Goal: Task Accomplishment & Management: Manage account settings

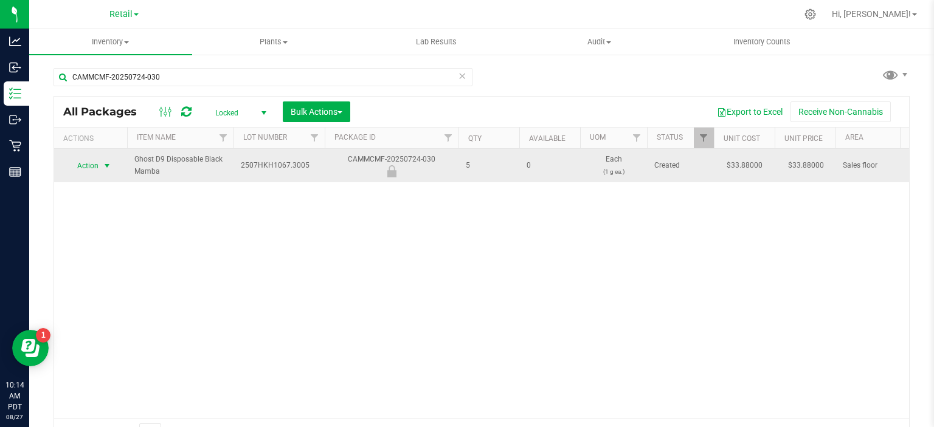
type input "CAMMCMF-20250724-030"
click at [103, 163] on span "select" at bounding box center [107, 166] width 10 height 10
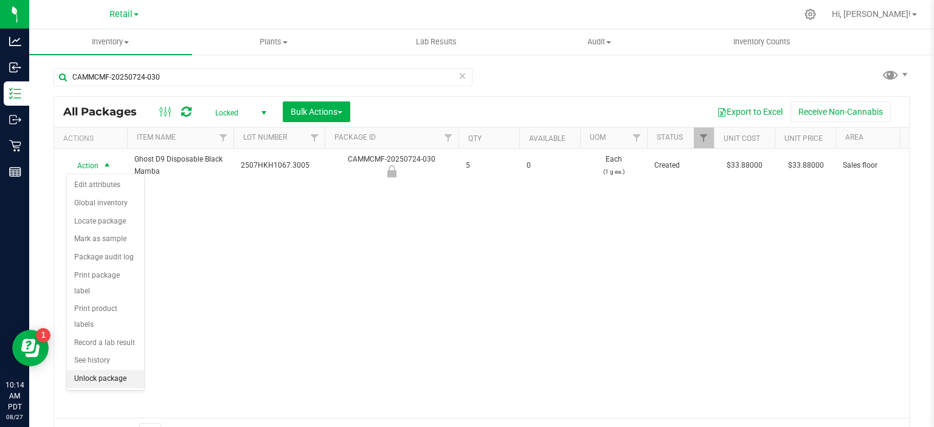
click at [122, 370] on li "Unlock package" at bounding box center [105, 379] width 77 height 18
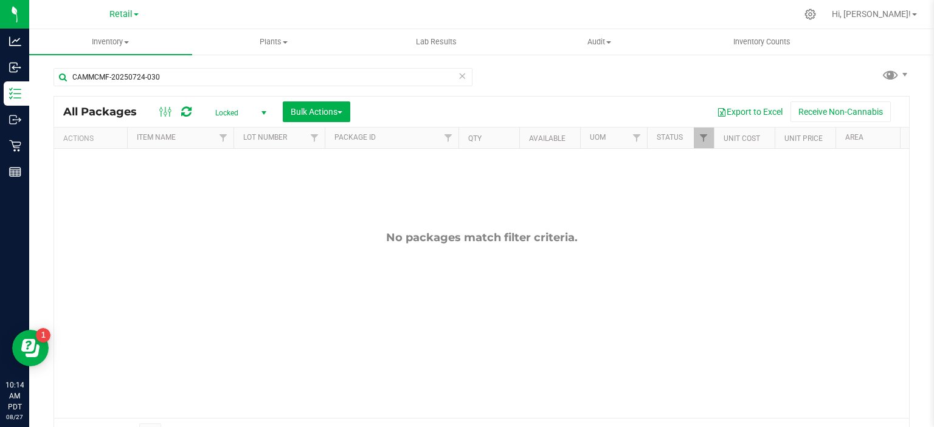
click at [459, 76] on icon at bounding box center [462, 75] width 9 height 15
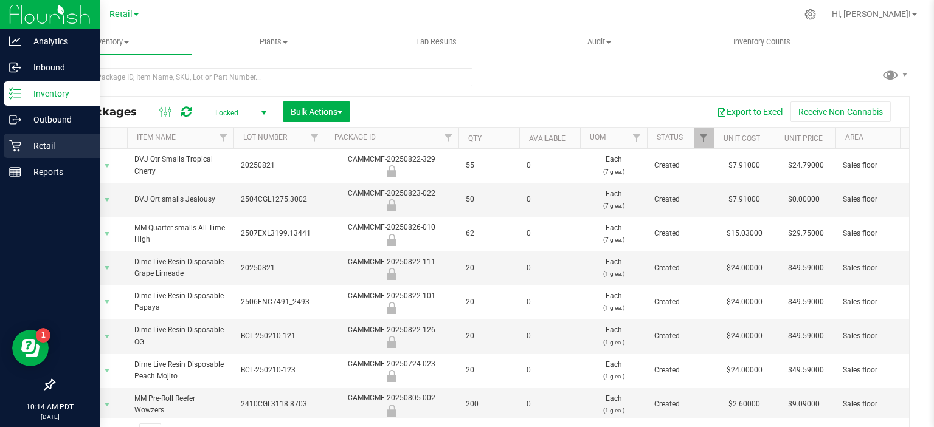
click at [2, 146] on link "Retail" at bounding box center [50, 147] width 100 height 26
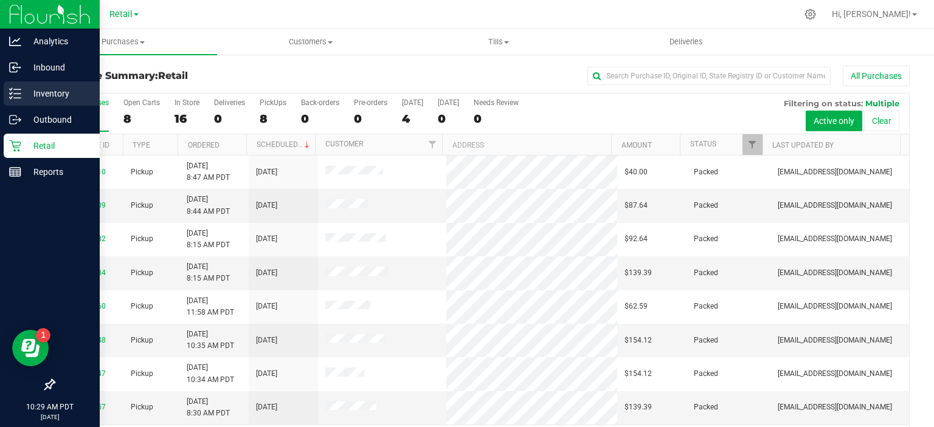
click at [44, 97] on p "Inventory" at bounding box center [57, 93] width 73 height 15
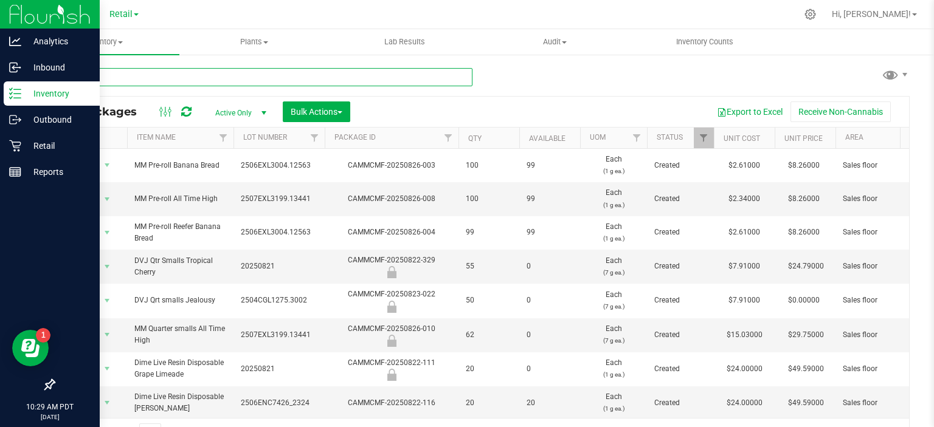
click at [209, 77] on input "text" at bounding box center [263, 77] width 419 height 18
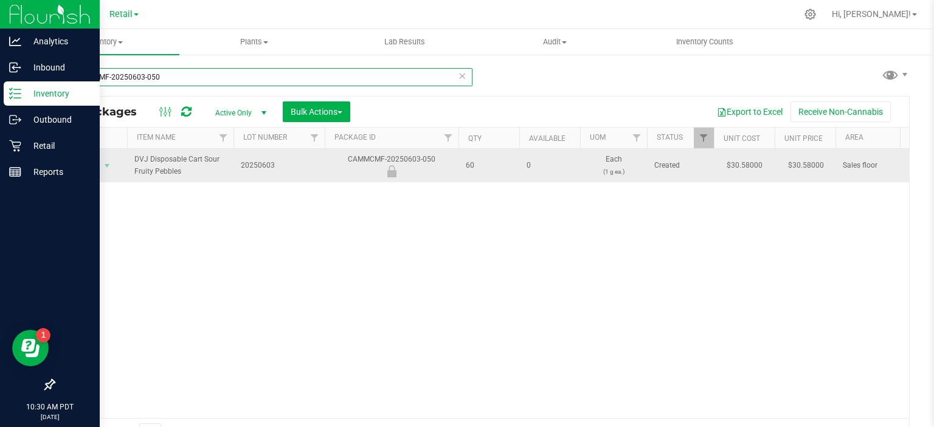
type input "CAMMCMF-20250603-050"
click at [89, 163] on span "Action" at bounding box center [82, 165] width 33 height 17
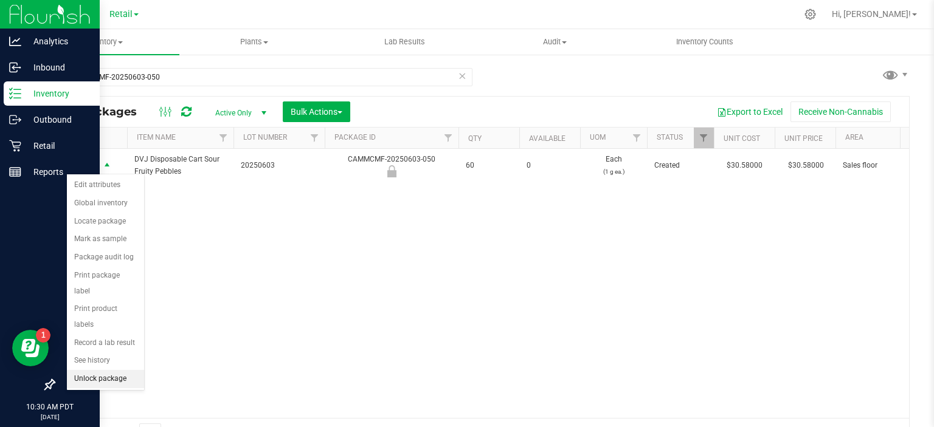
click at [120, 370] on li "Unlock package" at bounding box center [105, 379] width 77 height 18
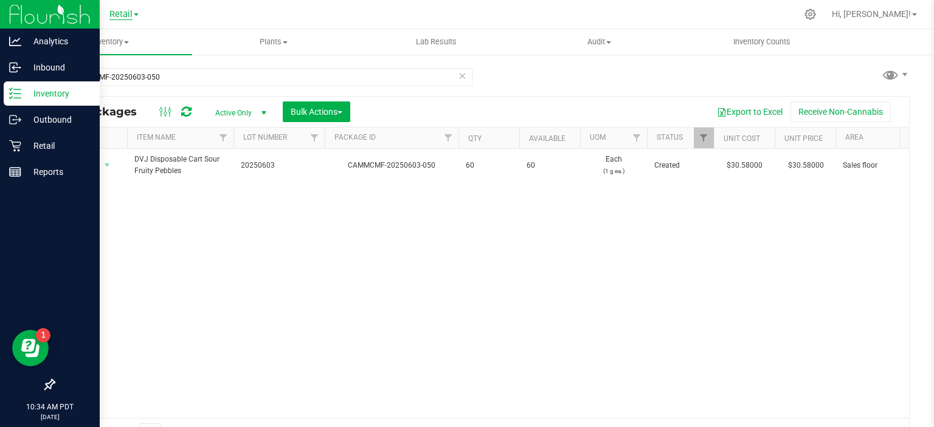
click at [129, 14] on span "Retail" at bounding box center [120, 14] width 23 height 11
click at [97, 39] on link "Manufacturing" at bounding box center [124, 43] width 178 height 16
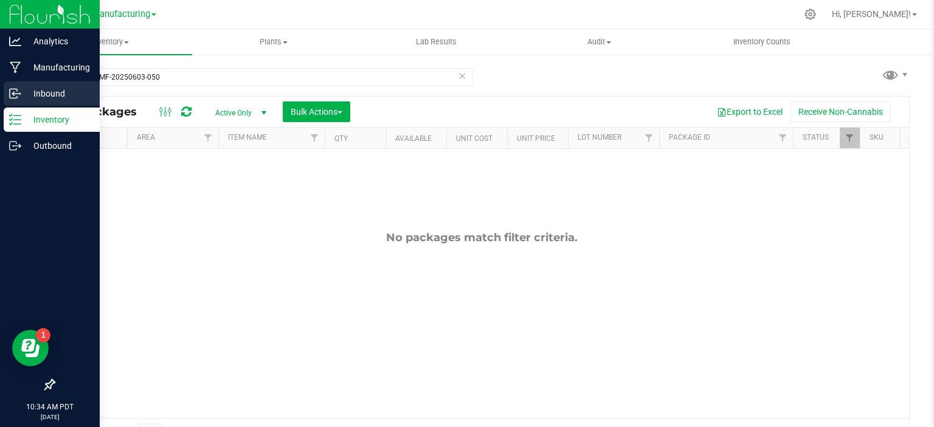
click at [4, 91] on div "Inbound" at bounding box center [52, 93] width 96 height 24
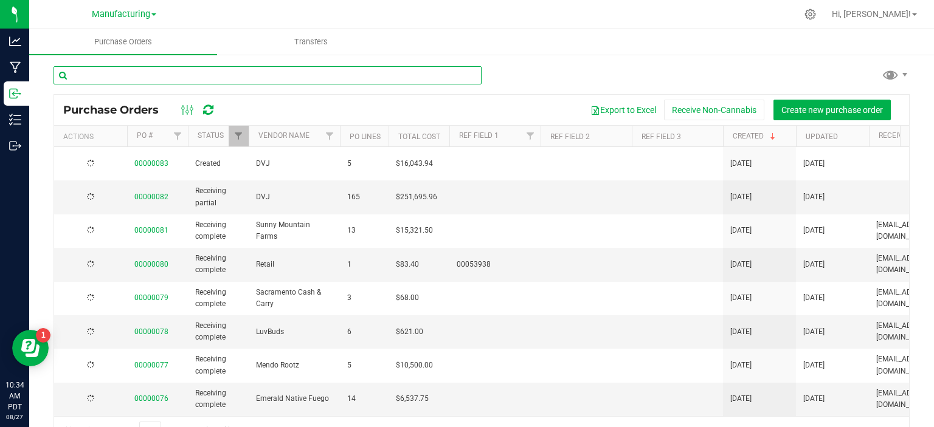
click at [214, 79] on input "text" at bounding box center [268, 75] width 428 height 18
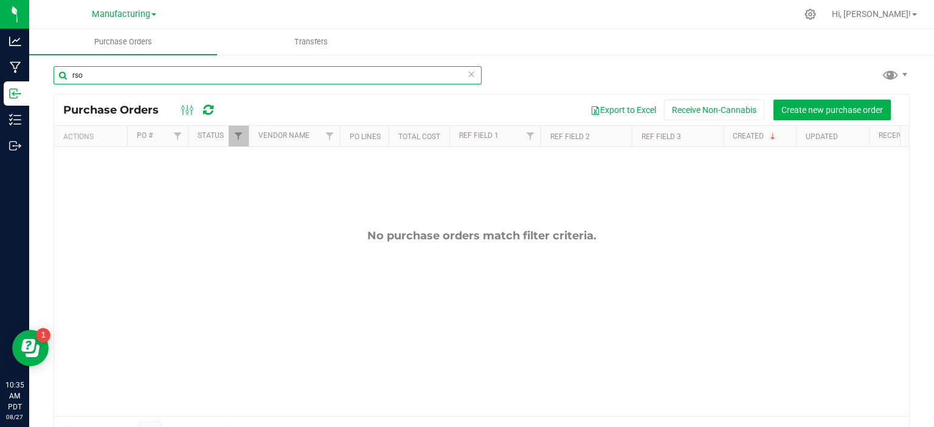
type input "rso"
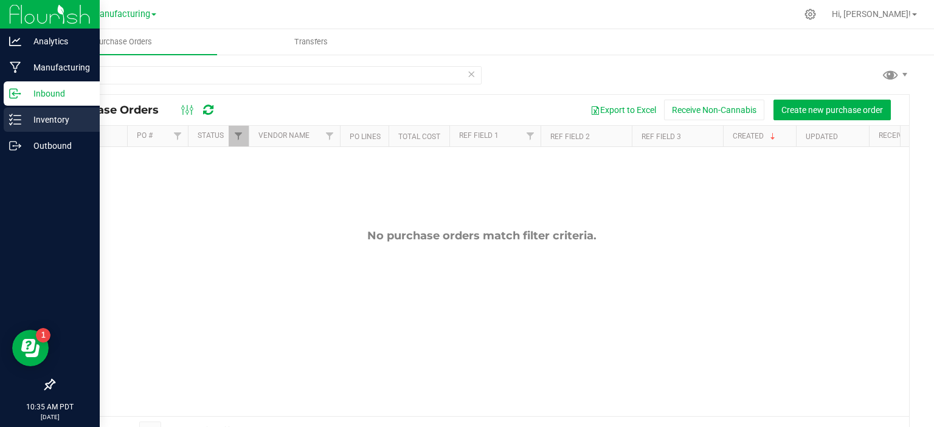
click at [19, 119] on icon at bounding box center [15, 120] width 12 height 12
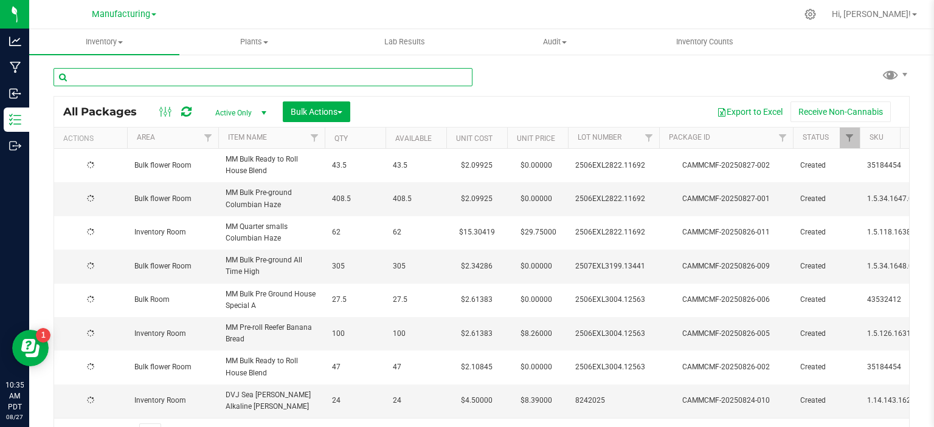
click at [207, 73] on input "text" at bounding box center [263, 77] width 419 height 18
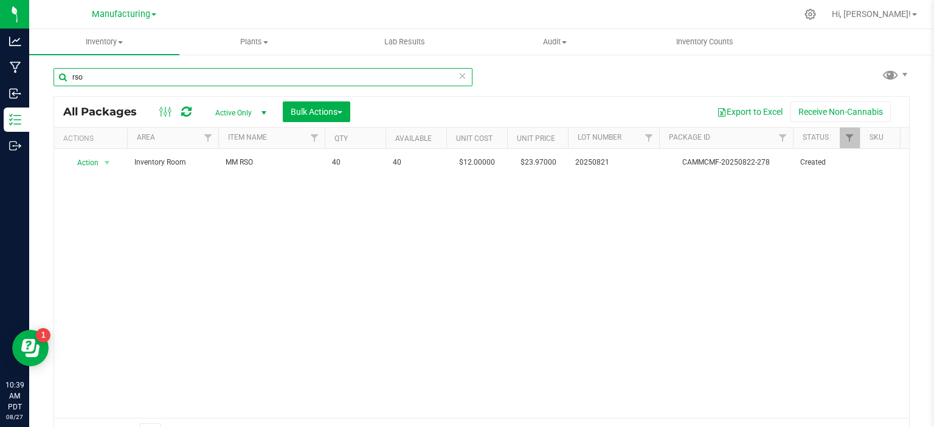
type input "rso"
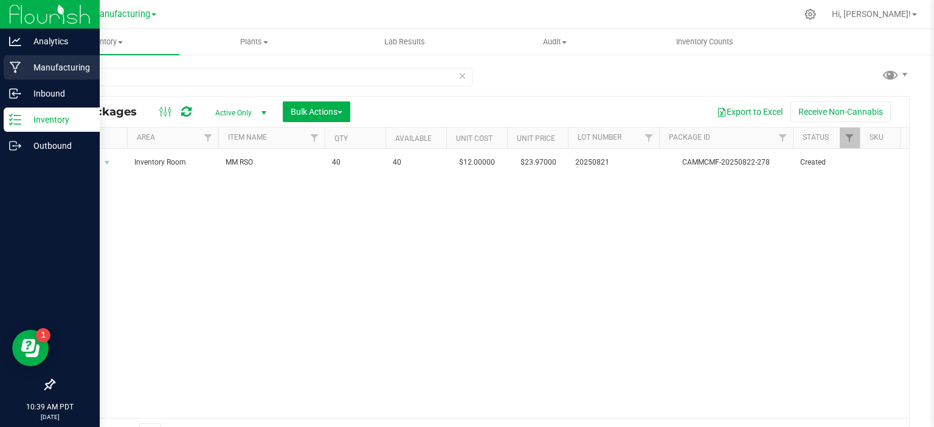
click at [16, 75] on div "Manufacturing" at bounding box center [52, 67] width 96 height 24
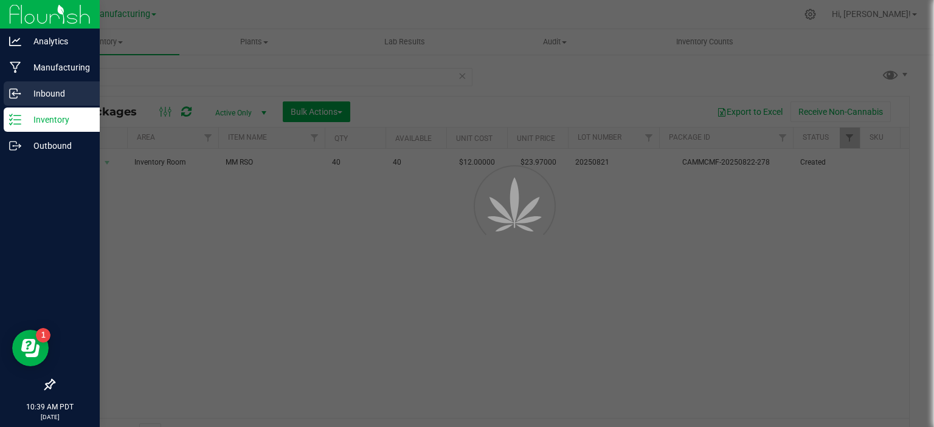
click at [43, 94] on p "Inbound" at bounding box center [57, 93] width 73 height 15
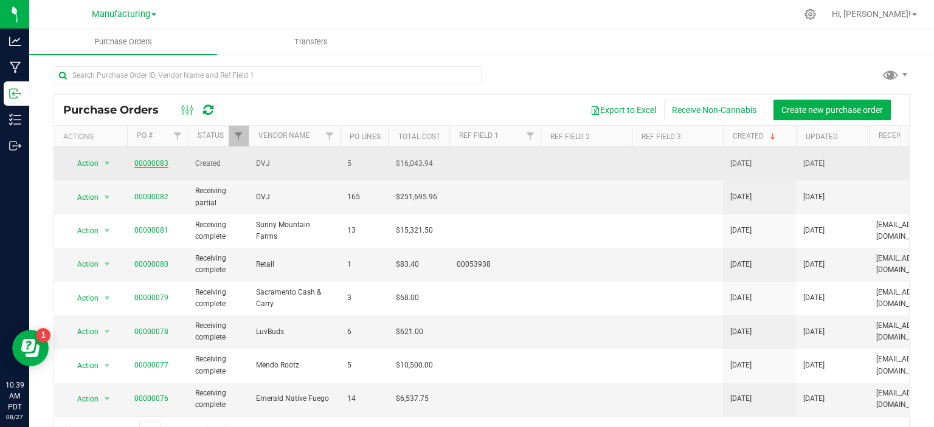
click at [158, 159] on link "00000083" at bounding box center [151, 163] width 34 height 9
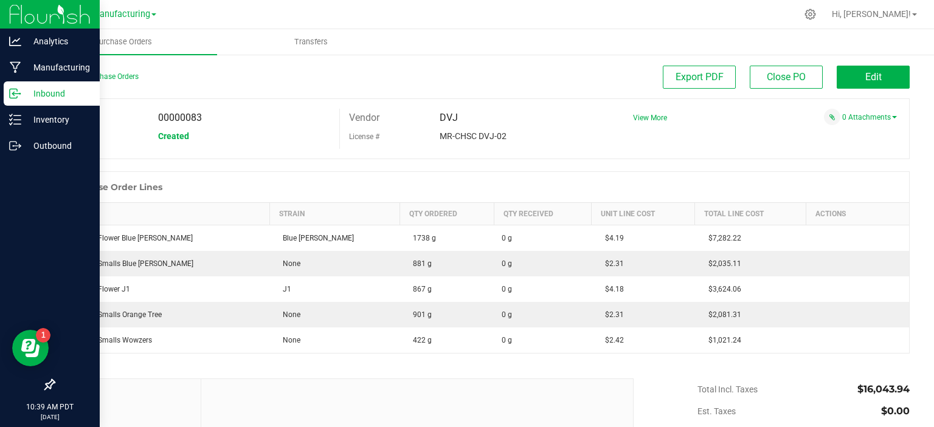
click at [19, 94] on circle at bounding box center [20, 94] width 2 height 2
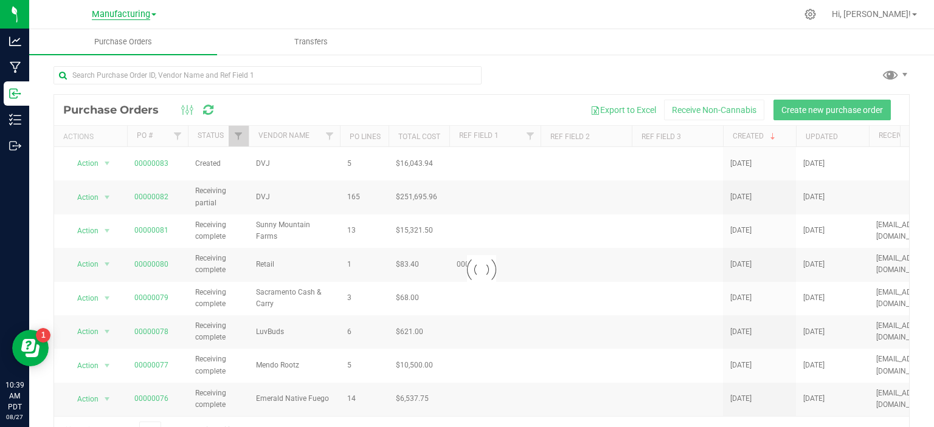
click at [134, 17] on span "Manufacturing" at bounding box center [121, 14] width 58 height 11
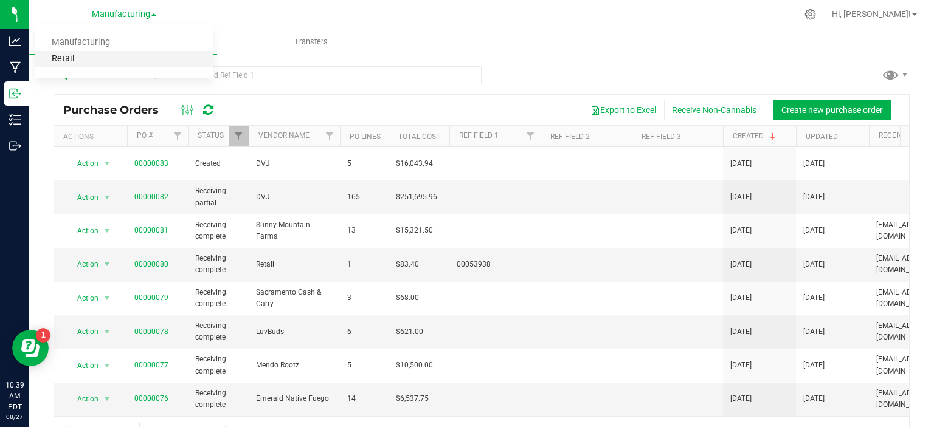
click at [69, 61] on link "Retail" at bounding box center [124, 59] width 178 height 16
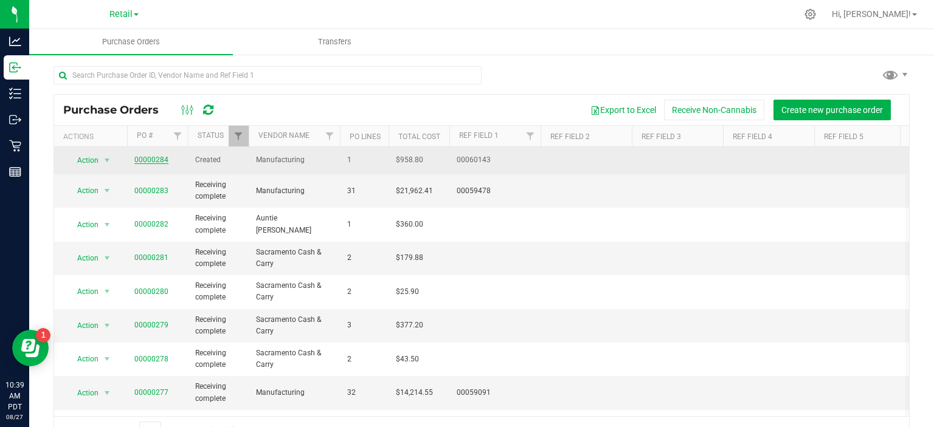
click at [156, 163] on link "00000284" at bounding box center [151, 160] width 34 height 9
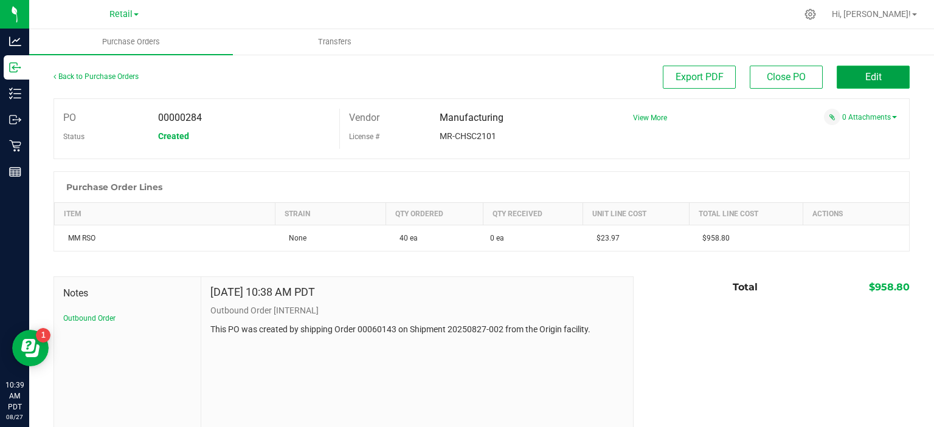
click at [859, 86] on button "Edit" at bounding box center [873, 77] width 73 height 23
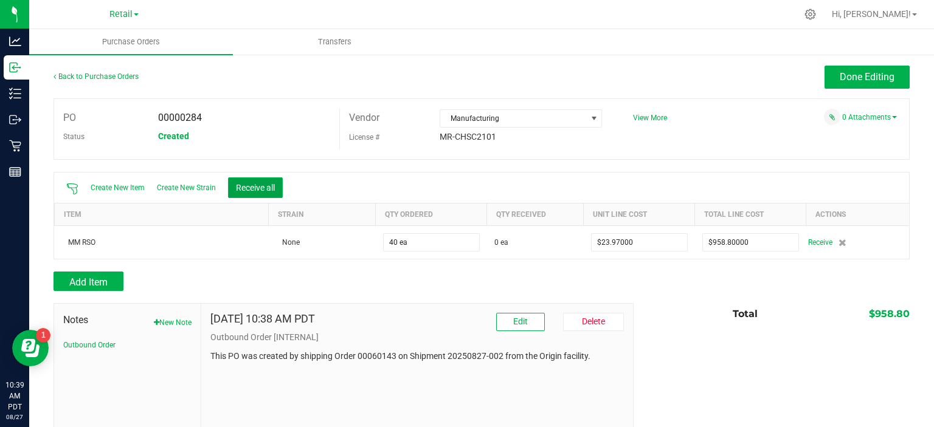
click at [262, 187] on button "Receive all" at bounding box center [255, 188] width 55 height 21
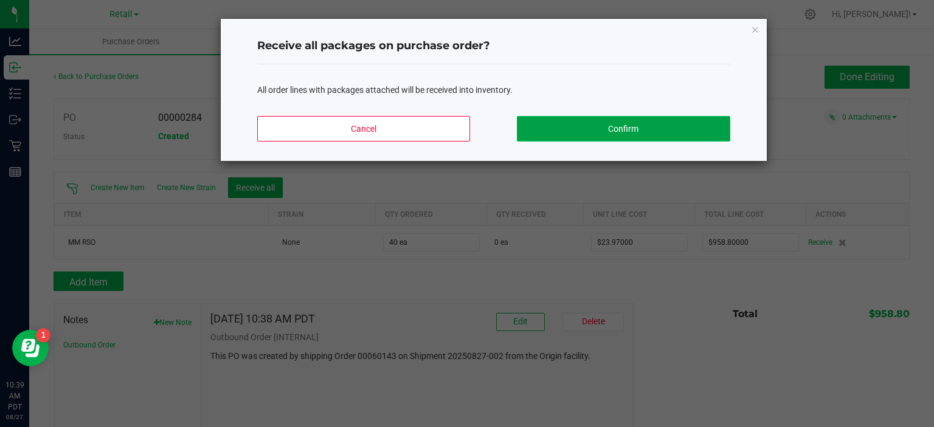
click at [623, 125] on button "Confirm" at bounding box center [623, 129] width 213 height 26
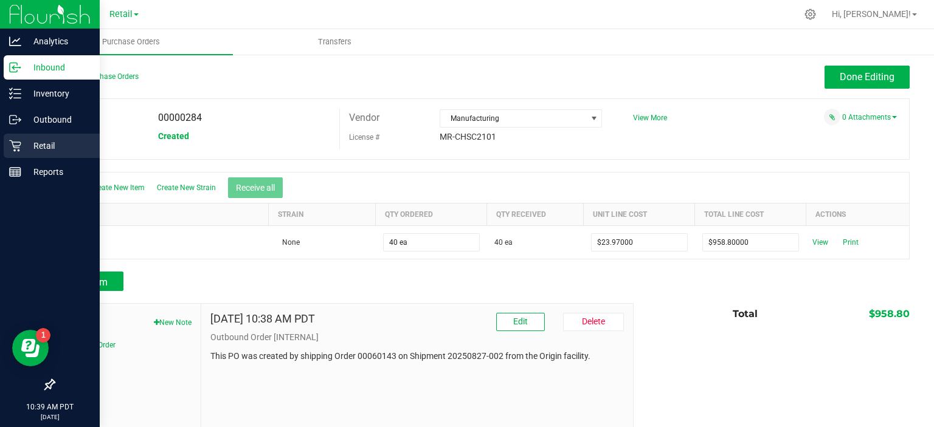
click at [5, 148] on div "Retail" at bounding box center [52, 146] width 96 height 24
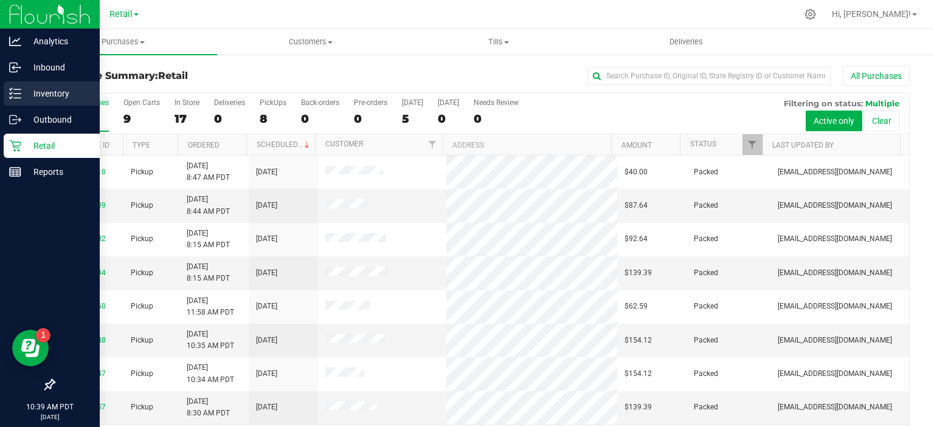
click at [56, 96] on p "Inventory" at bounding box center [57, 93] width 73 height 15
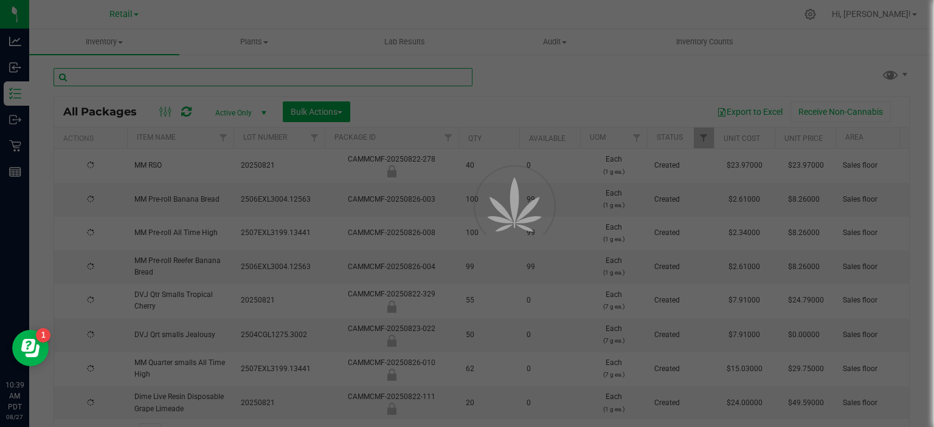
click at [166, 80] on input "text" at bounding box center [263, 77] width 419 height 18
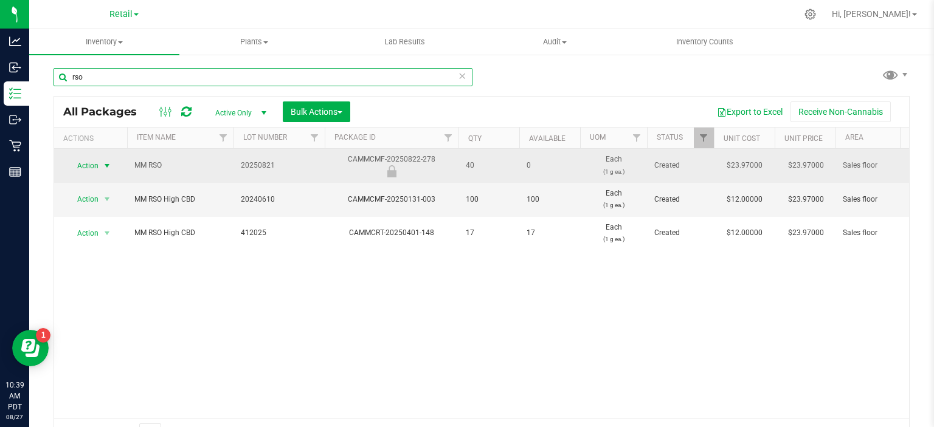
type input "rso"
click at [106, 165] on span "select" at bounding box center [107, 166] width 10 height 10
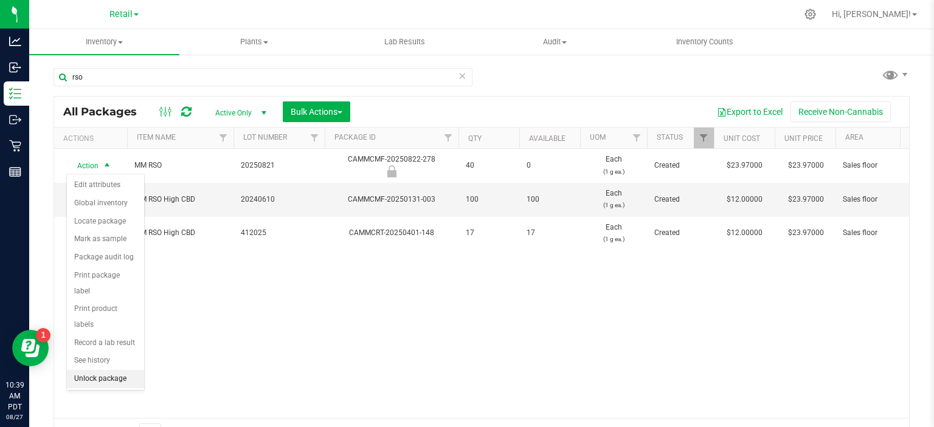
click at [124, 370] on li "Unlock package" at bounding box center [105, 379] width 77 height 18
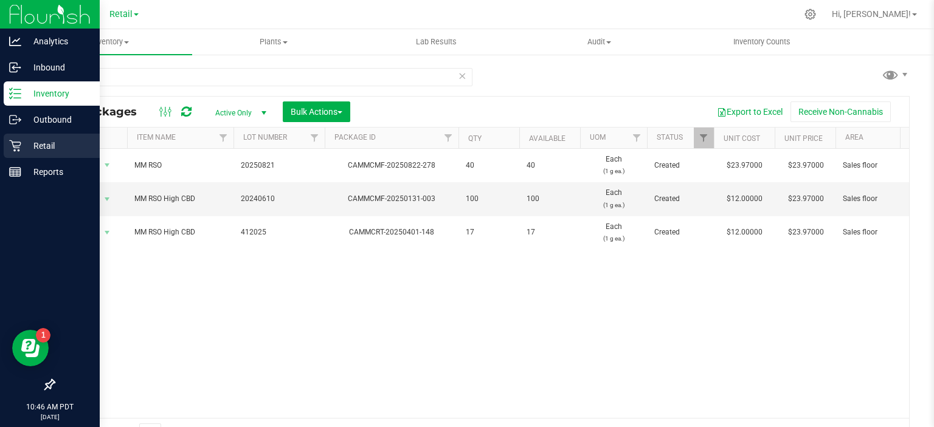
click at [16, 145] on icon at bounding box center [15, 146] width 12 height 12
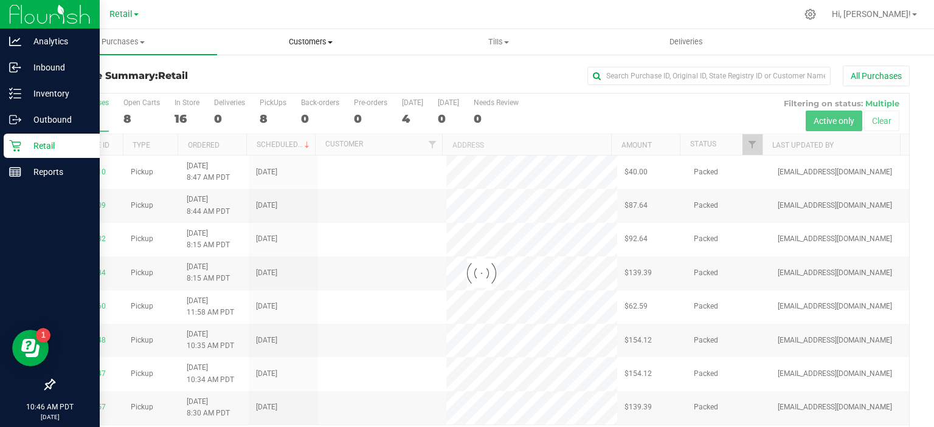
click at [330, 42] on span at bounding box center [330, 42] width 5 height 2
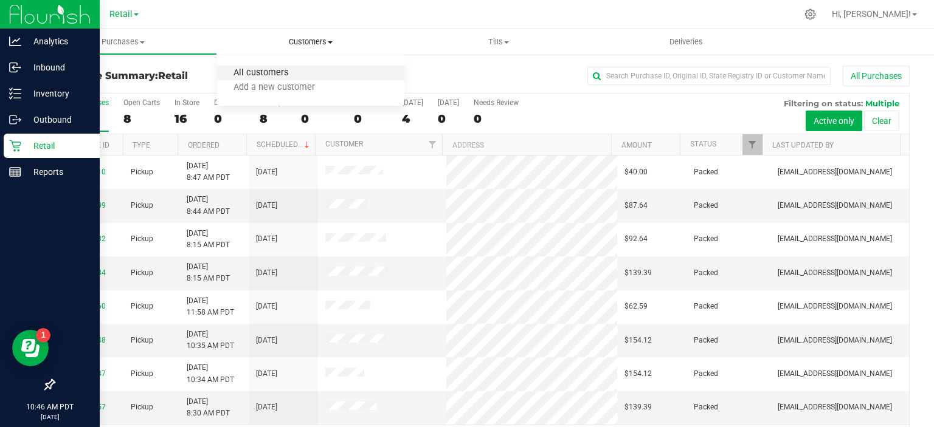
click at [274, 71] on span "All customers" at bounding box center [261, 73] width 88 height 10
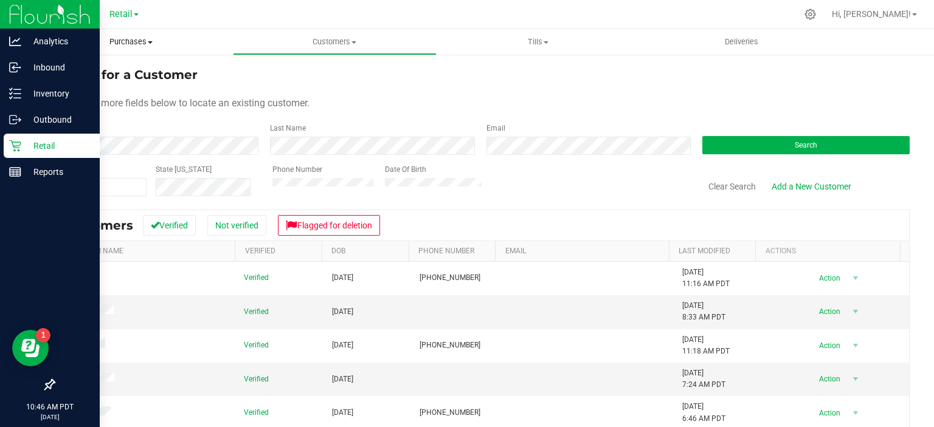
click at [136, 41] on span "Purchases" at bounding box center [131, 41] width 204 height 11
click at [103, 74] on span "Summary of purchases" at bounding box center [91, 73] width 125 height 10
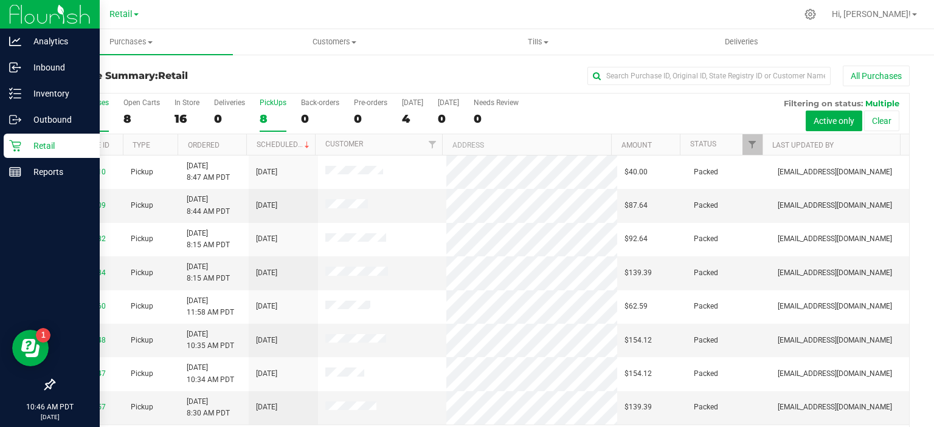
click at [261, 114] on div "8" at bounding box center [273, 119] width 27 height 14
click at [0, 0] on input "PickUps 8" at bounding box center [0, 0] width 0 height 0
click at [280, 143] on link "Scheduled" at bounding box center [284, 144] width 55 height 9
click at [122, 12] on span "Retail" at bounding box center [120, 14] width 23 height 11
click at [116, 46] on link "Manufacturing" at bounding box center [124, 43] width 178 height 16
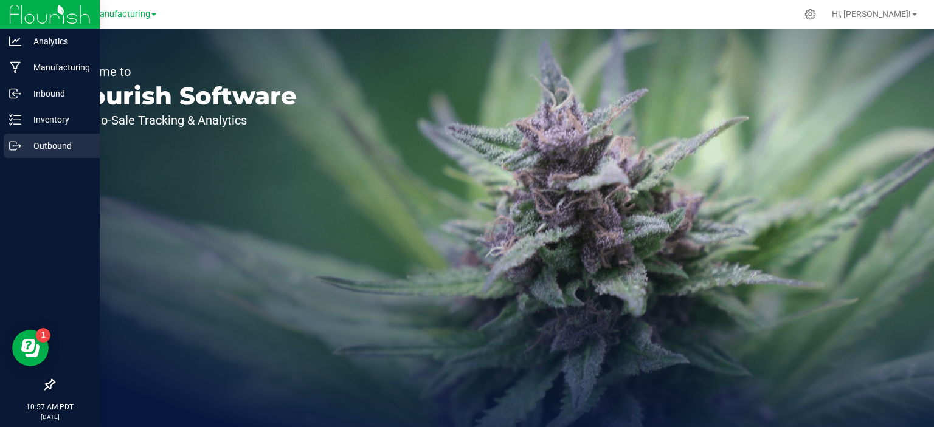
click at [47, 143] on p "Outbound" at bounding box center [57, 146] width 73 height 15
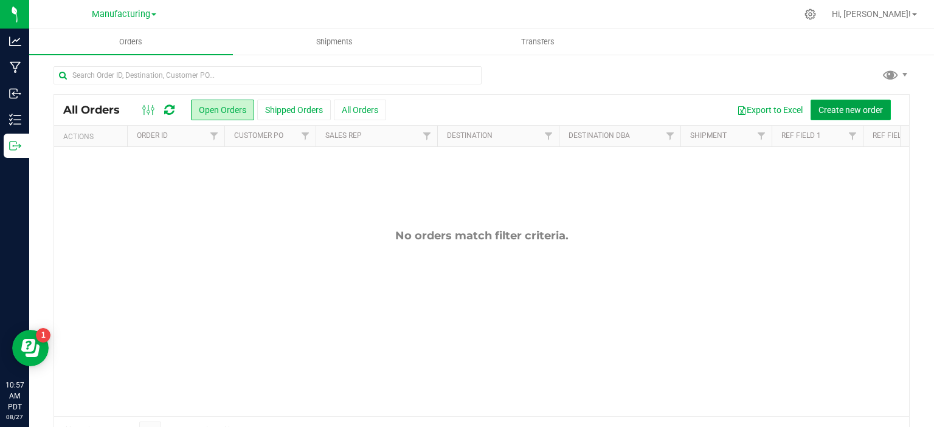
click at [842, 112] on span "Create new order" at bounding box center [850, 110] width 64 height 10
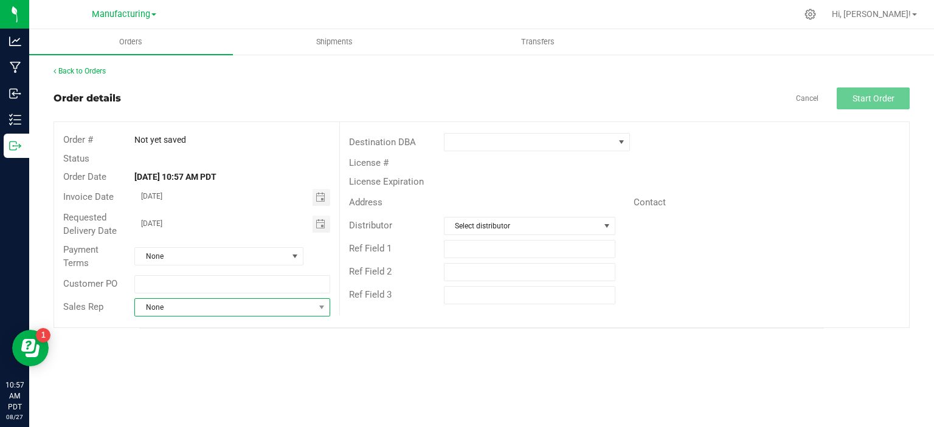
click at [199, 303] on span "None" at bounding box center [224, 307] width 179 height 17
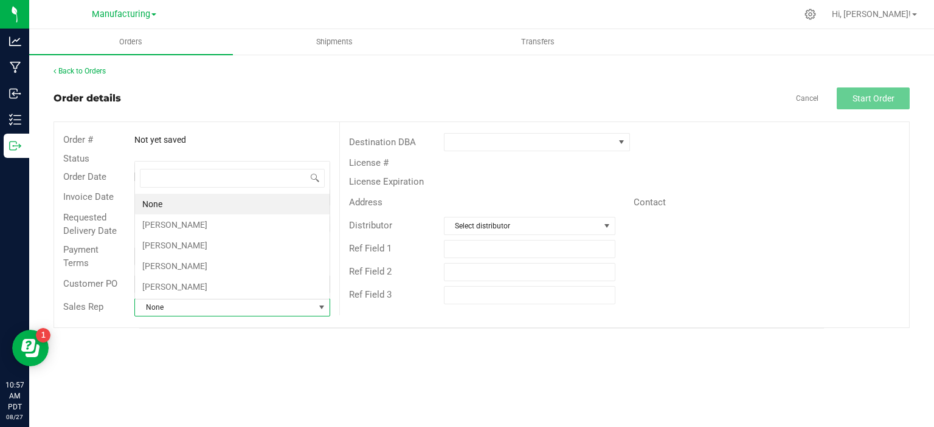
scroll to position [18, 193]
click at [202, 264] on li "[PERSON_NAME]" at bounding box center [232, 266] width 195 height 21
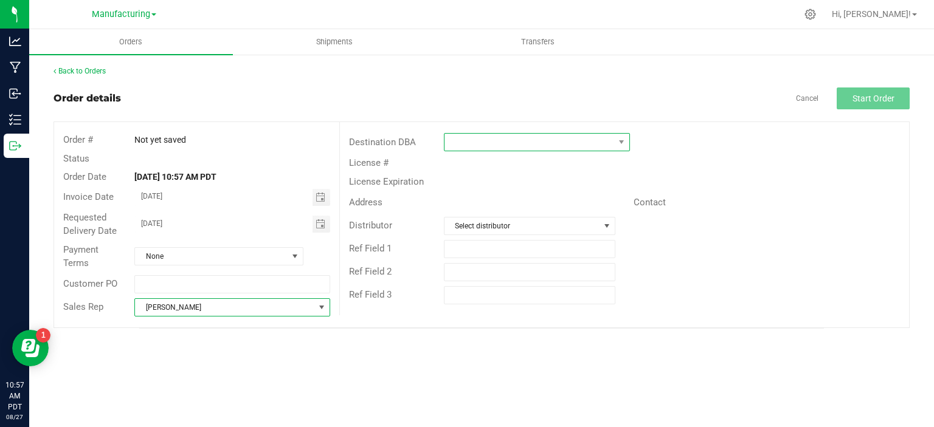
click at [524, 140] on span at bounding box center [530, 142] width 170 height 17
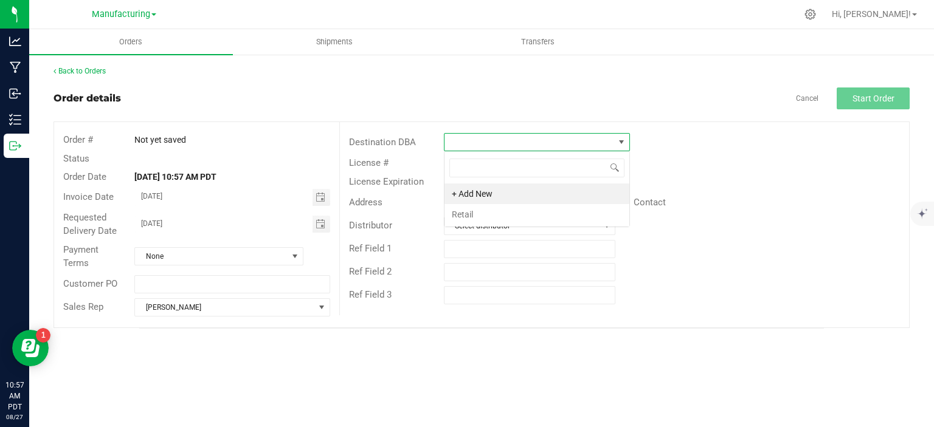
scroll to position [18, 186]
click at [477, 207] on li "Retail" at bounding box center [537, 214] width 185 height 21
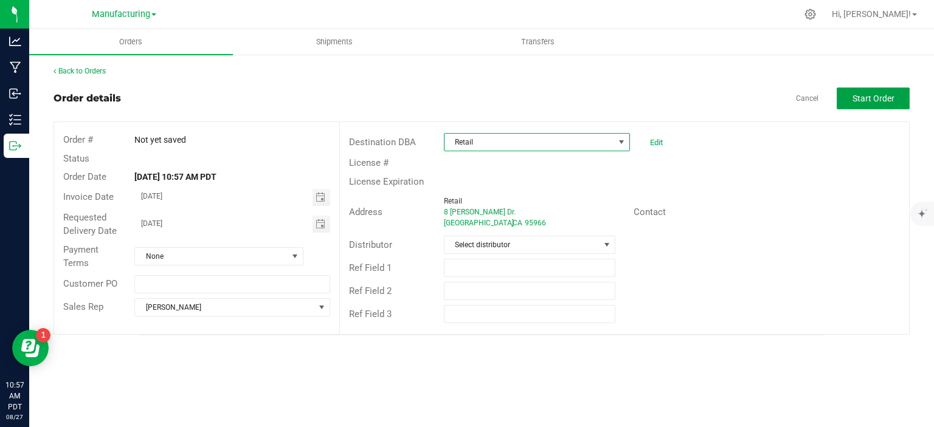
click at [863, 102] on span "Start Order" at bounding box center [874, 99] width 42 height 10
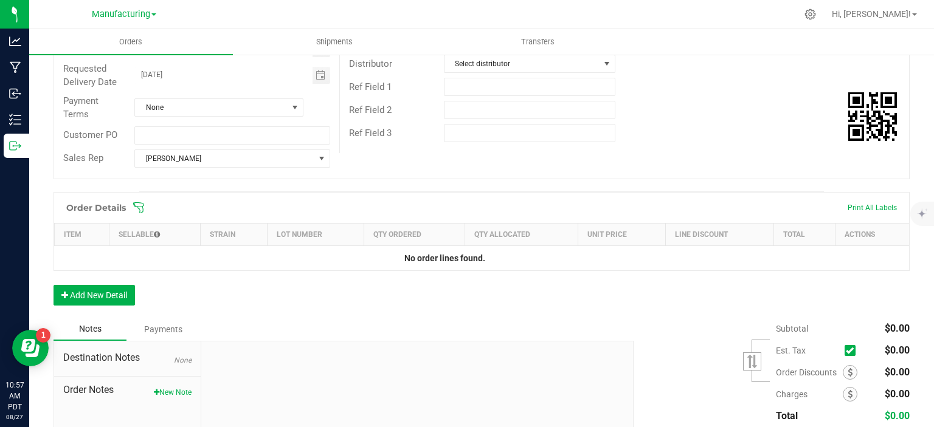
scroll to position [182, 0]
click at [92, 292] on button "Add New Detail" at bounding box center [94, 294] width 81 height 21
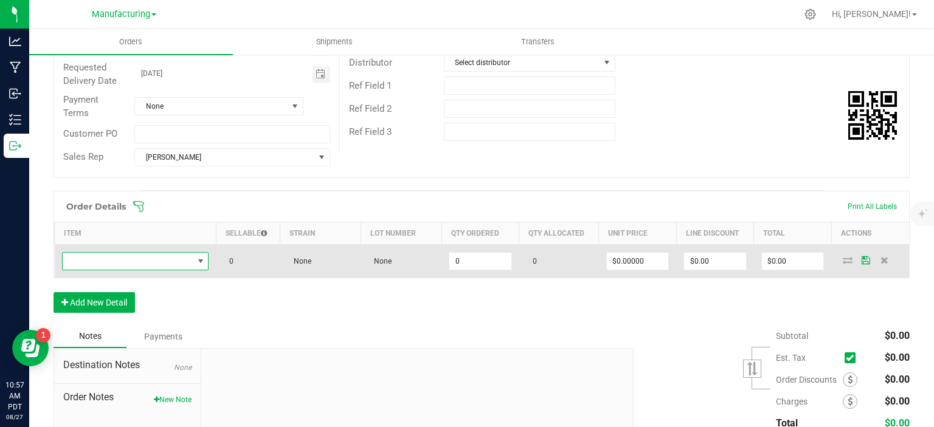
click at [105, 260] on span "NO DATA FOUND" at bounding box center [128, 261] width 131 height 17
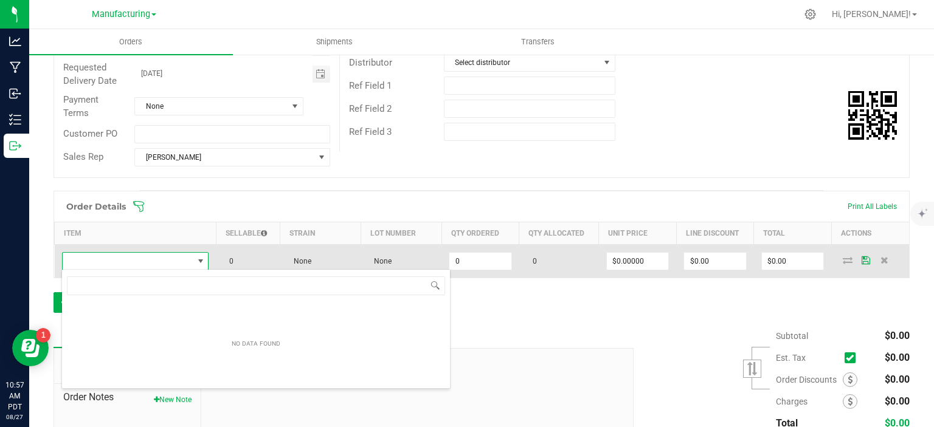
scroll to position [18, 144]
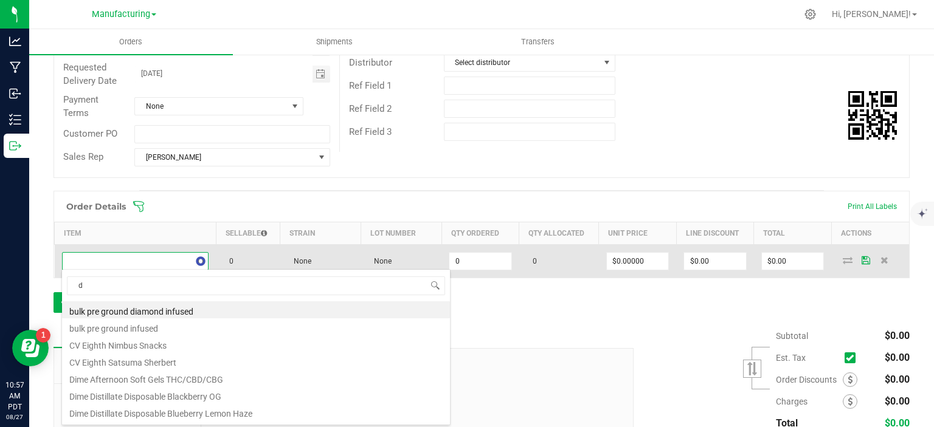
type input "d9"
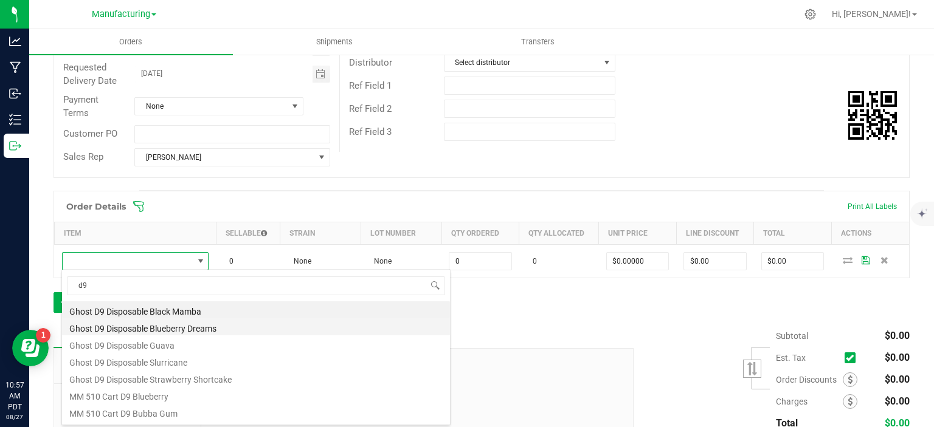
scroll to position [61, 0]
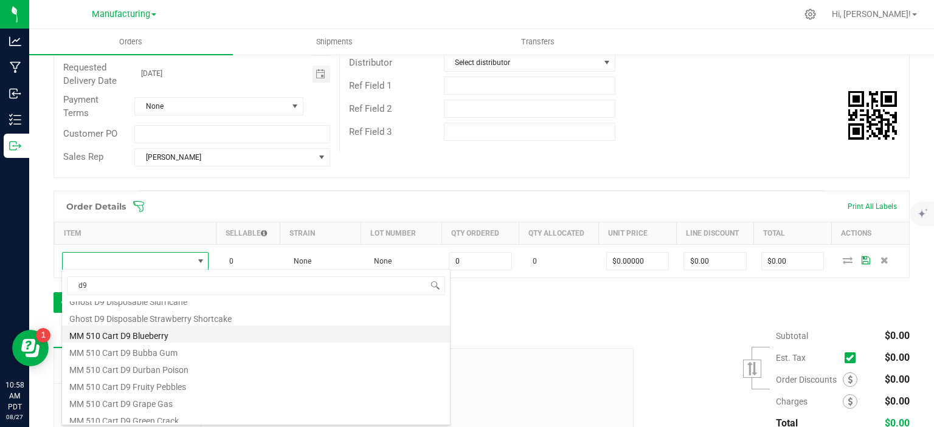
click at [149, 334] on li "MM 510 Cart D9 Blueberry" at bounding box center [256, 334] width 388 height 17
type input "0 ea"
type input "$20.66000"
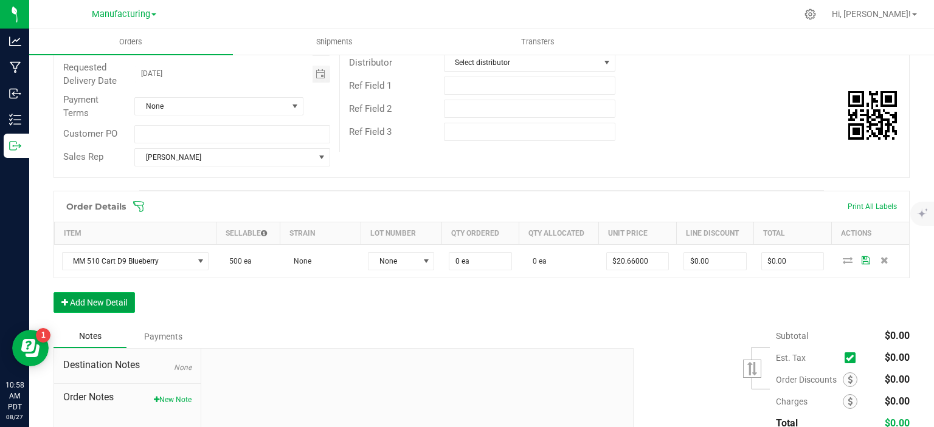
click at [83, 299] on button "Add New Detail" at bounding box center [94, 302] width 81 height 21
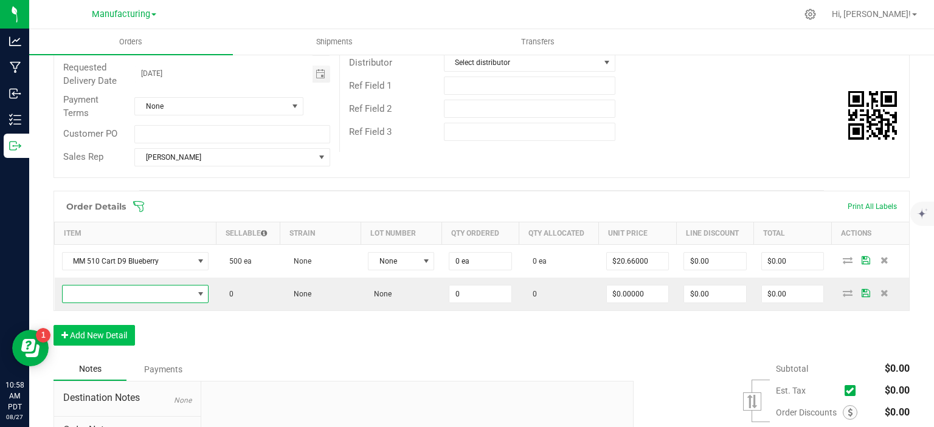
click at [96, 290] on span "NO DATA FOUND" at bounding box center [128, 294] width 131 height 17
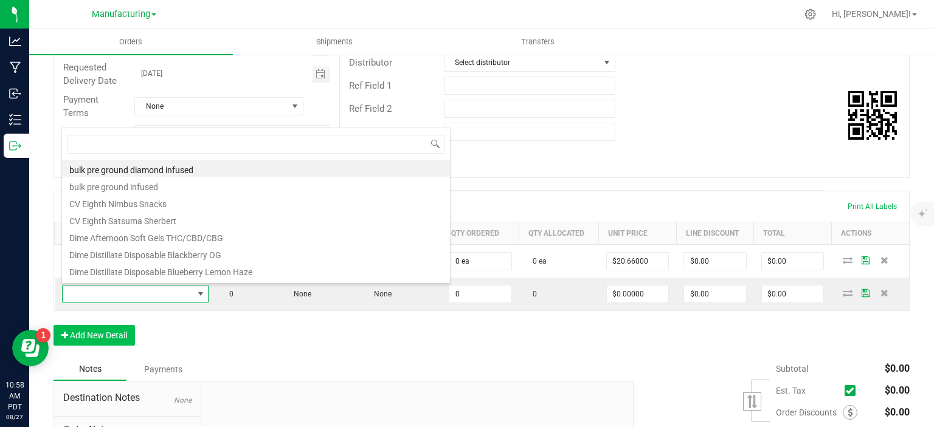
scroll to position [18, 144]
type input "d9"
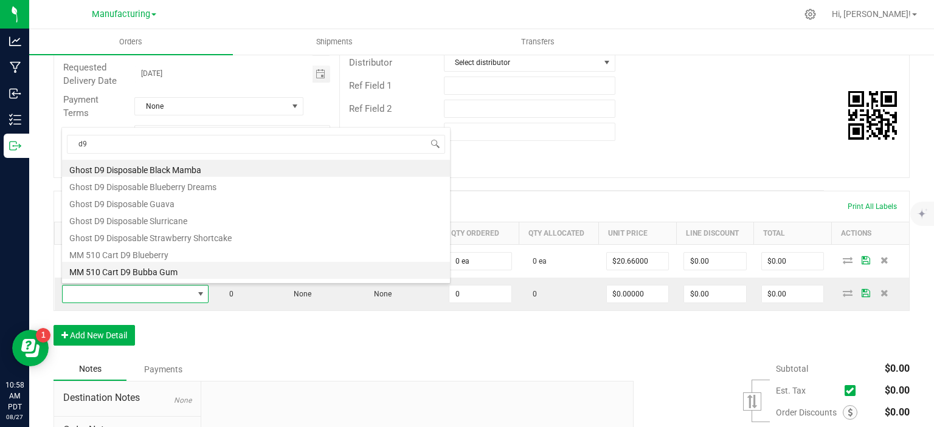
scroll to position [61, 0]
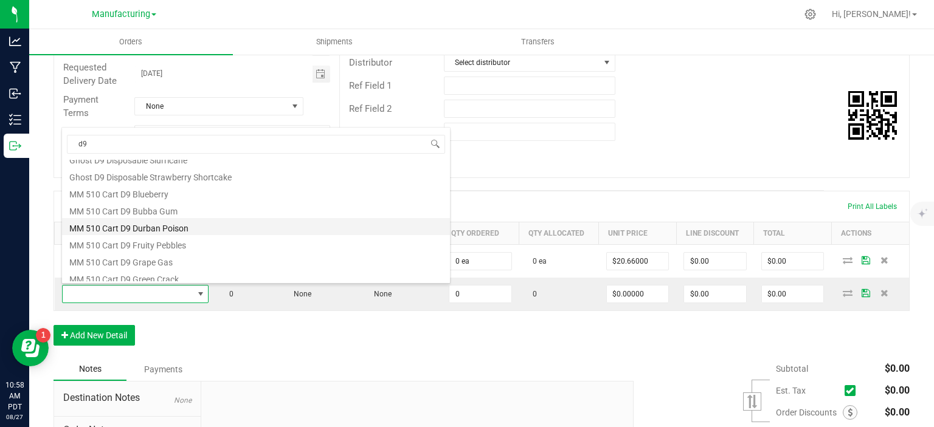
click at [184, 228] on li "MM 510 Cart D9 Durban Poison" at bounding box center [256, 226] width 388 height 17
type input "0 ea"
type input "$20.66000"
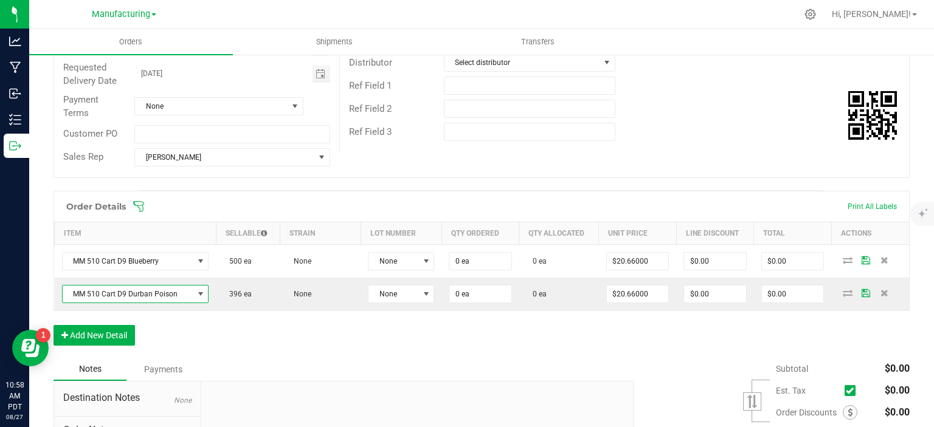
click at [106, 322] on div "Order Details Print All Labels Item Sellable Strain Lot Number Qty Ordered Qty …" at bounding box center [482, 274] width 856 height 167
click at [95, 336] on button "Add New Detail" at bounding box center [94, 335] width 81 height 21
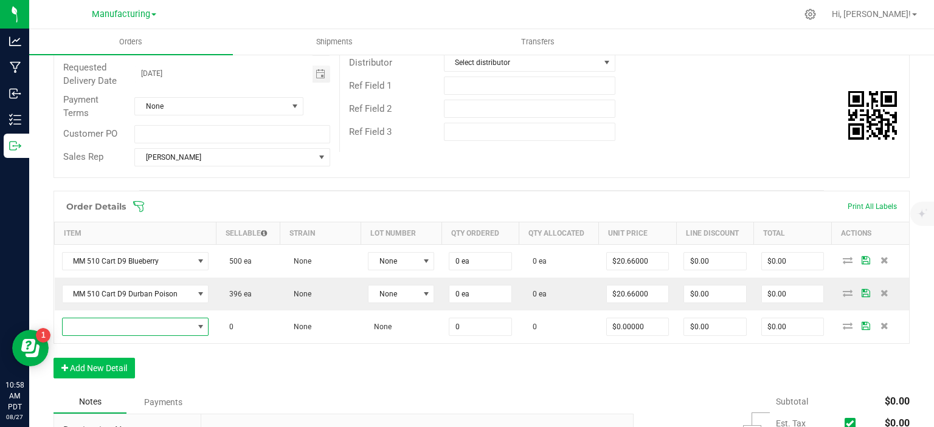
click at [98, 325] on span "NO DATA FOUND" at bounding box center [128, 327] width 131 height 17
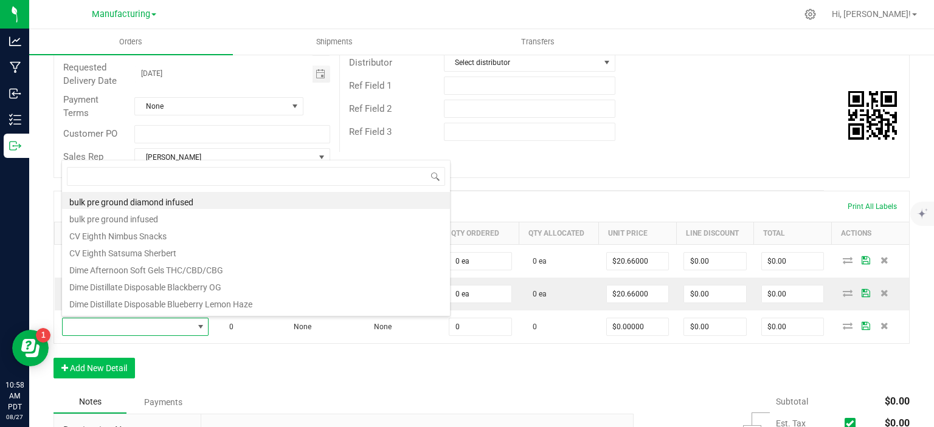
scroll to position [18, 144]
type input "d9"
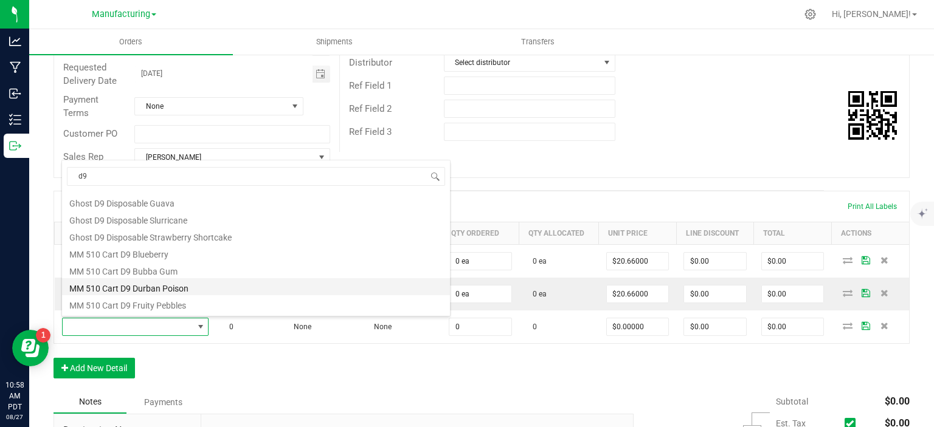
scroll to position [61, 0]
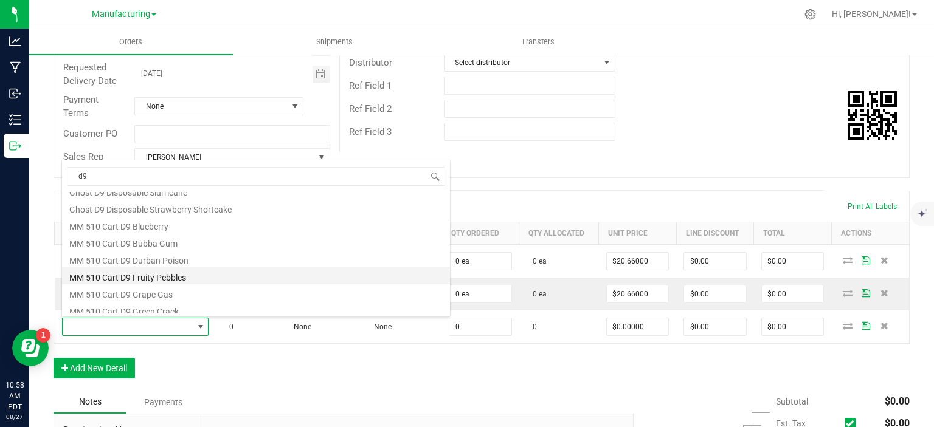
click at [180, 280] on li "MM 510 Cart D9 Fruity Pebbles" at bounding box center [256, 276] width 388 height 17
type input "0 ea"
type input "$20.66000"
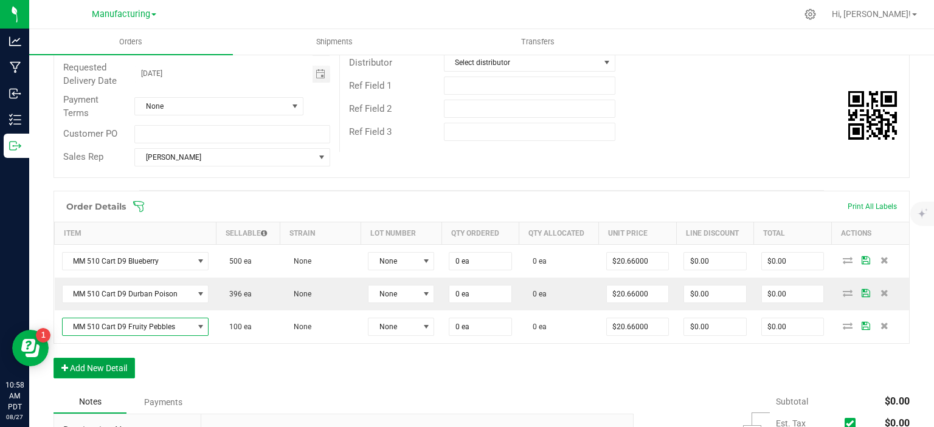
click at [122, 365] on button "Add New Detail" at bounding box center [94, 368] width 81 height 21
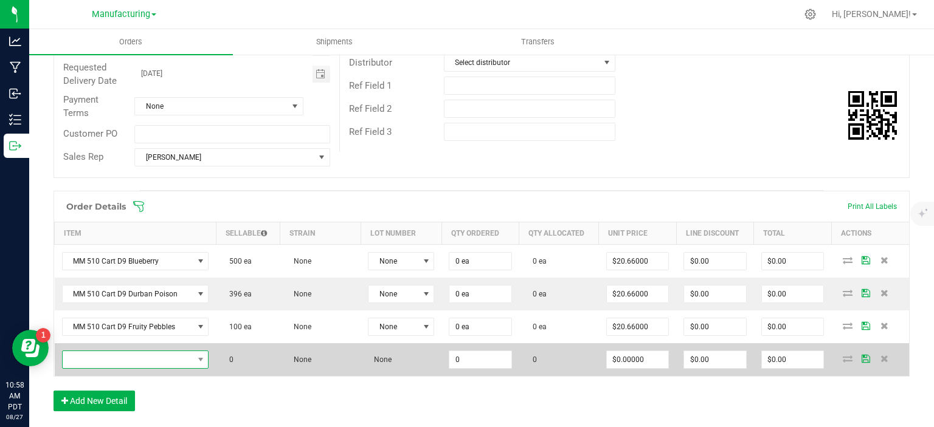
click at [126, 359] on span "NO DATA FOUND" at bounding box center [128, 359] width 131 height 17
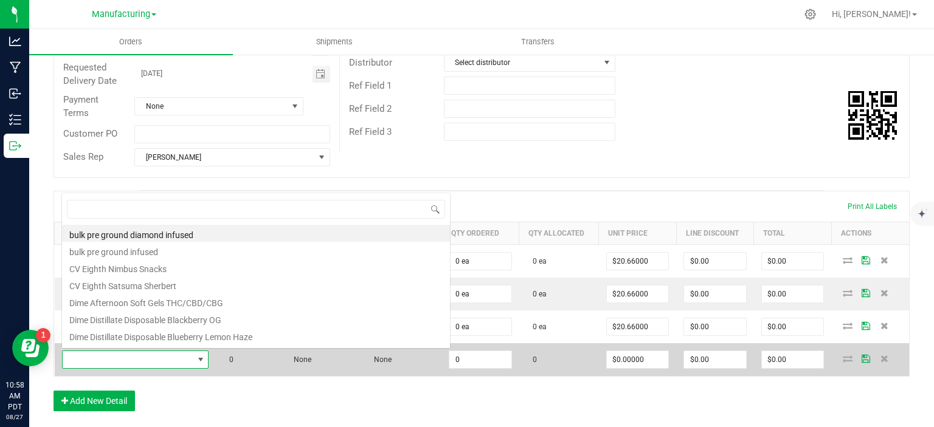
scroll to position [18, 144]
type input "d9"
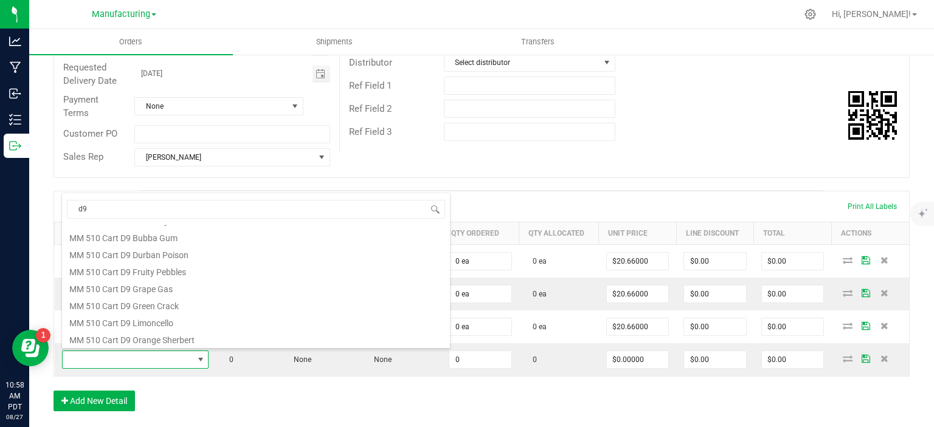
scroll to position [122, 0]
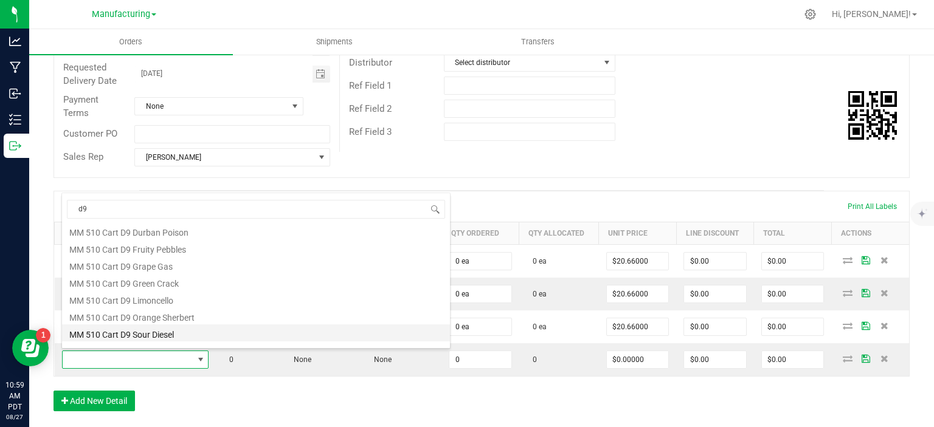
click at [161, 333] on li "MM 510 Cart D9 Sour Diesel" at bounding box center [256, 333] width 388 height 17
type input "0 ea"
type input "$20.66000"
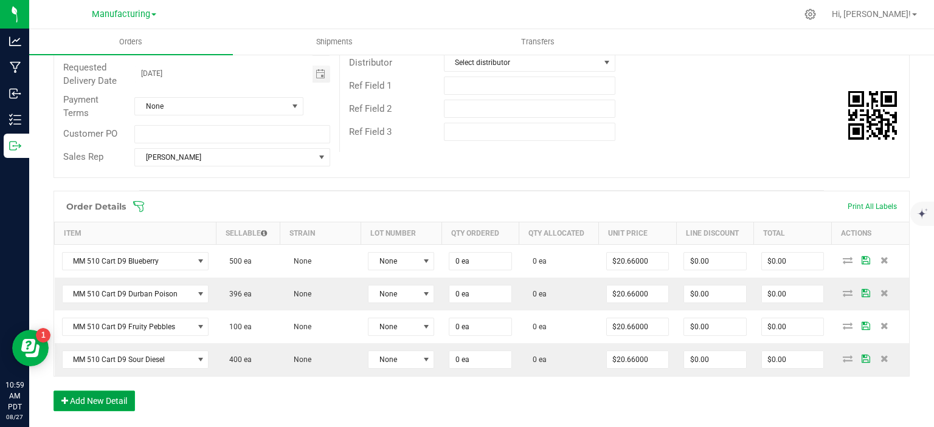
click at [82, 393] on button "Add New Detail" at bounding box center [94, 401] width 81 height 21
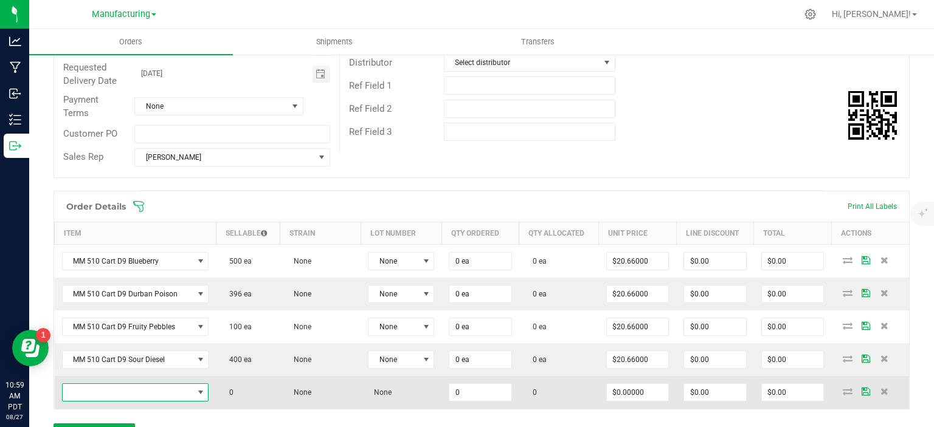
click at [88, 389] on span "NO DATA FOUND" at bounding box center [128, 392] width 131 height 17
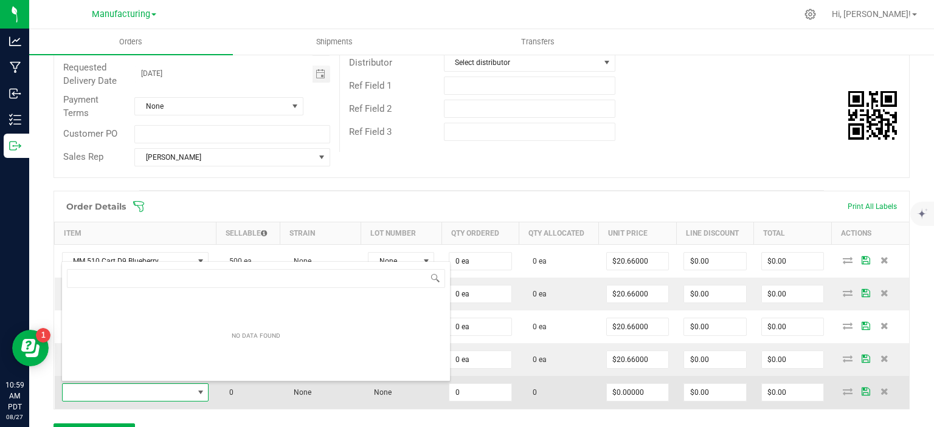
scroll to position [18, 144]
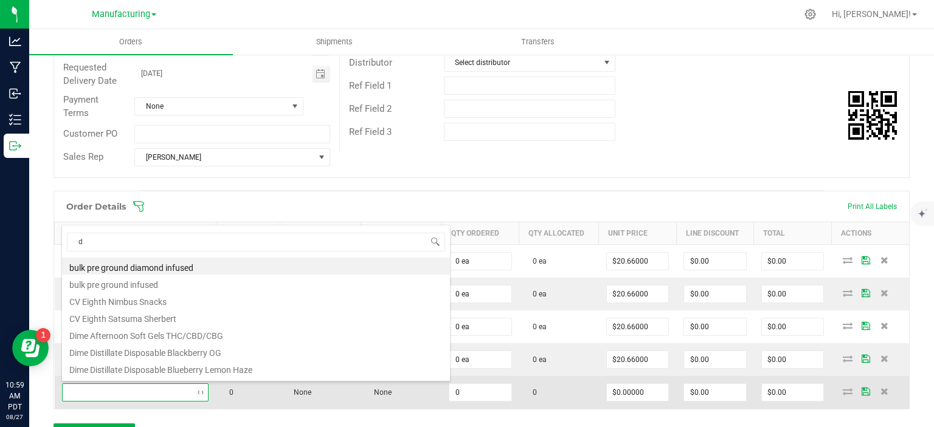
type input "d9"
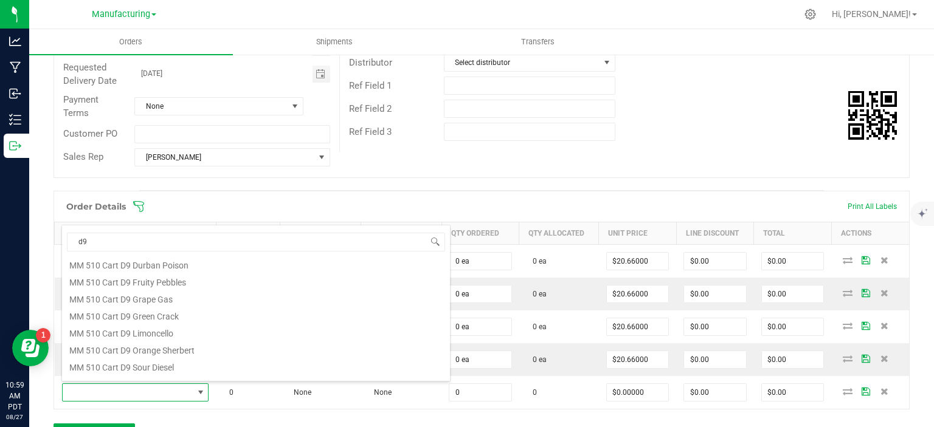
scroll to position [182, 0]
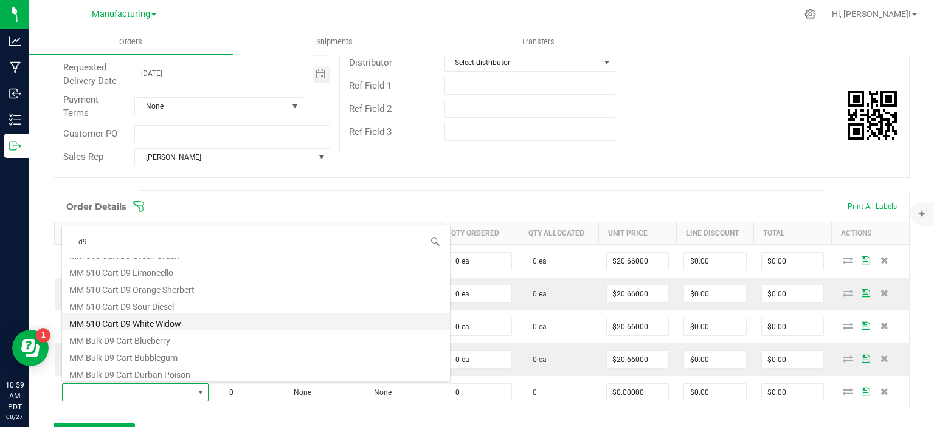
click at [193, 320] on li "MM 510 Cart D9 White Widow" at bounding box center [256, 322] width 388 height 17
type input "0 ea"
type input "$20.66000"
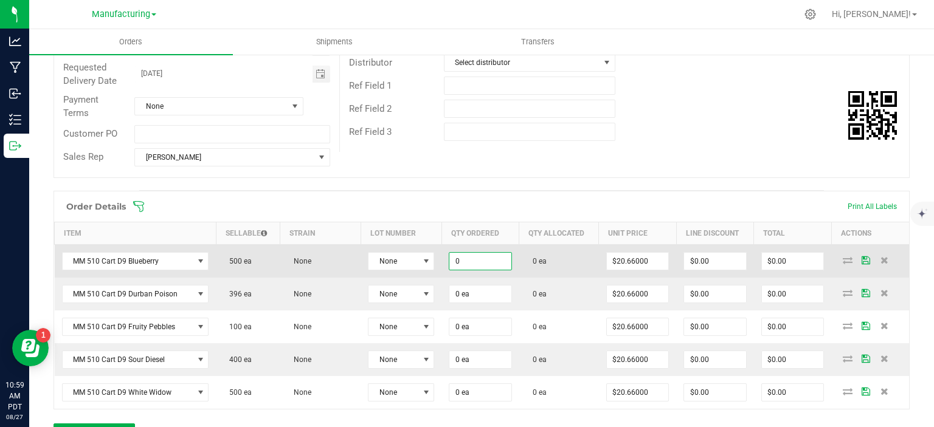
click at [455, 267] on input "0" at bounding box center [480, 261] width 62 height 17
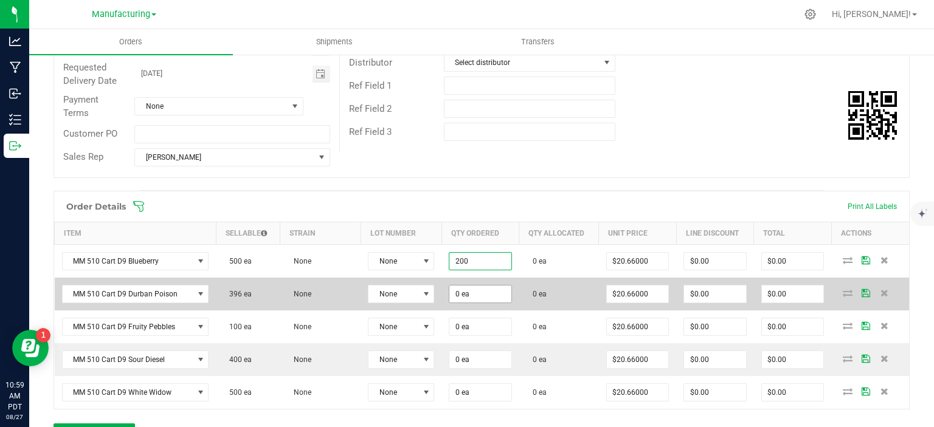
type input "200 ea"
type input "$4,132.00"
click at [458, 286] on input "0" at bounding box center [480, 294] width 62 height 17
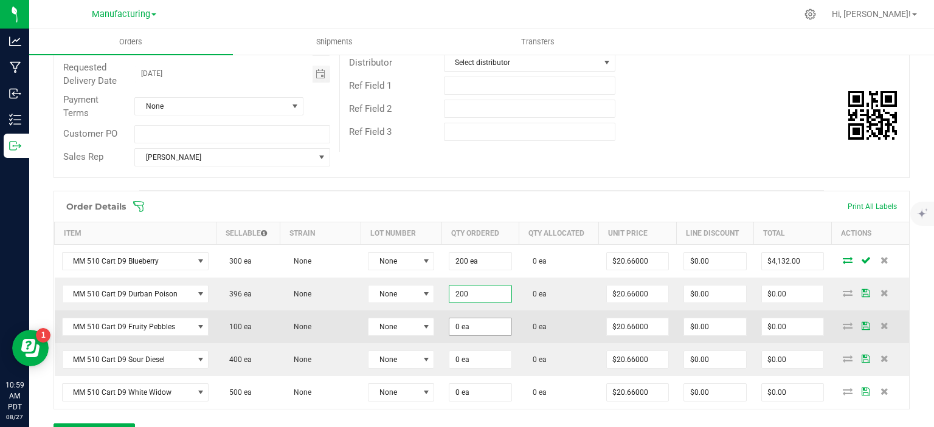
type input "200 ea"
type input "$4,132.00"
click at [498, 330] on input "0" at bounding box center [480, 327] width 62 height 17
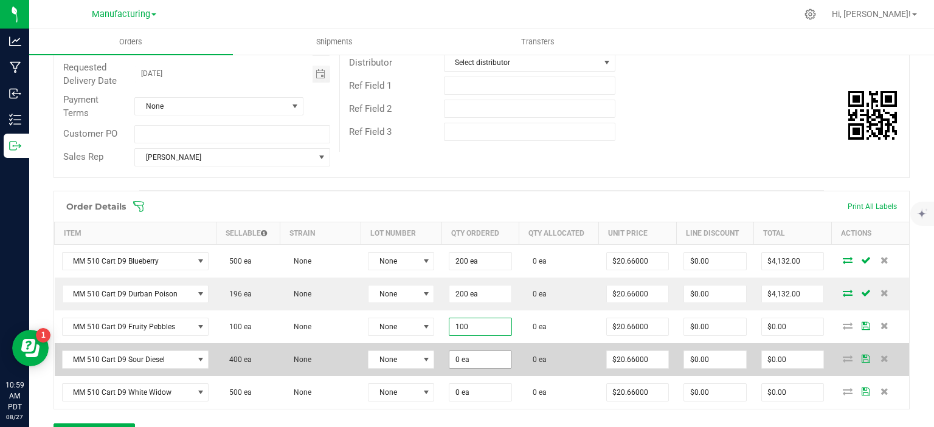
type input "100 ea"
type input "$2,066.00"
click at [499, 355] on input "0" at bounding box center [480, 359] width 62 height 17
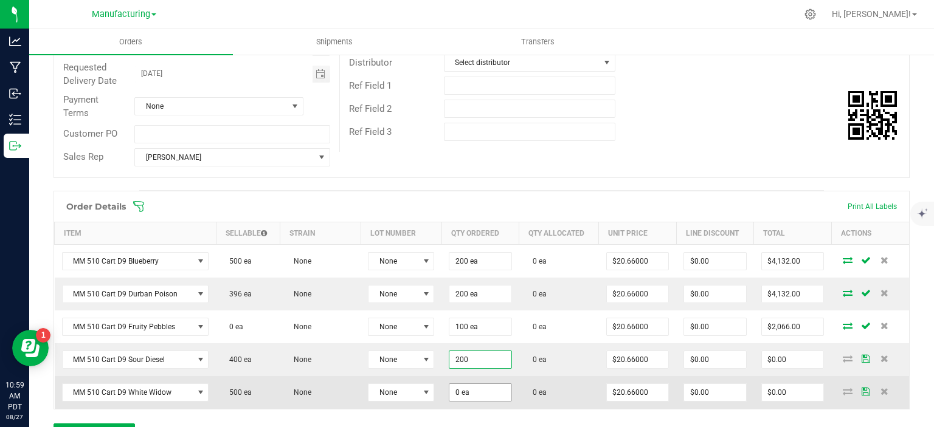
type input "200 ea"
type input "$4,132.00"
click at [465, 393] on input "0" at bounding box center [480, 392] width 62 height 17
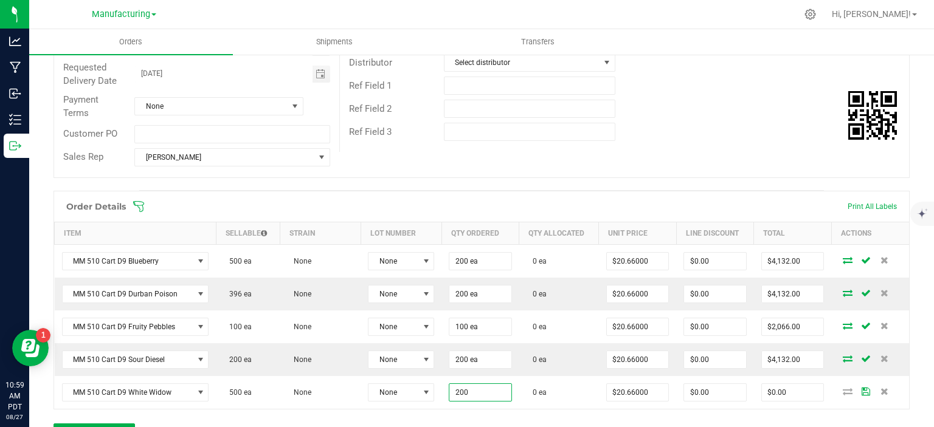
type input "200 ea"
type input "$4,132.00"
click at [482, 422] on div "Order Details Print All Labels Item Sellable Strain Lot Number Qty Ordered Qty …" at bounding box center [482, 324] width 856 height 266
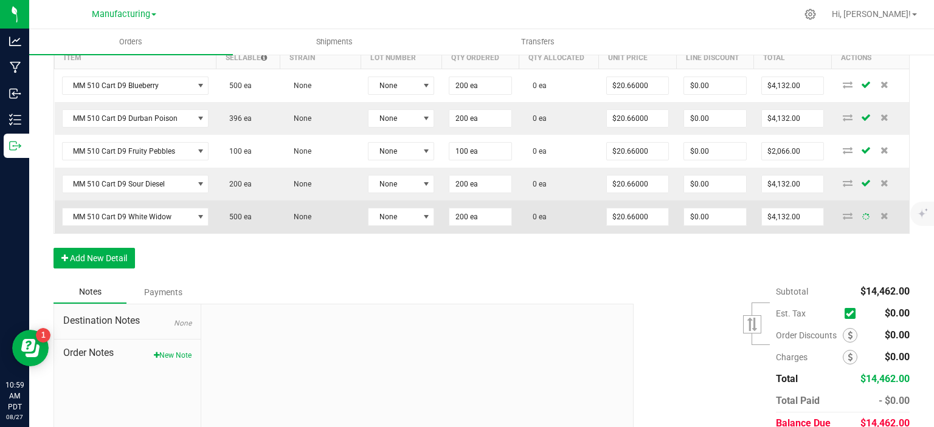
scroll to position [365, 0]
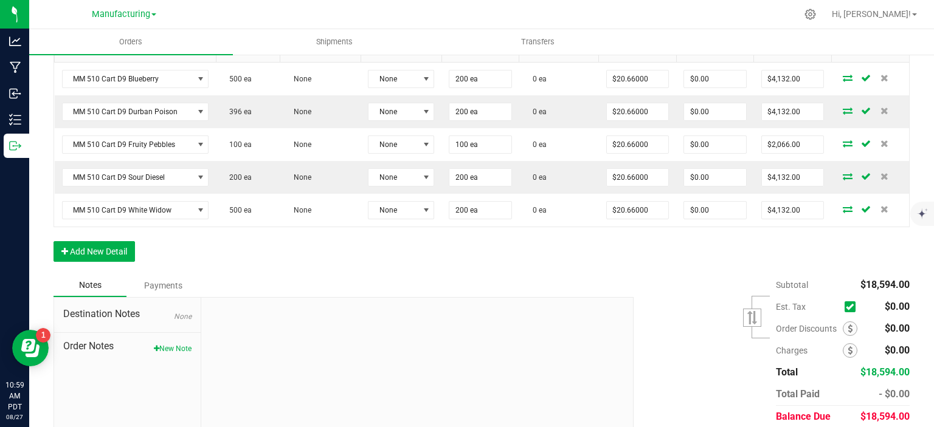
click at [113, 237] on div "Order Details Print All Labels Item Sellable Strain Lot Number Qty Ordered Qty …" at bounding box center [482, 142] width 856 height 266
click at [109, 245] on button "Add New Detail" at bounding box center [94, 251] width 81 height 21
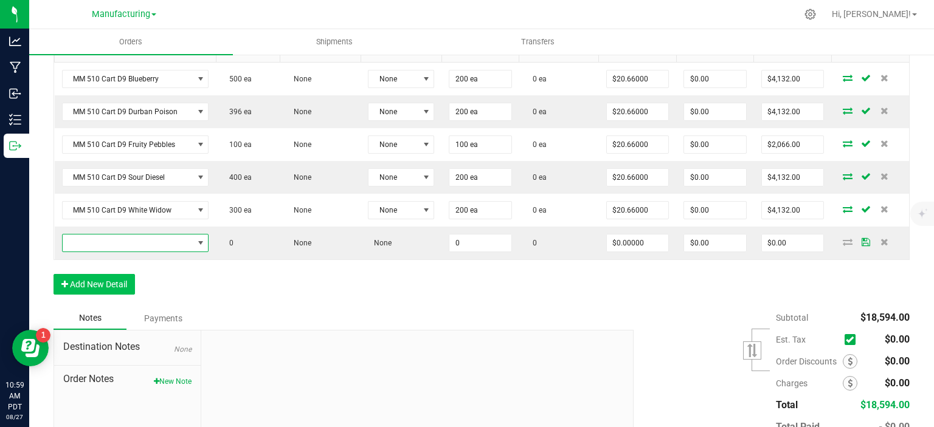
click at [109, 240] on span "NO DATA FOUND" at bounding box center [128, 243] width 131 height 17
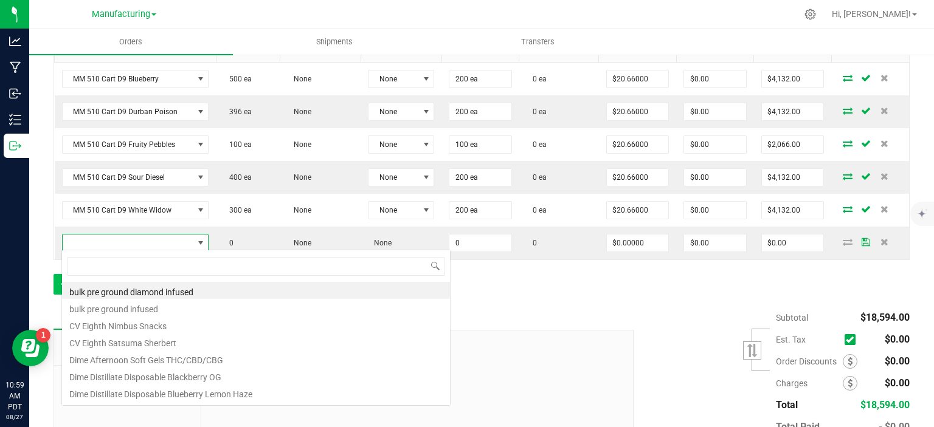
scroll to position [18, 144]
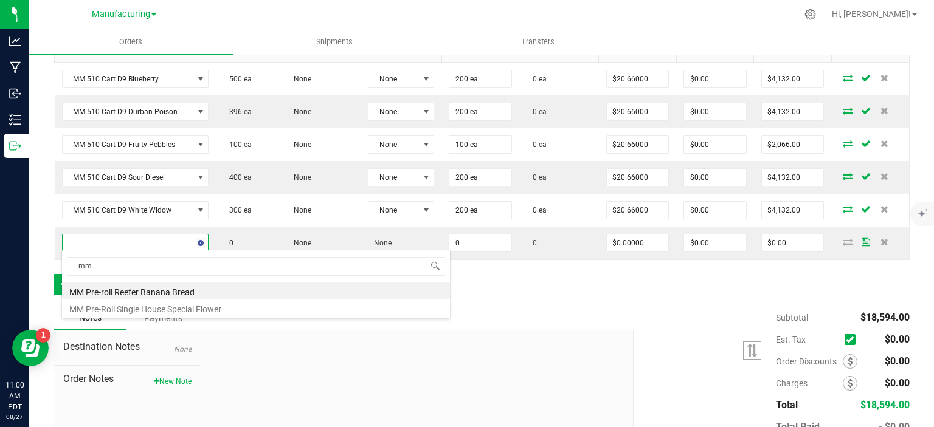
type input "m"
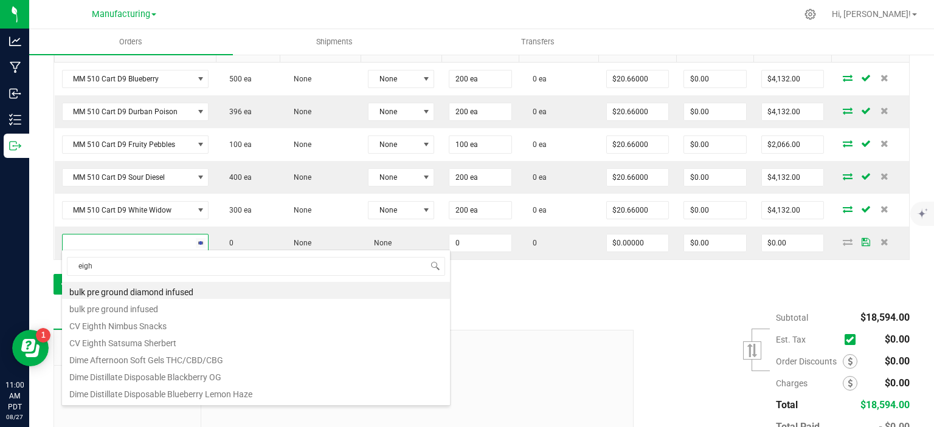
type input "eight"
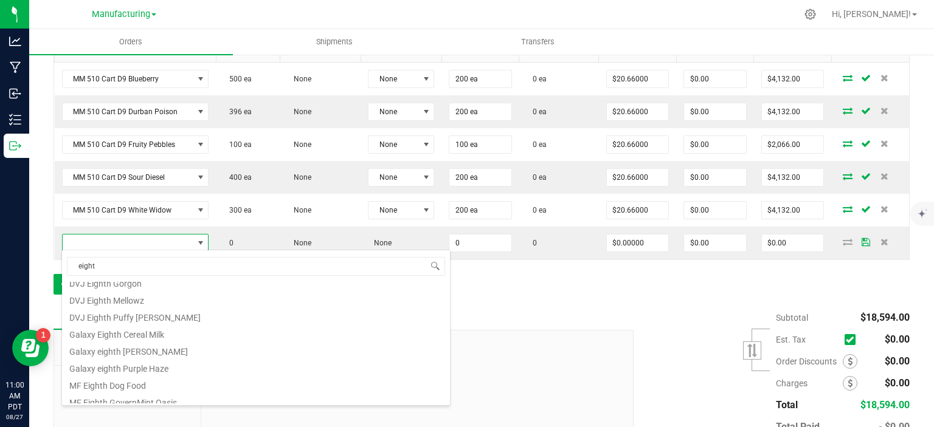
scroll to position [122, 0]
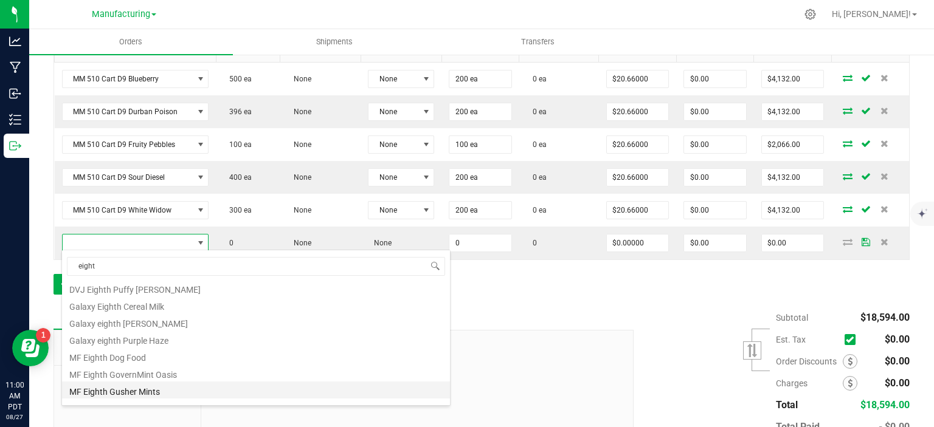
click at [167, 394] on li "MF Eighth Gusher Mints" at bounding box center [256, 390] width 388 height 17
type input "0 ea"
type input "$17.35000"
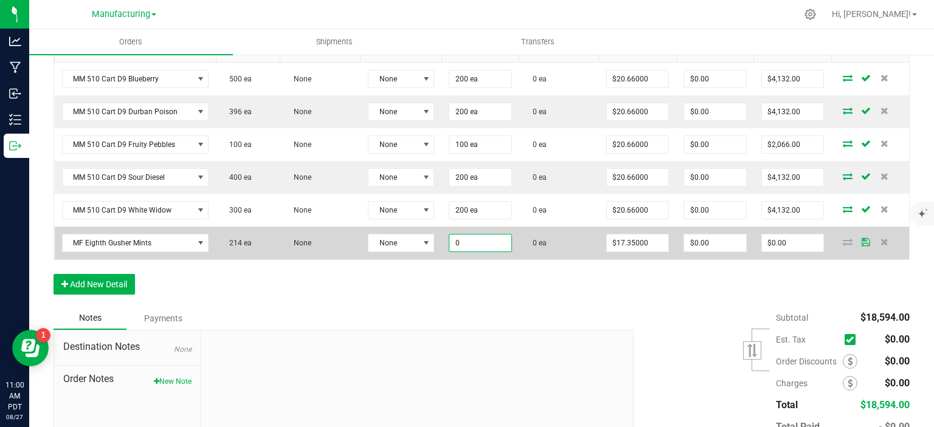
click at [471, 247] on input "0" at bounding box center [480, 243] width 62 height 17
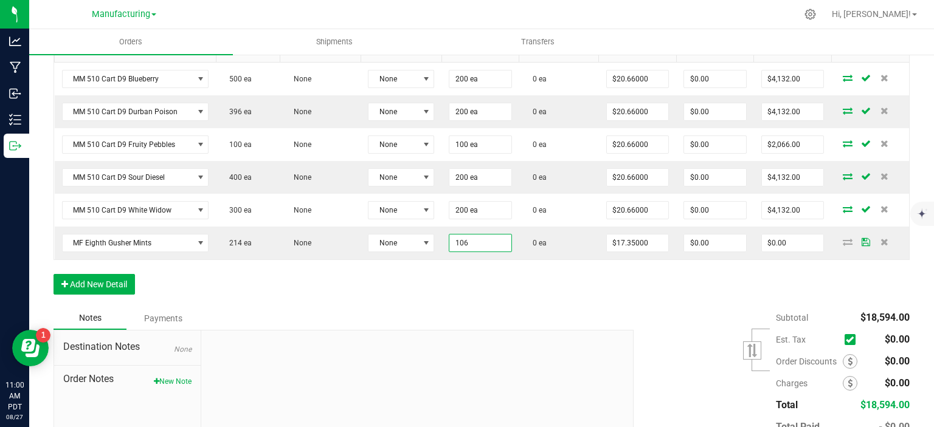
type input "106 ea"
type input "$1,839.10"
click at [431, 292] on div "Order Details Print All Labels Item Sellable Strain Lot Number Qty Ordered Qty …" at bounding box center [482, 158] width 856 height 299
click at [88, 279] on button "Add New Detail" at bounding box center [94, 284] width 81 height 21
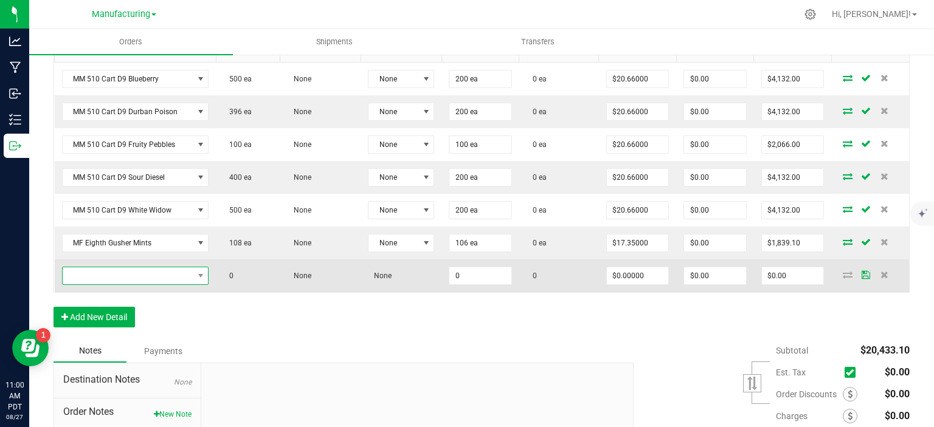
click at [92, 275] on span "NO DATA FOUND" at bounding box center [128, 276] width 131 height 17
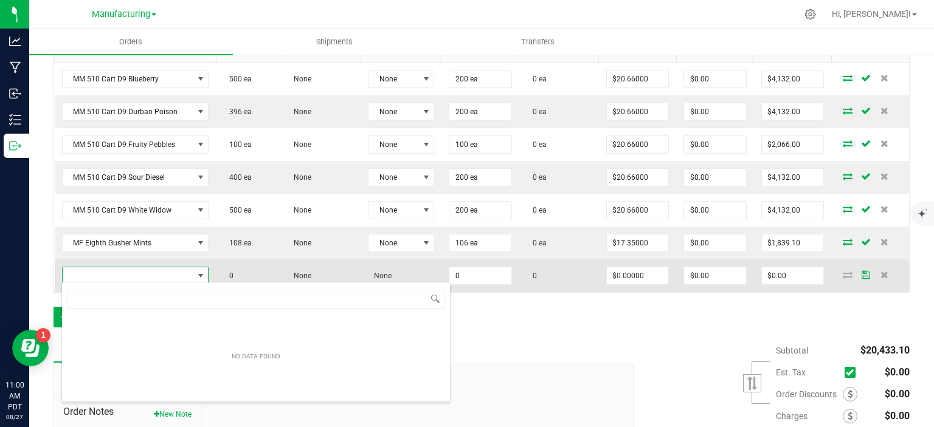
scroll to position [18, 144]
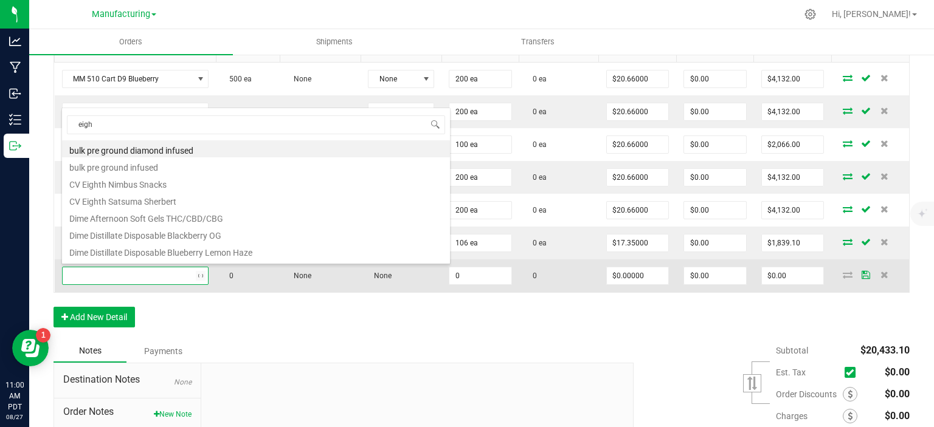
type input "eight"
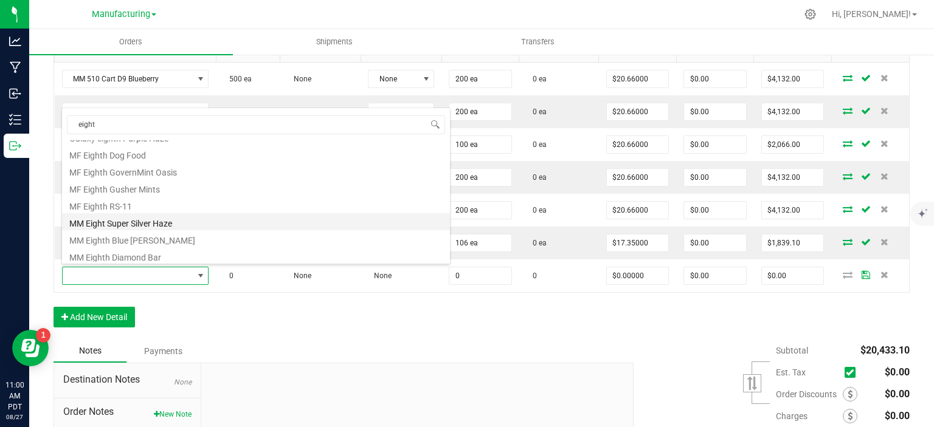
scroll to position [219, 0]
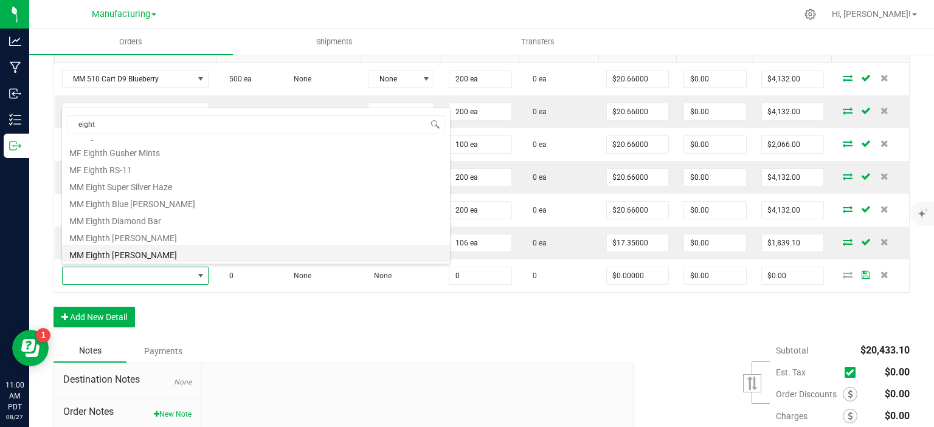
click at [185, 260] on li "MM Eighth [PERSON_NAME]" at bounding box center [256, 253] width 388 height 17
type input "0 ea"
type input "$47.11000"
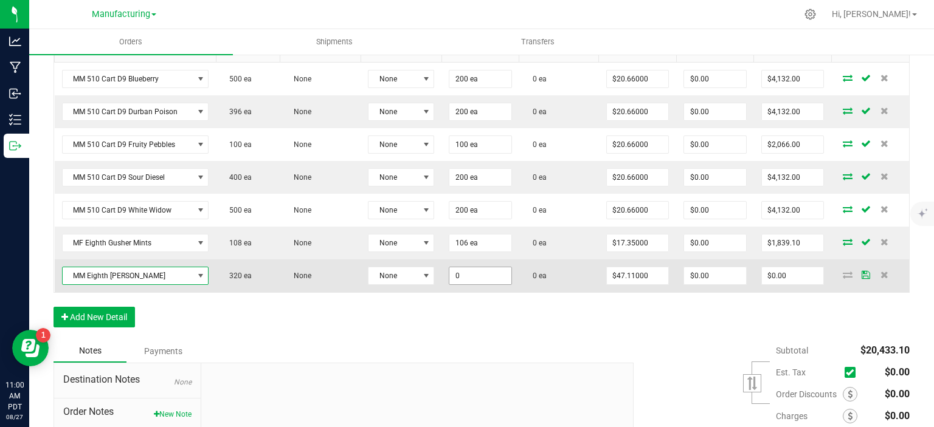
click at [453, 279] on input "0" at bounding box center [480, 276] width 62 height 17
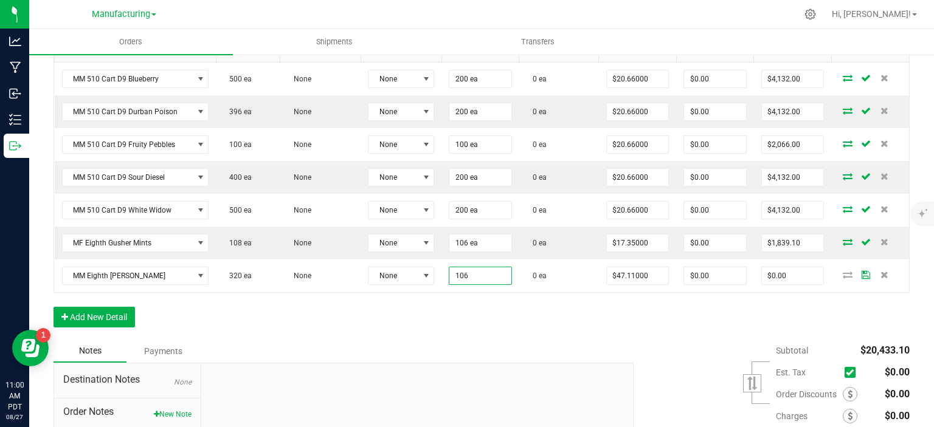
type input "106 ea"
type input "$4,993.66"
click at [456, 303] on div "Order Details Print All Labels Item Sellable Strain Lot Number Qty Ordered Qty …" at bounding box center [482, 174] width 856 height 331
click at [112, 316] on button "Add New Detail" at bounding box center [94, 317] width 81 height 21
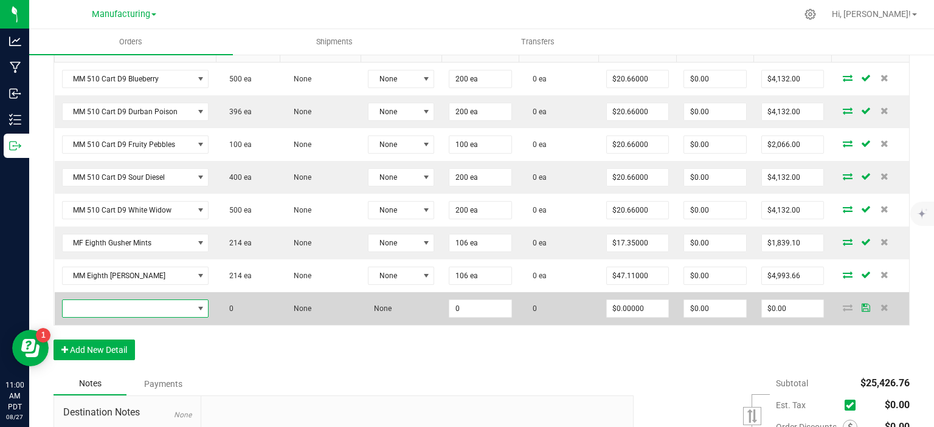
click at [116, 309] on span "NO DATA FOUND" at bounding box center [128, 308] width 131 height 17
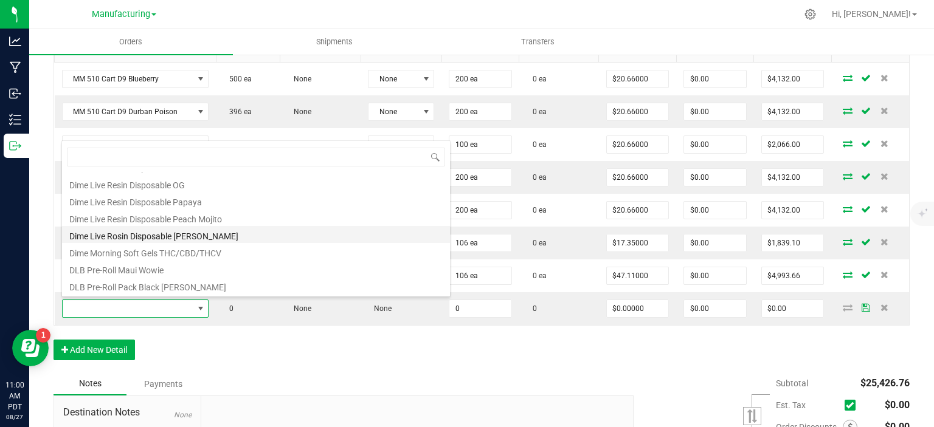
click at [195, 240] on li "Dime Live Rosin Disposable [PERSON_NAME]" at bounding box center [256, 234] width 388 height 17
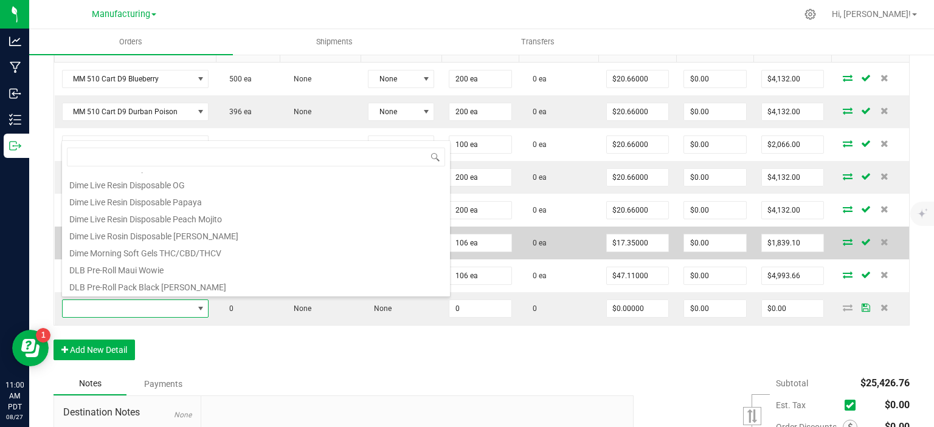
type input "0 ea"
type input "$45.45000"
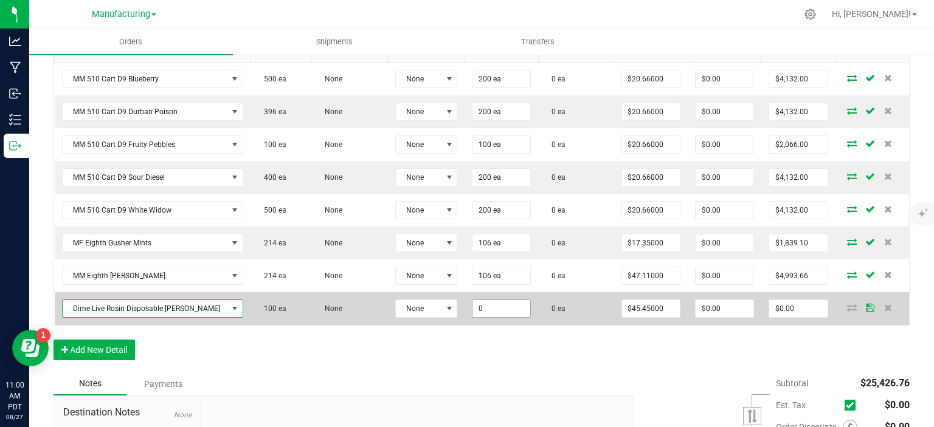
click at [501, 311] on input "0" at bounding box center [501, 308] width 58 height 17
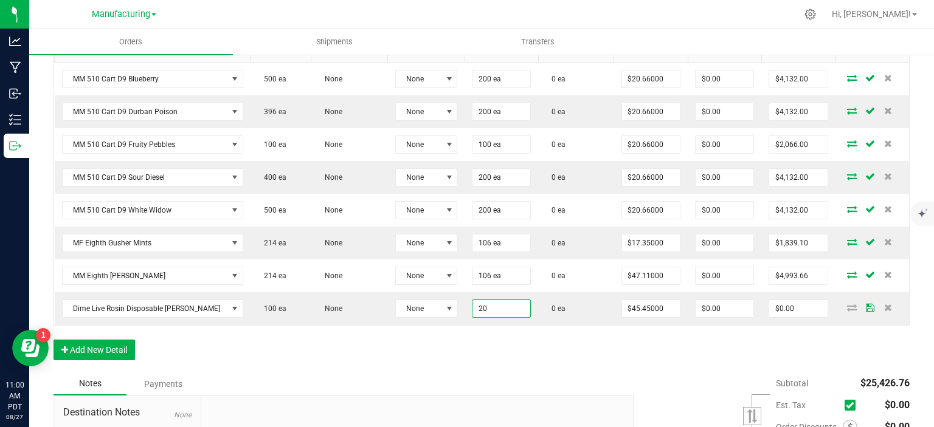
type input "20 ea"
type input "$909.00"
click at [394, 369] on div "Order Details Print All Labels Item Sellable Strain Lot Number Qty Ordered Qty …" at bounding box center [482, 191] width 856 height 364
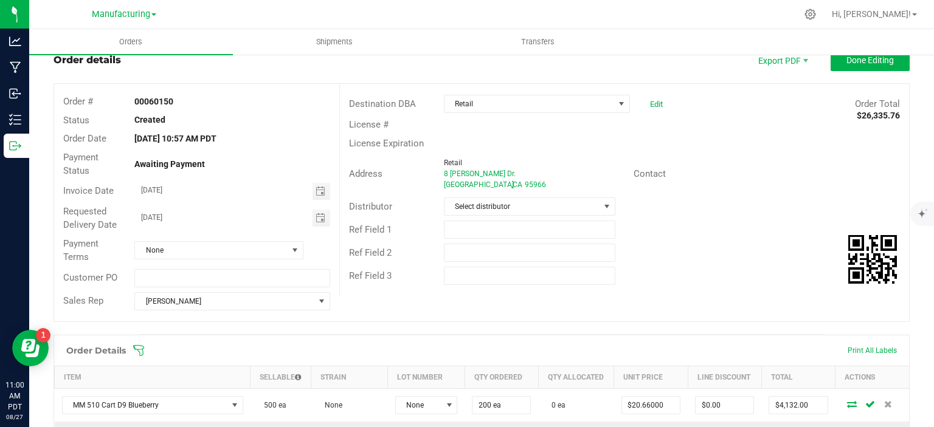
scroll to position [0, 0]
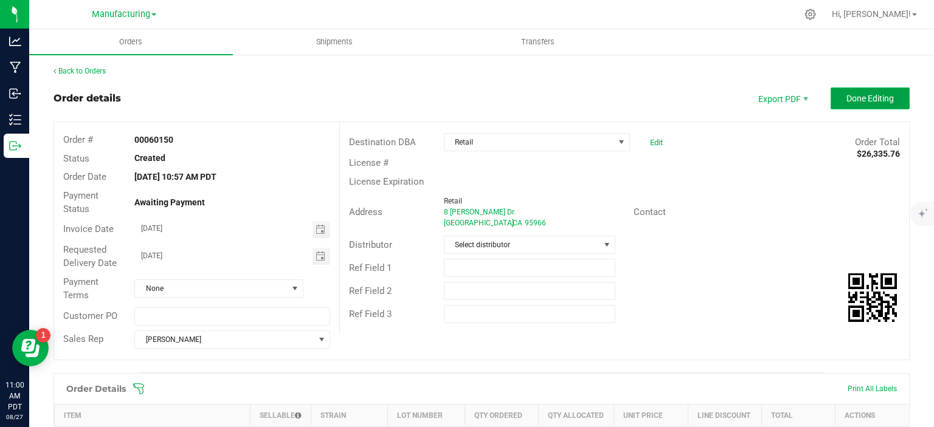
click at [885, 108] on button "Done Editing" at bounding box center [870, 99] width 79 height 22
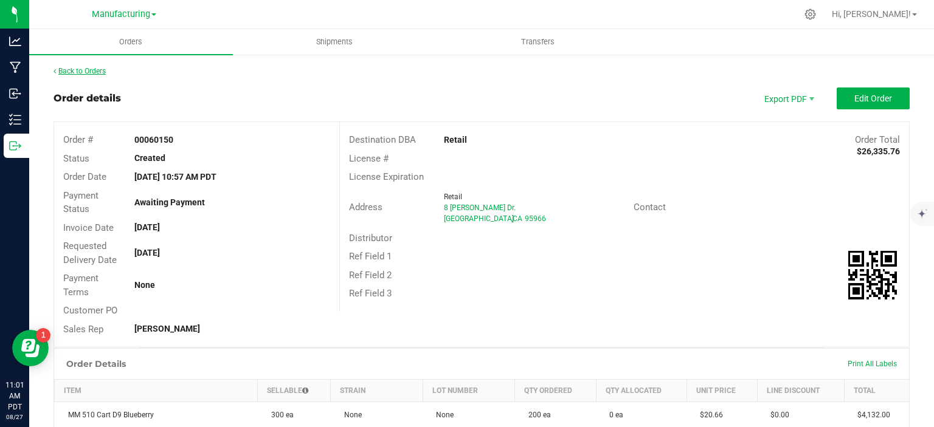
click at [90, 70] on link "Back to Orders" at bounding box center [80, 71] width 52 height 9
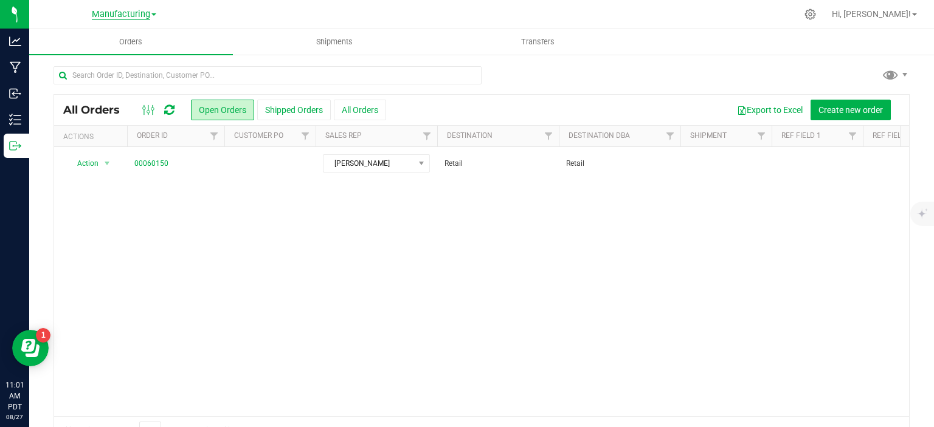
click at [123, 17] on span "Manufacturing" at bounding box center [121, 14] width 58 height 11
click at [118, 64] on link "Retail" at bounding box center [124, 59] width 178 height 16
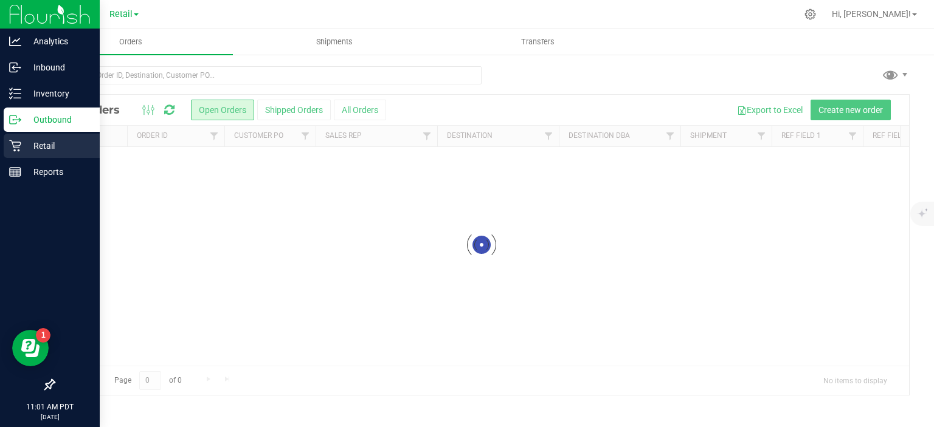
click at [18, 147] on icon at bounding box center [15, 146] width 12 height 12
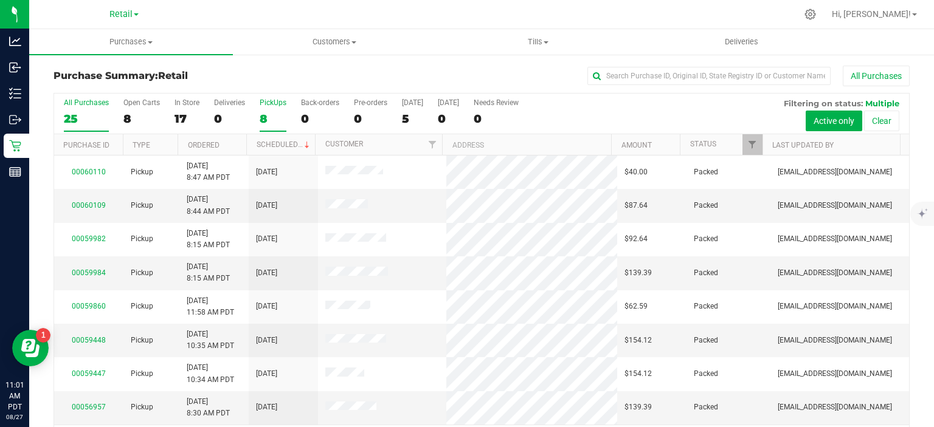
click at [268, 117] on div "8" at bounding box center [273, 119] width 27 height 14
click at [0, 0] on input "PickUps 8" at bounding box center [0, 0] width 0 height 0
click at [268, 142] on link "Scheduled" at bounding box center [284, 144] width 55 height 9
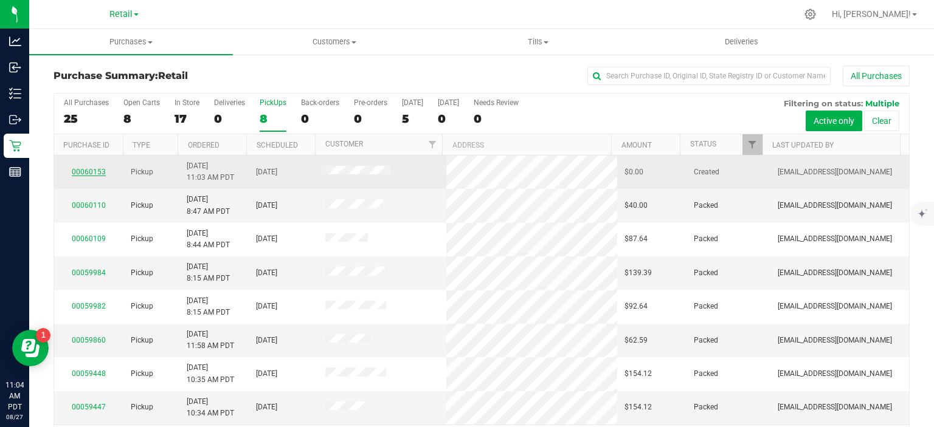
click at [88, 170] on link "00060153" at bounding box center [89, 172] width 34 height 9
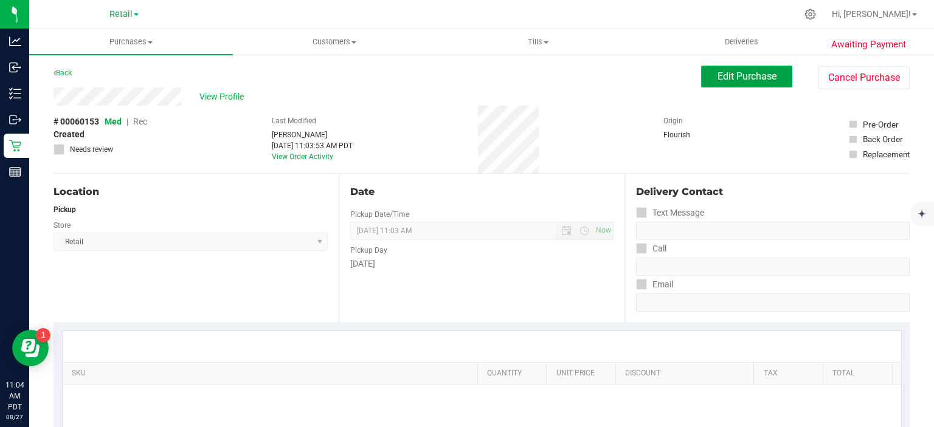
click at [747, 82] on span "Edit Purchase" at bounding box center [747, 77] width 59 height 12
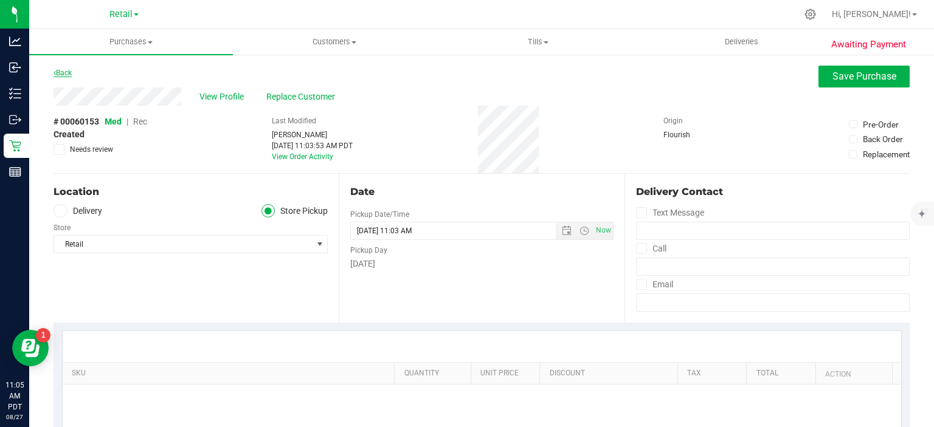
click at [71, 74] on link "Back" at bounding box center [63, 73] width 18 height 9
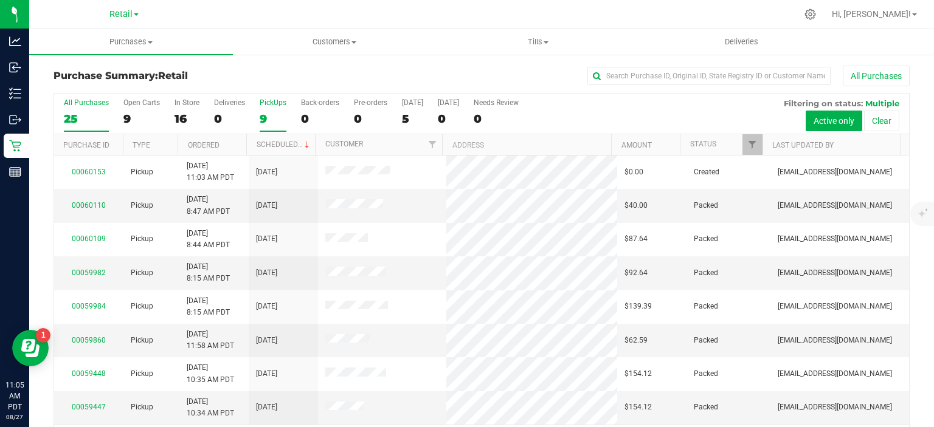
click at [263, 112] on div "9" at bounding box center [273, 119] width 27 height 14
click at [0, 0] on input "PickUps 9" at bounding box center [0, 0] width 0 height 0
click at [280, 143] on link "Scheduled" at bounding box center [284, 144] width 55 height 9
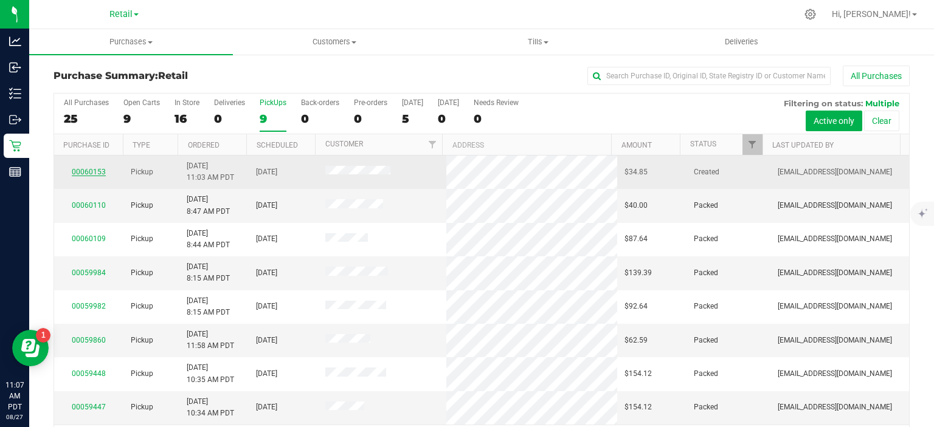
click at [86, 168] on link "00060153" at bounding box center [89, 172] width 34 height 9
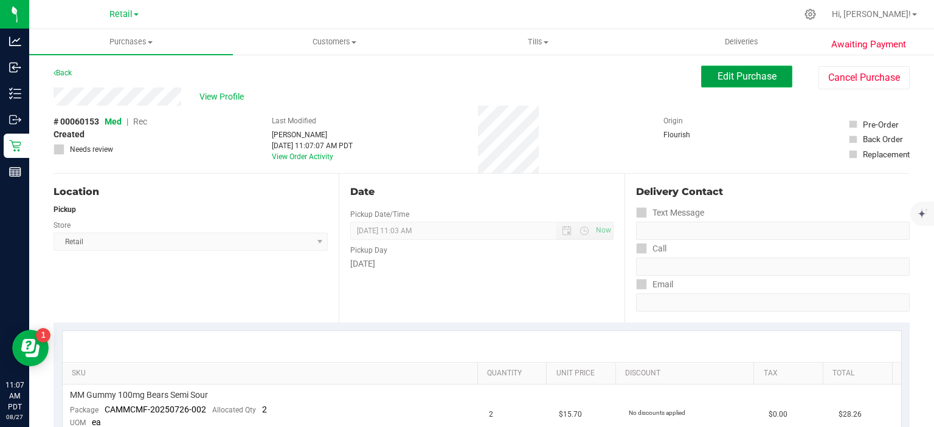
click at [749, 71] on span "Edit Purchase" at bounding box center [747, 77] width 59 height 12
click at [147, 119] on span "Rec" at bounding box center [140, 122] width 14 height 10
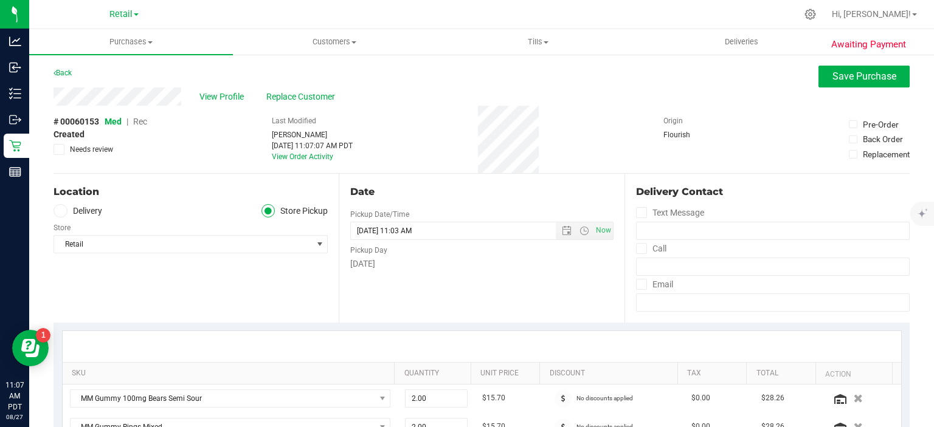
click at [140, 124] on span "Rec" at bounding box center [140, 122] width 14 height 10
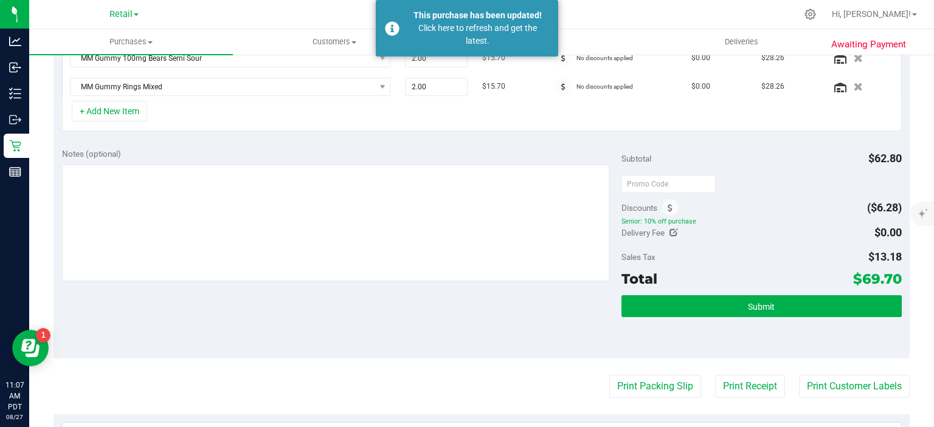
scroll to position [344, 0]
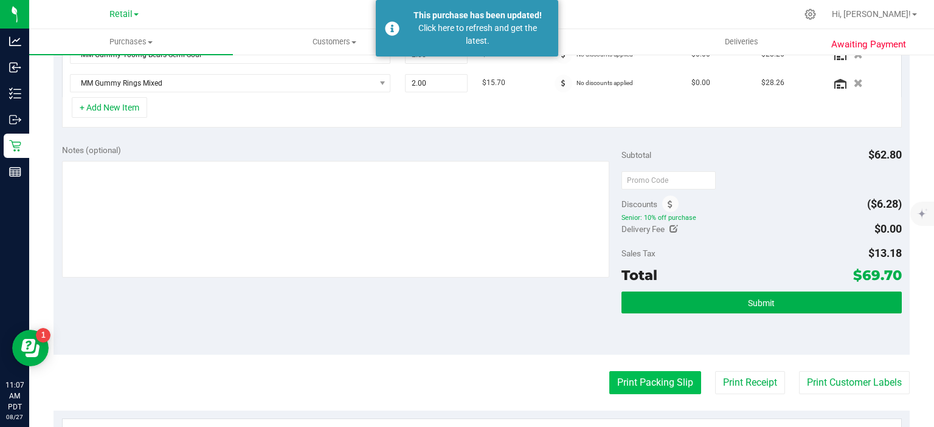
click at [648, 379] on button "Print Packing Slip" at bounding box center [655, 383] width 92 height 23
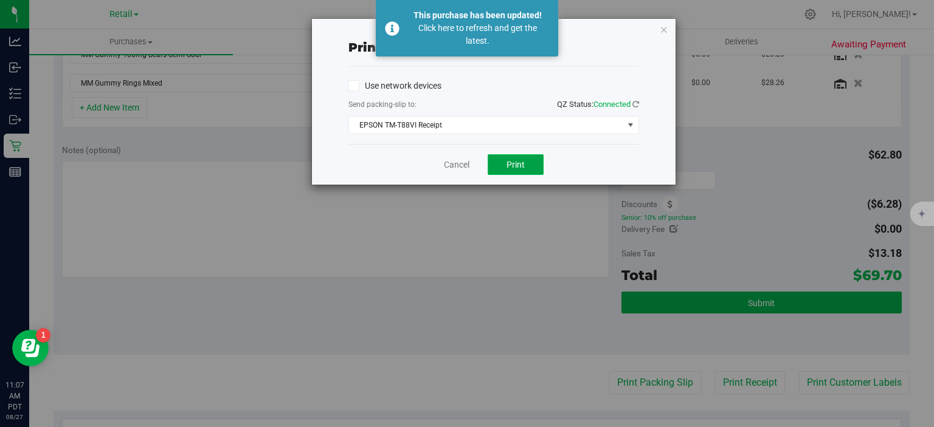
click at [527, 164] on button "Print" at bounding box center [516, 164] width 56 height 21
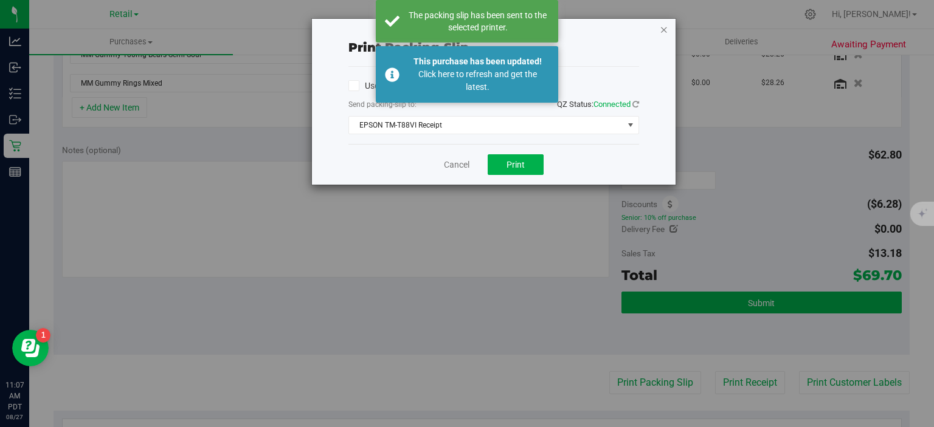
click at [664, 26] on icon "button" at bounding box center [664, 29] width 9 height 15
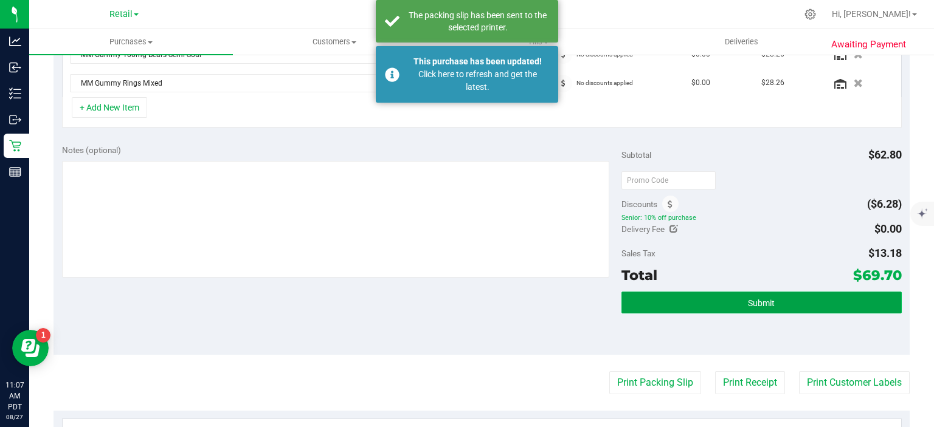
click at [787, 292] on button "Submit" at bounding box center [761, 303] width 280 height 22
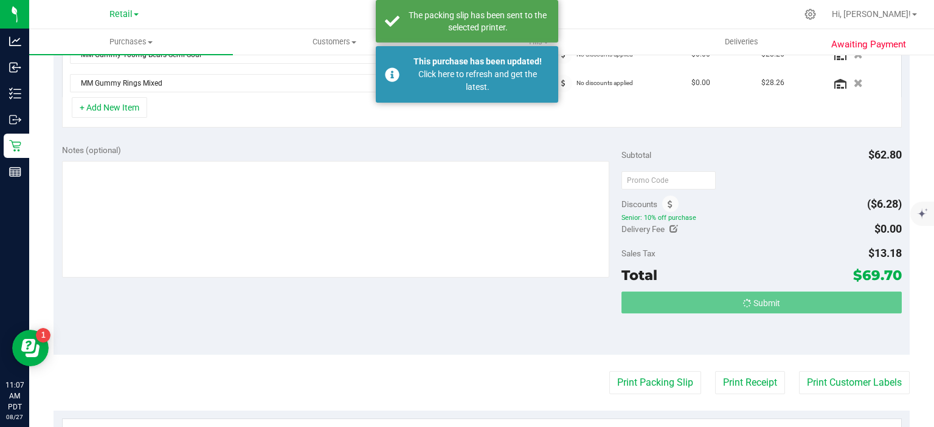
scroll to position [346, 0]
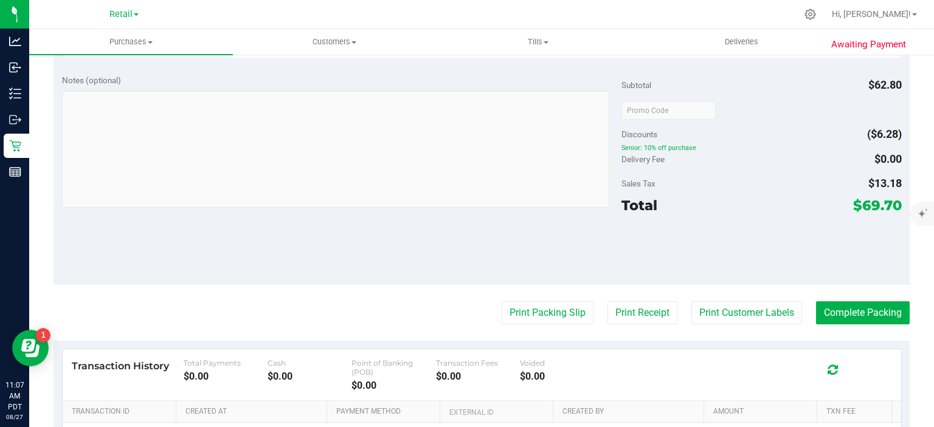
scroll to position [494, 0]
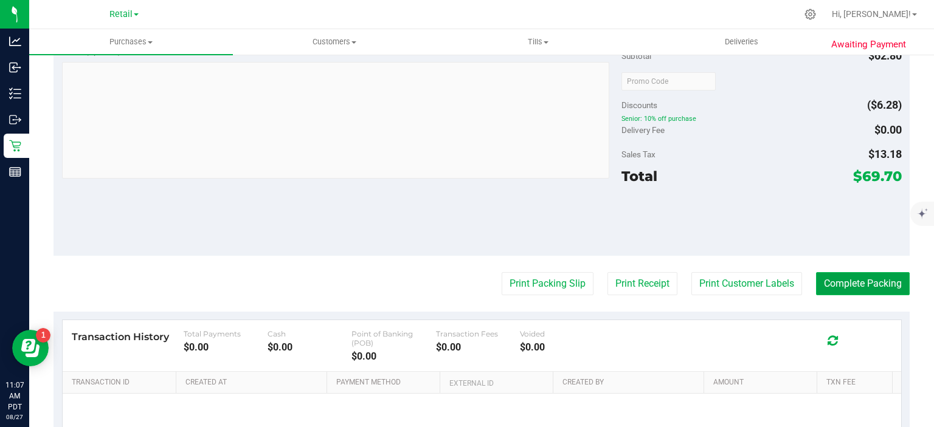
click at [860, 286] on button "Complete Packing" at bounding box center [863, 283] width 94 height 23
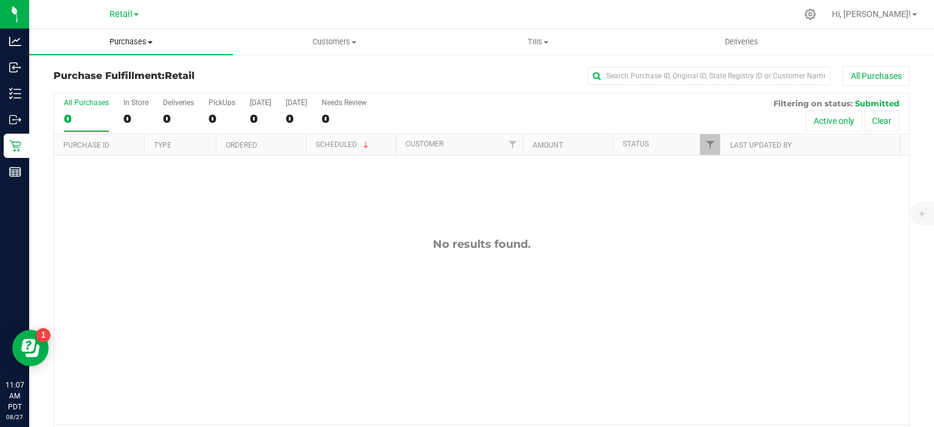
click at [140, 39] on span "Purchases" at bounding box center [131, 41] width 204 height 11
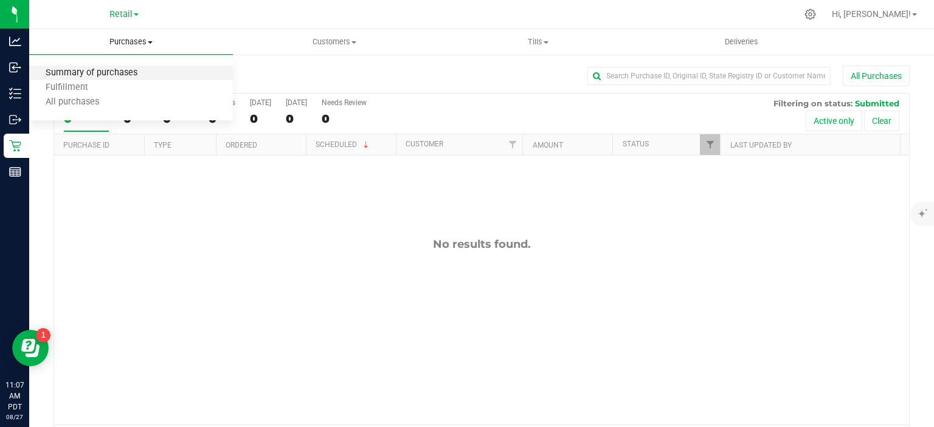
click at [118, 71] on span "Summary of purchases" at bounding box center [91, 73] width 125 height 10
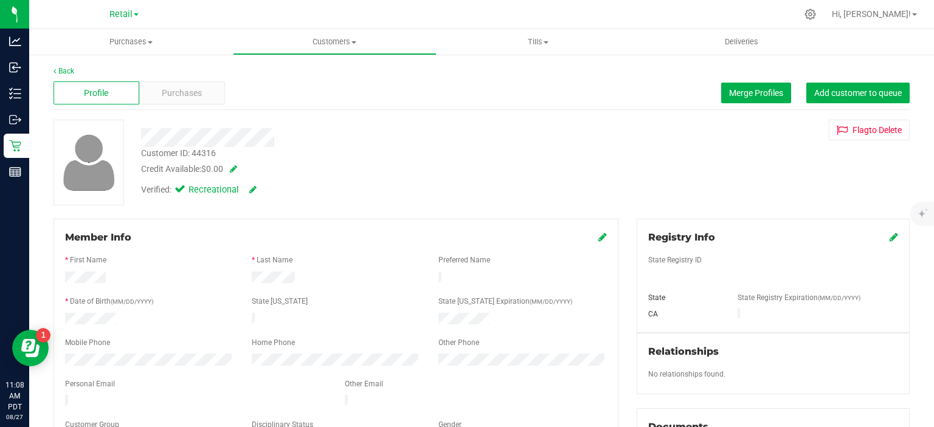
click at [598, 235] on icon at bounding box center [602, 237] width 9 height 10
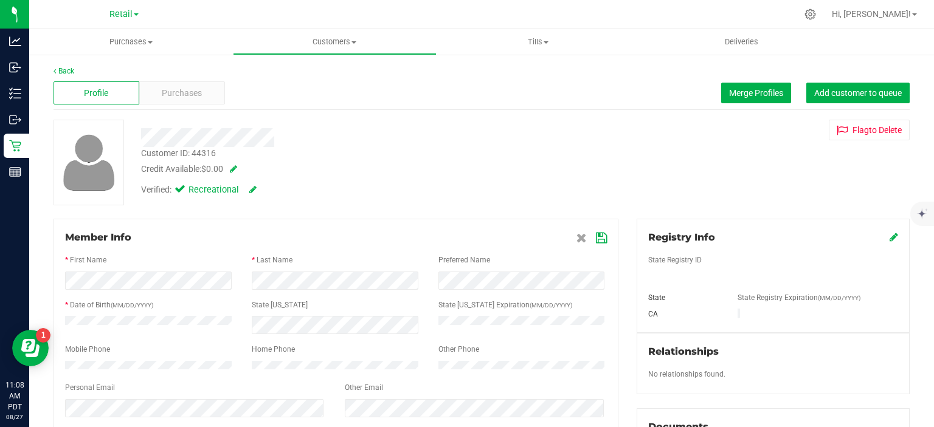
click at [598, 236] on icon at bounding box center [601, 239] width 11 height 10
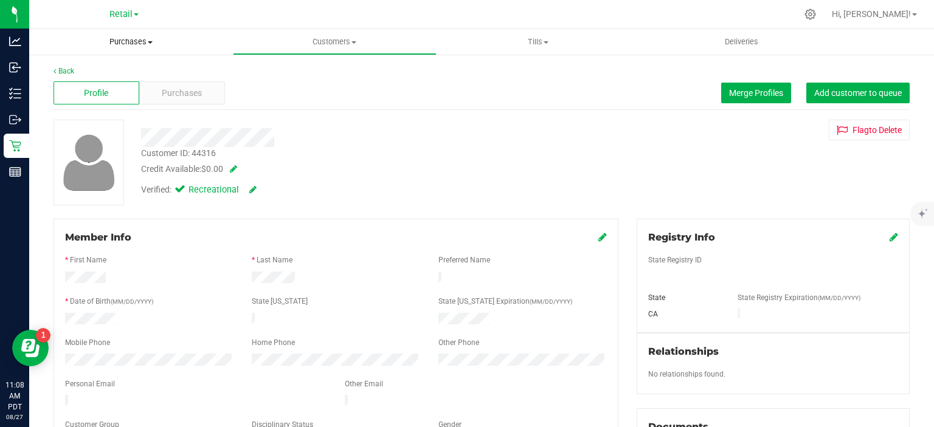
click at [139, 38] on span "Purchases" at bounding box center [131, 41] width 204 height 11
click at [124, 73] on span "Summary of purchases" at bounding box center [91, 73] width 125 height 10
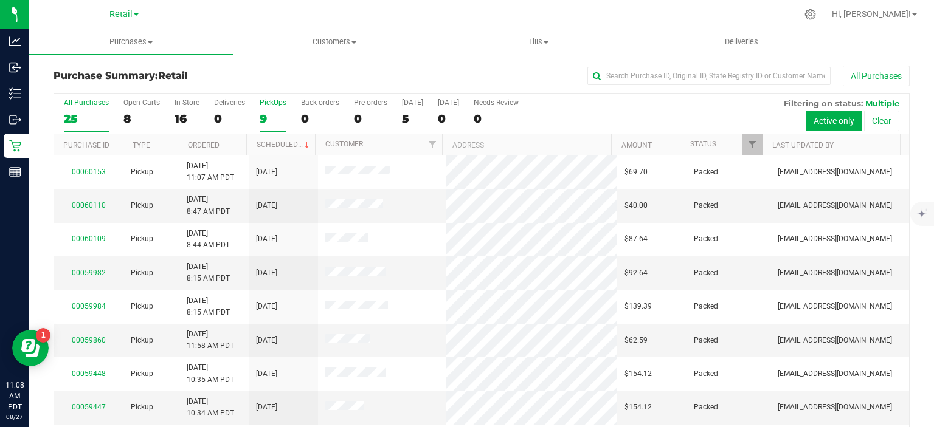
click at [263, 111] on label "PickUps 9" at bounding box center [273, 115] width 27 height 33
click at [0, 0] on input "PickUps 9" at bounding box center [0, 0] width 0 height 0
click at [302, 144] on span at bounding box center [307, 145] width 10 height 10
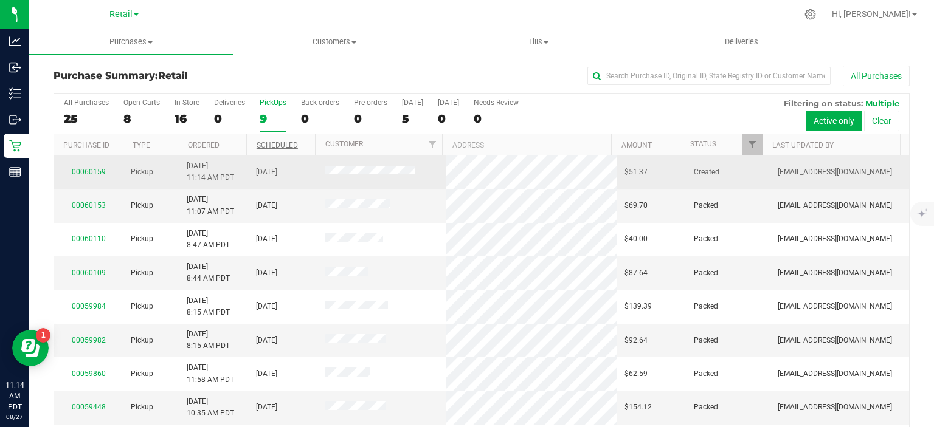
click at [88, 170] on link "00060159" at bounding box center [89, 172] width 34 height 9
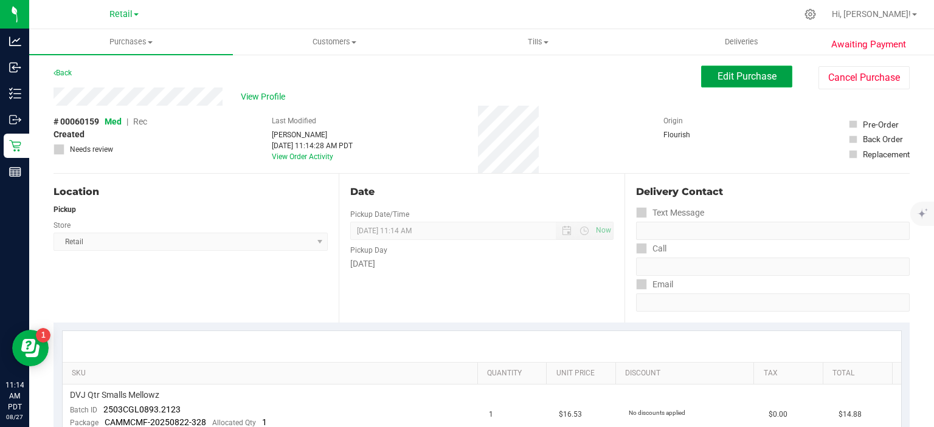
click at [726, 78] on span "Edit Purchase" at bounding box center [747, 77] width 59 height 12
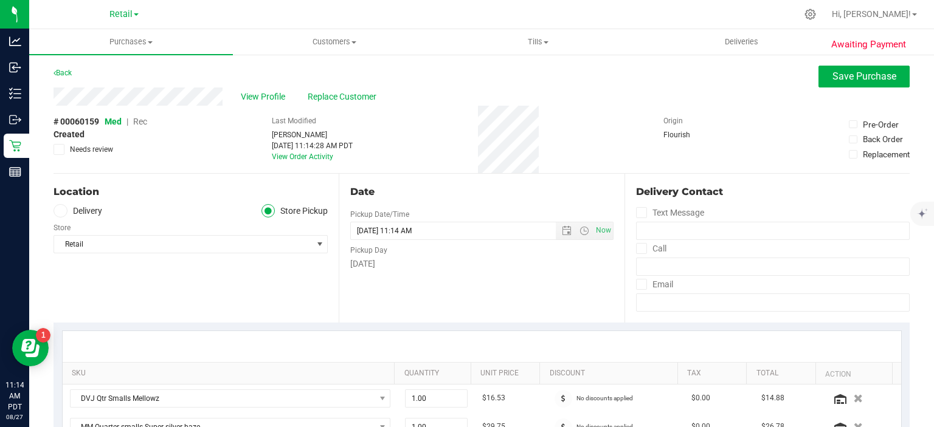
click at [143, 121] on span "Rec" at bounding box center [140, 122] width 14 height 10
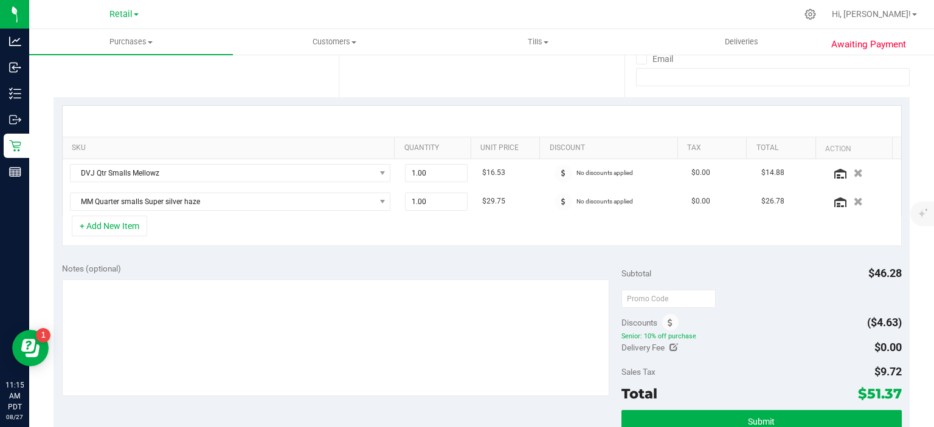
scroll to position [236, 0]
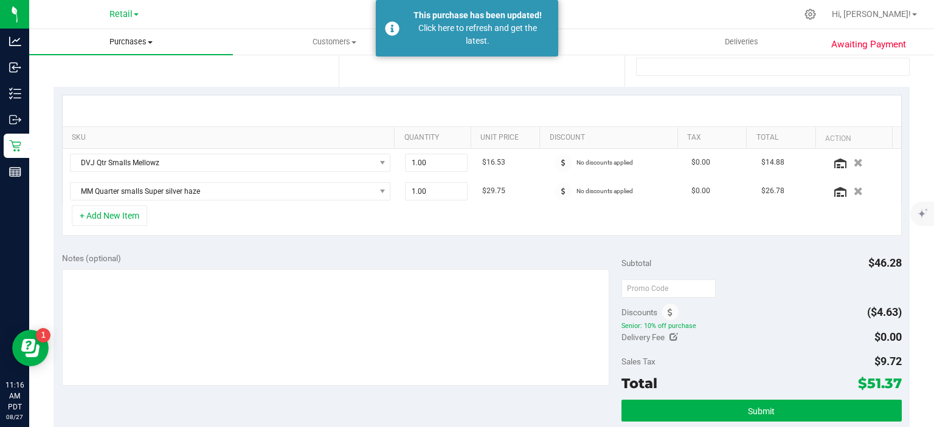
click at [131, 37] on span "Purchases" at bounding box center [131, 41] width 204 height 11
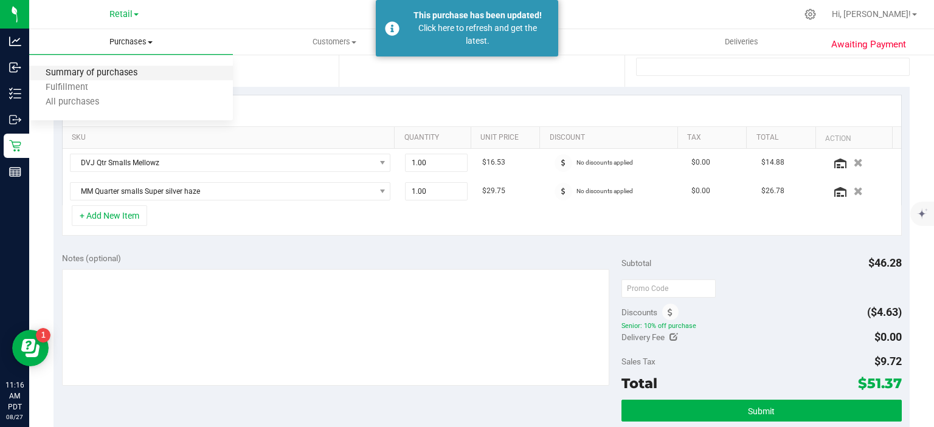
click at [117, 68] on span "Summary of purchases" at bounding box center [91, 73] width 125 height 10
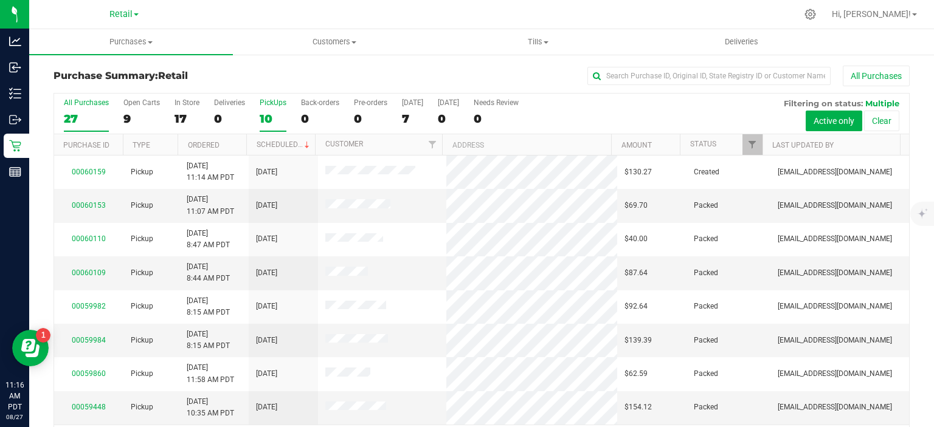
click at [272, 116] on div "10" at bounding box center [273, 119] width 27 height 14
click at [0, 0] on input "PickUps 10" at bounding box center [0, 0] width 0 height 0
click at [288, 145] on link "Scheduled" at bounding box center [284, 144] width 55 height 9
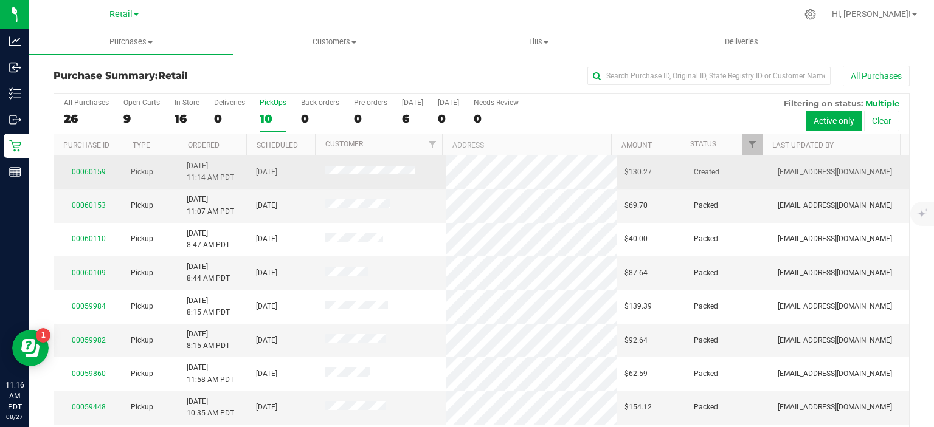
click at [85, 168] on link "00060159" at bounding box center [89, 172] width 34 height 9
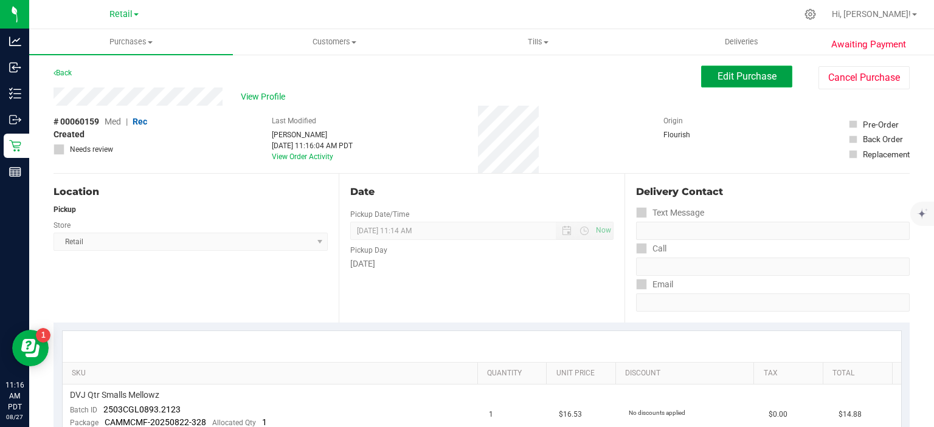
click at [737, 77] on span "Edit Purchase" at bounding box center [747, 77] width 59 height 12
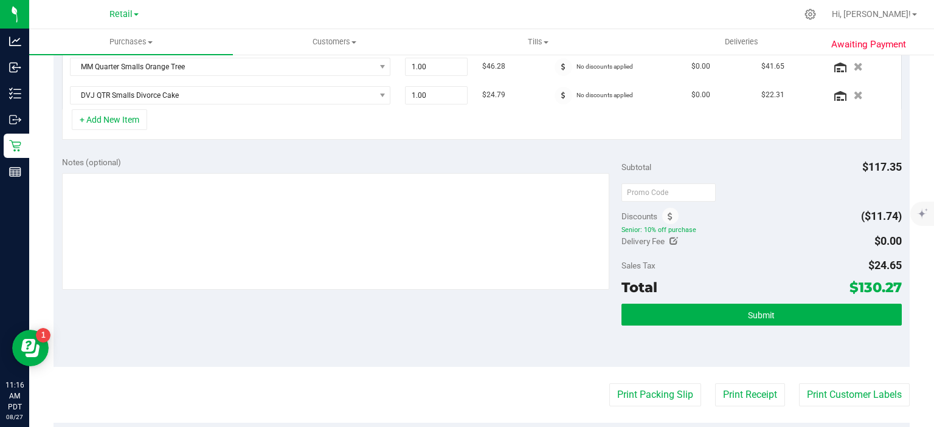
scroll to position [392, 0]
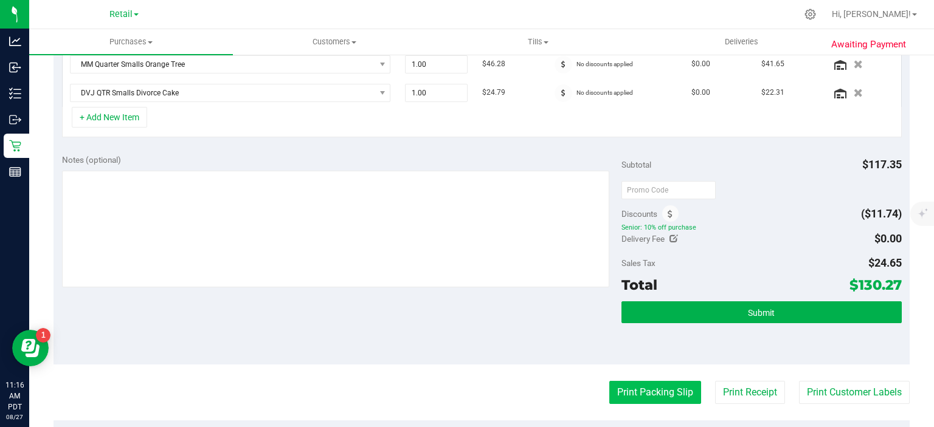
click at [642, 387] on button "Print Packing Slip" at bounding box center [655, 392] width 92 height 23
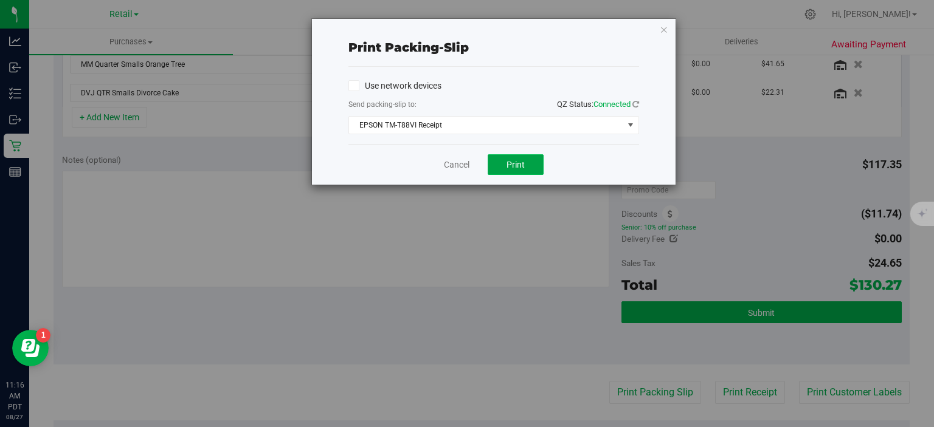
click at [513, 164] on span "Print" at bounding box center [516, 165] width 18 height 10
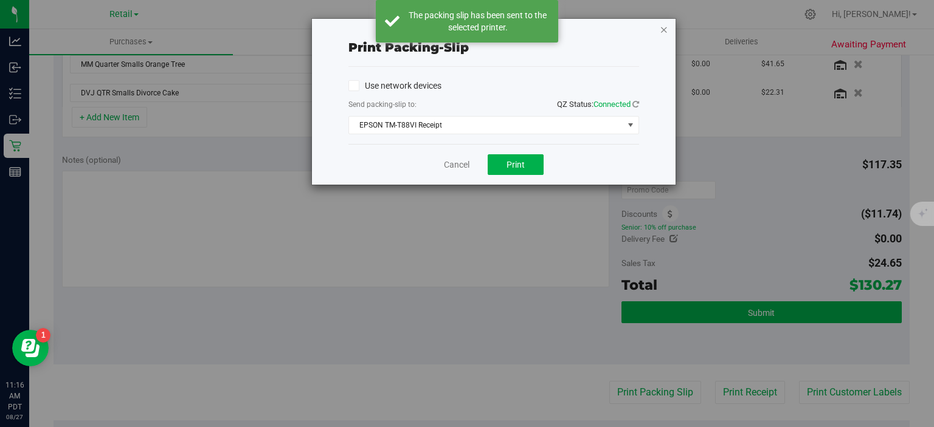
click at [666, 24] on icon "button" at bounding box center [664, 29] width 9 height 15
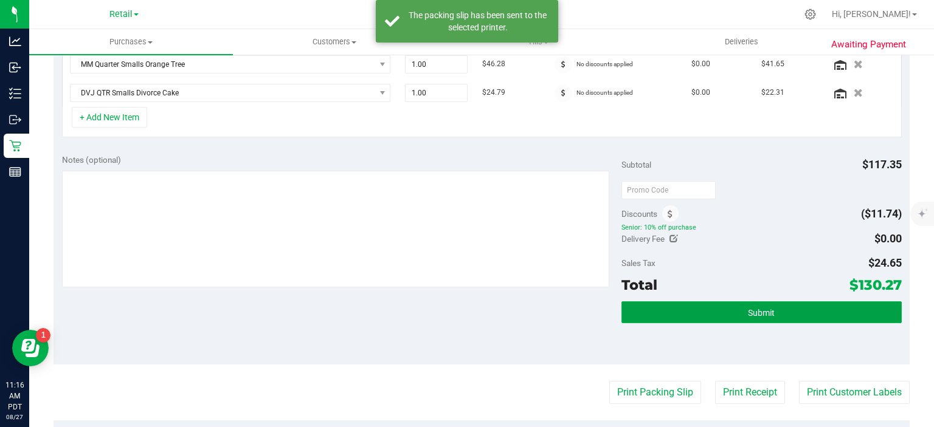
click at [776, 311] on button "Submit" at bounding box center [761, 313] width 280 height 22
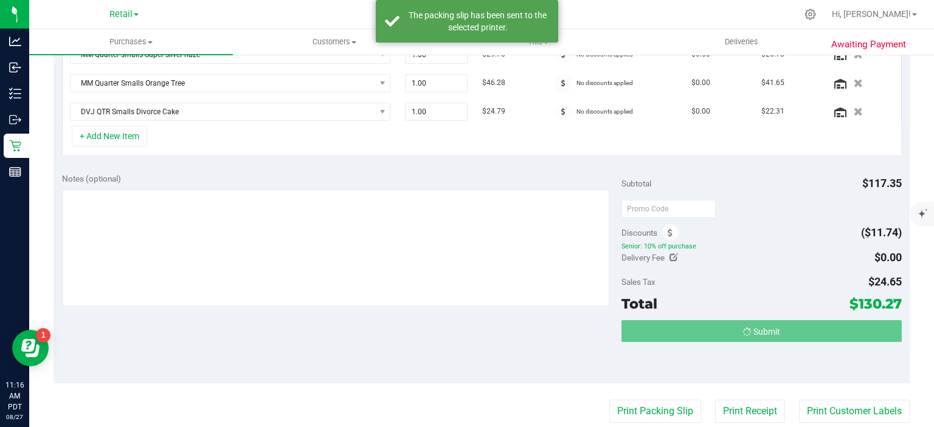
scroll to position [354, 0]
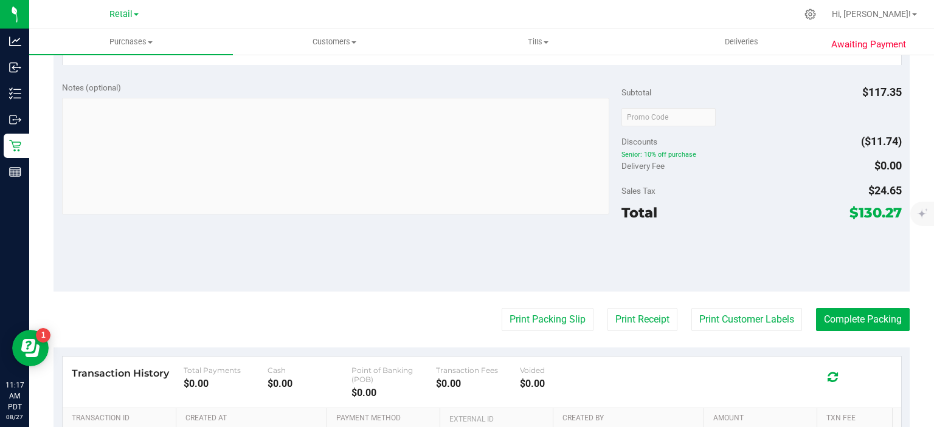
scroll to position [620, 0]
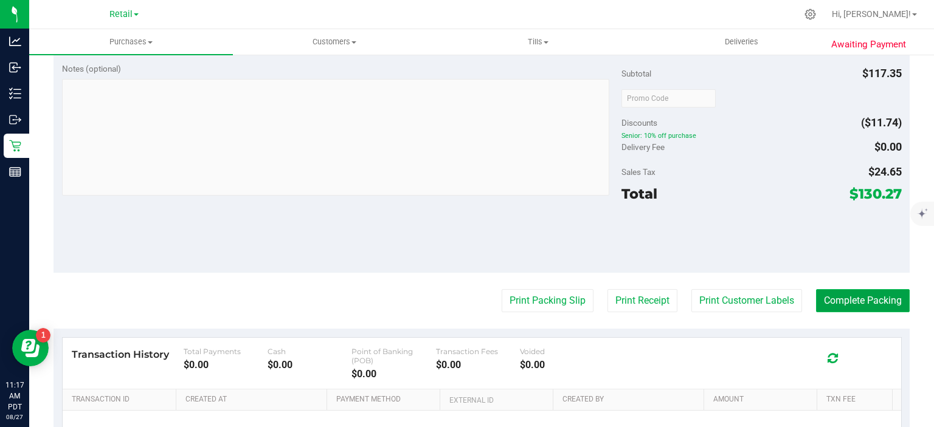
click at [857, 299] on button "Complete Packing" at bounding box center [863, 300] width 94 height 23
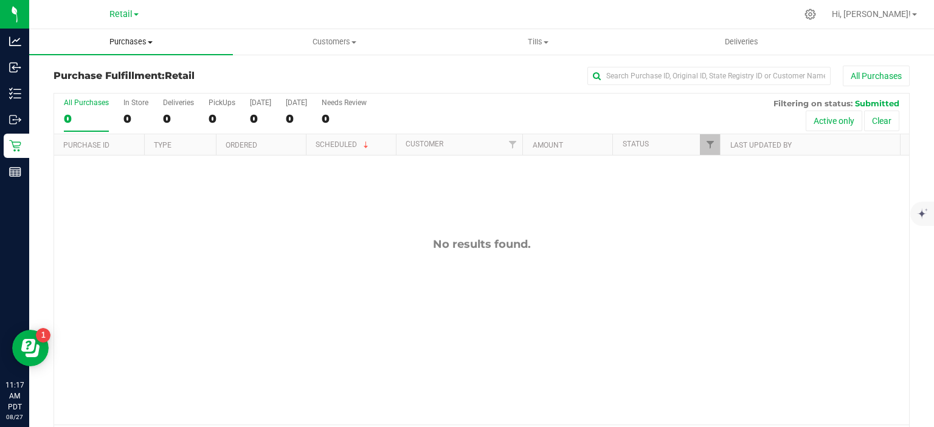
click at [134, 44] on span "Purchases" at bounding box center [131, 41] width 204 height 11
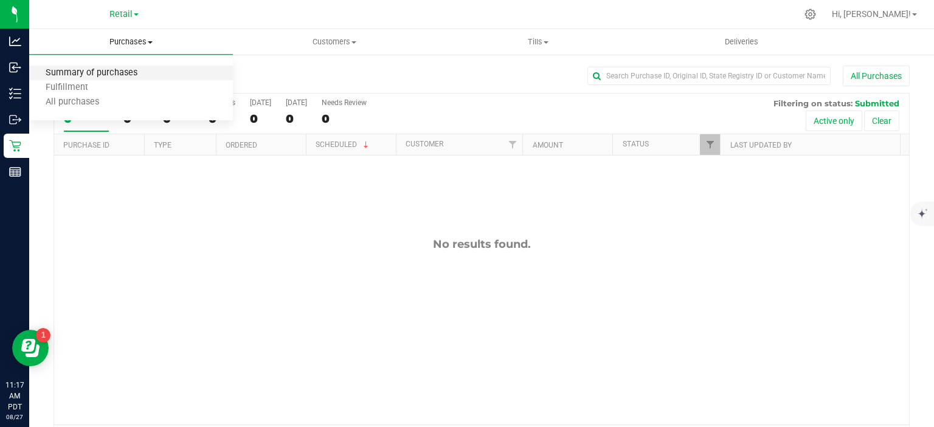
click at [116, 72] on span "Summary of purchases" at bounding box center [91, 73] width 125 height 10
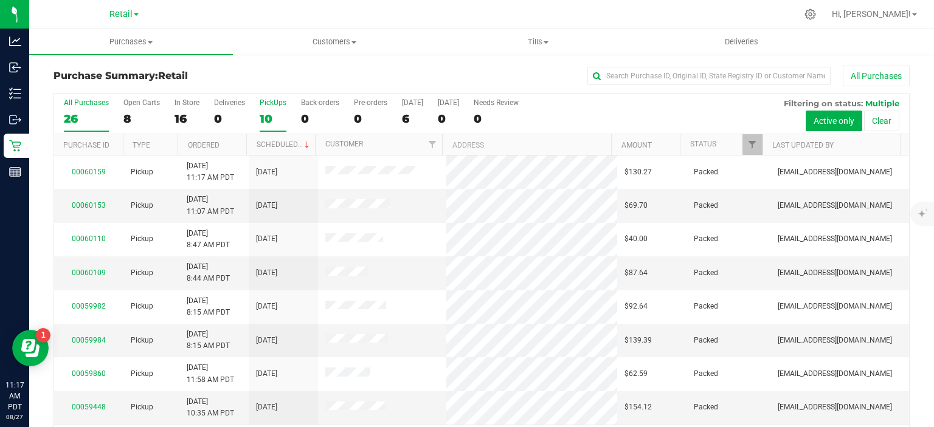
click at [264, 117] on div "10" at bounding box center [273, 119] width 27 height 14
click at [0, 0] on input "PickUps 10" at bounding box center [0, 0] width 0 height 0
click at [282, 141] on link "Scheduled" at bounding box center [284, 144] width 55 height 9
click at [119, 12] on span "Retail" at bounding box center [120, 14] width 23 height 11
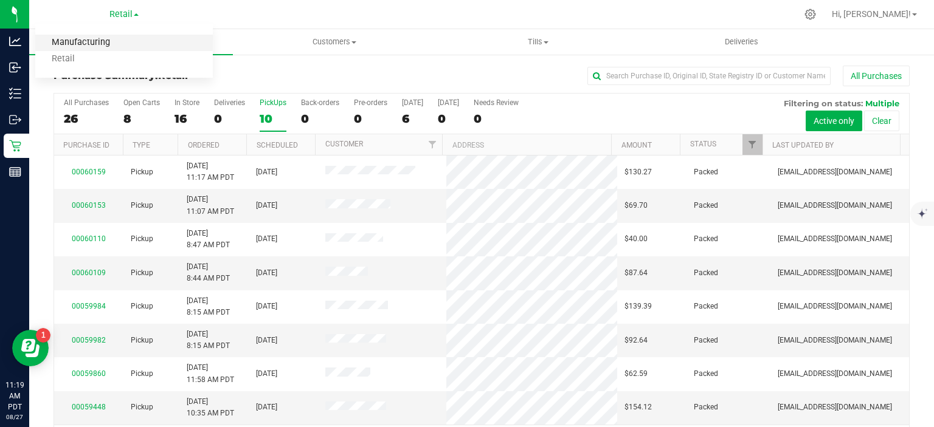
click at [114, 44] on link "Manufacturing" at bounding box center [124, 43] width 178 height 16
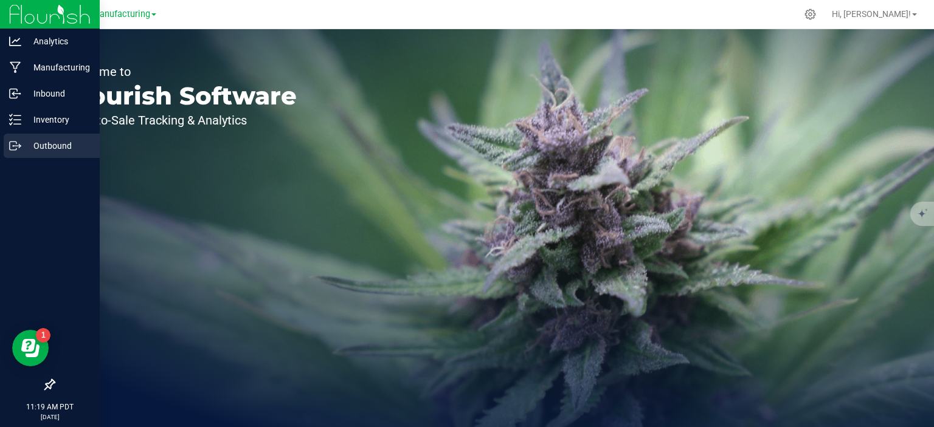
click at [41, 142] on p "Outbound" at bounding box center [57, 146] width 73 height 15
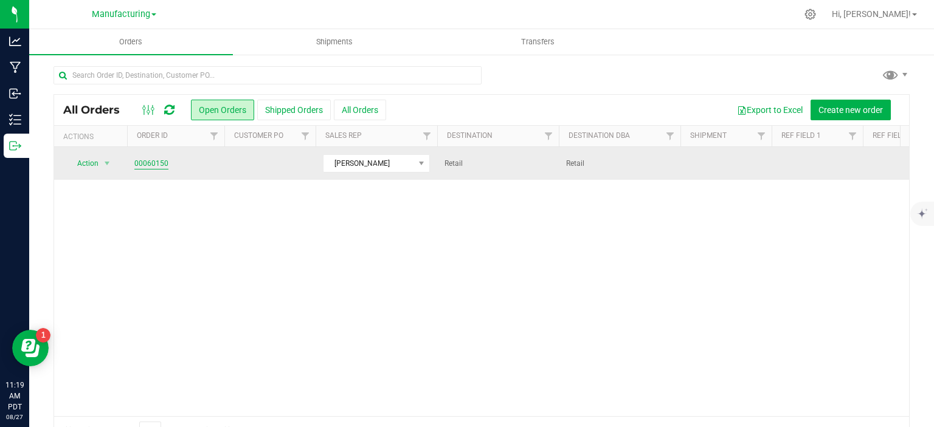
click at [151, 165] on link "00060150" at bounding box center [151, 164] width 34 height 12
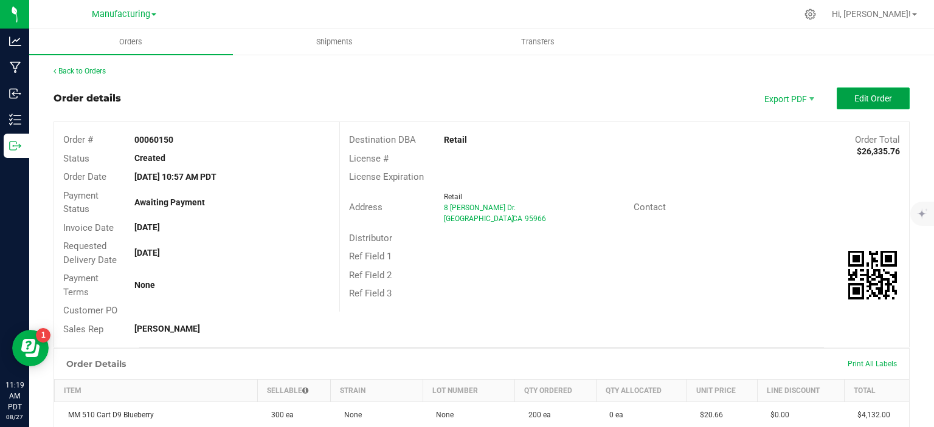
click at [863, 89] on button "Edit Order" at bounding box center [873, 99] width 73 height 22
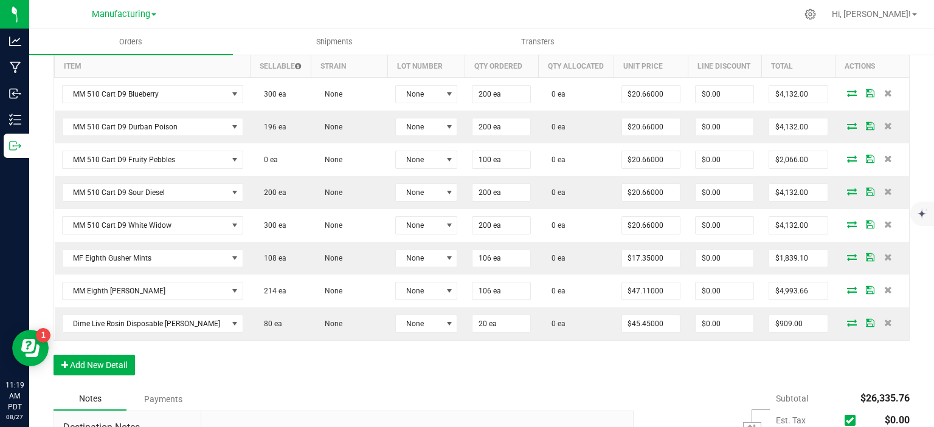
scroll to position [505, 0]
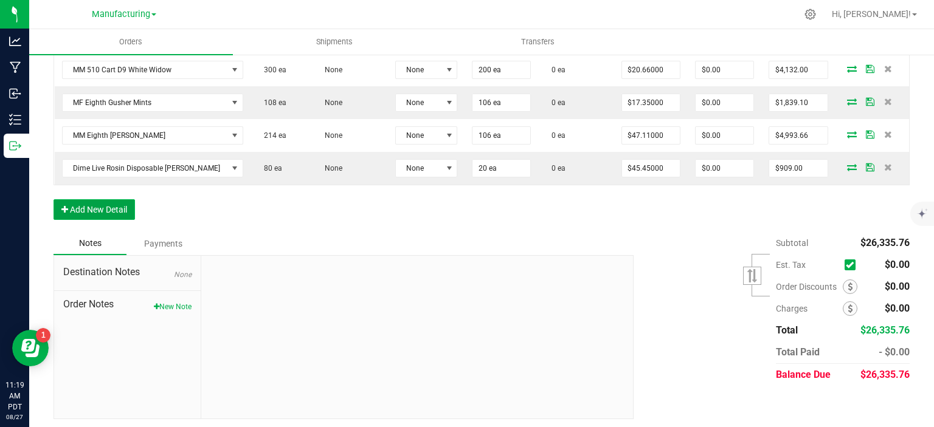
click at [96, 200] on button "Add New Detail" at bounding box center [94, 209] width 81 height 21
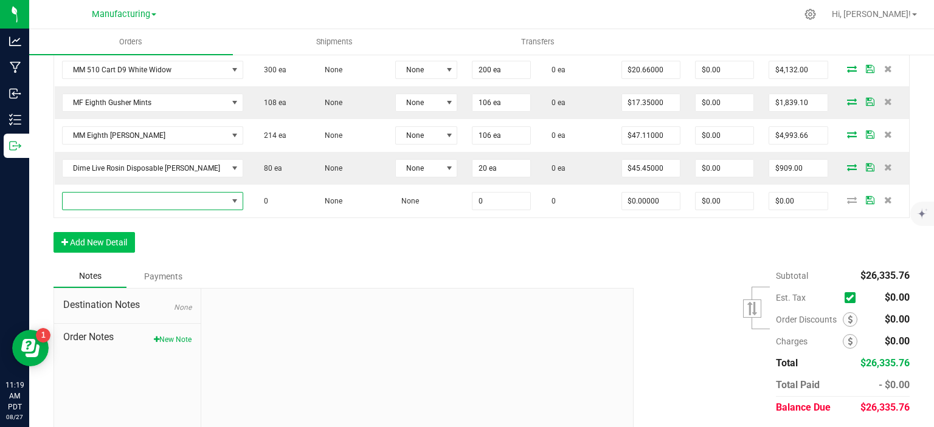
click at [100, 193] on span "NO DATA FOUND" at bounding box center [145, 201] width 165 height 17
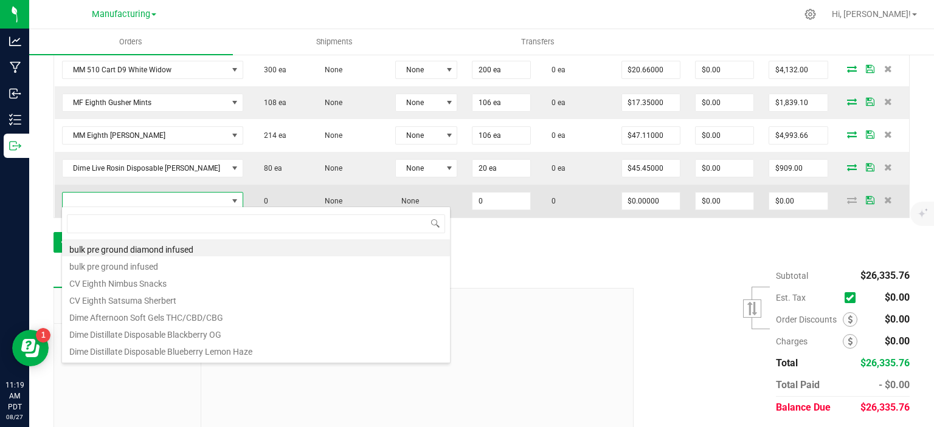
scroll to position [18, 163]
type input "MM GUMMY"
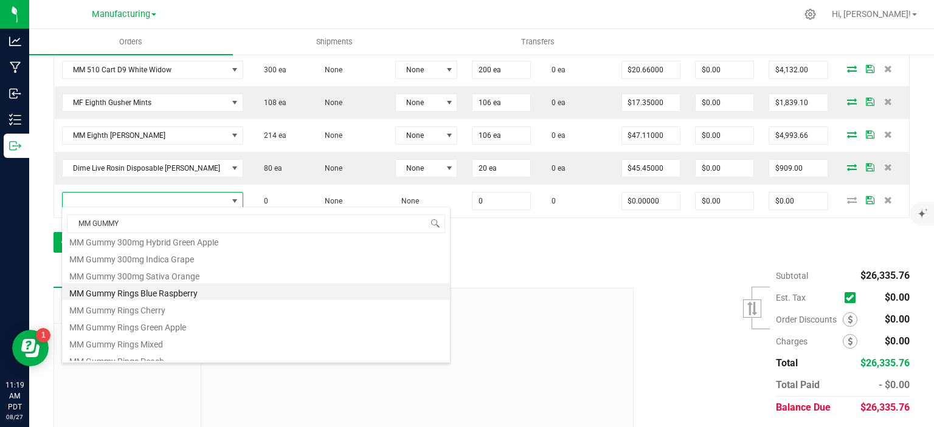
scroll to position [49, 0]
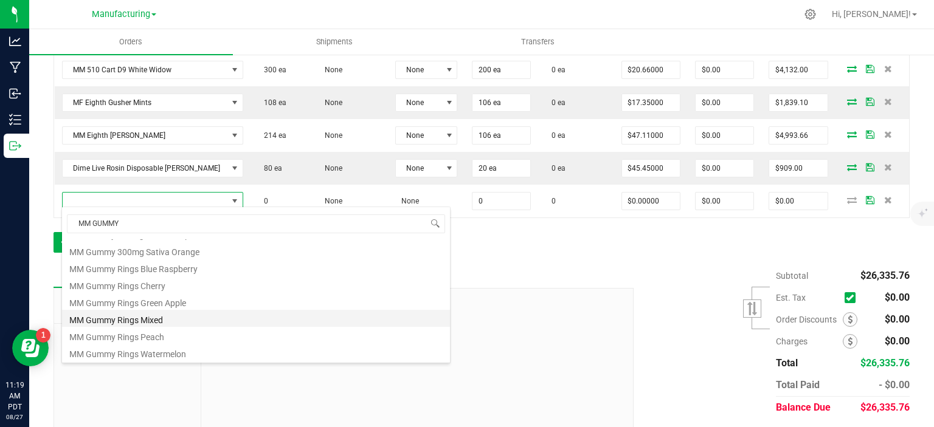
click at [135, 317] on li "MM Gummy Rings Mixed" at bounding box center [256, 318] width 388 height 17
type input "0 ea"
type input "$15.70000"
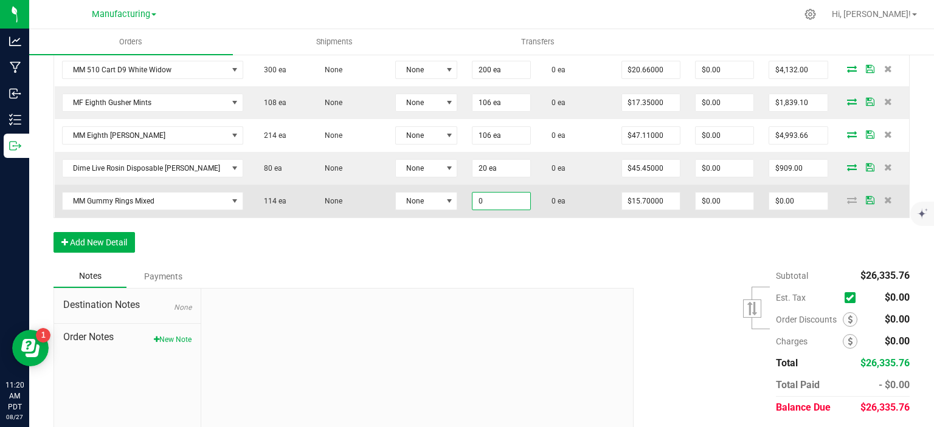
click at [486, 204] on input "0" at bounding box center [501, 201] width 58 height 17
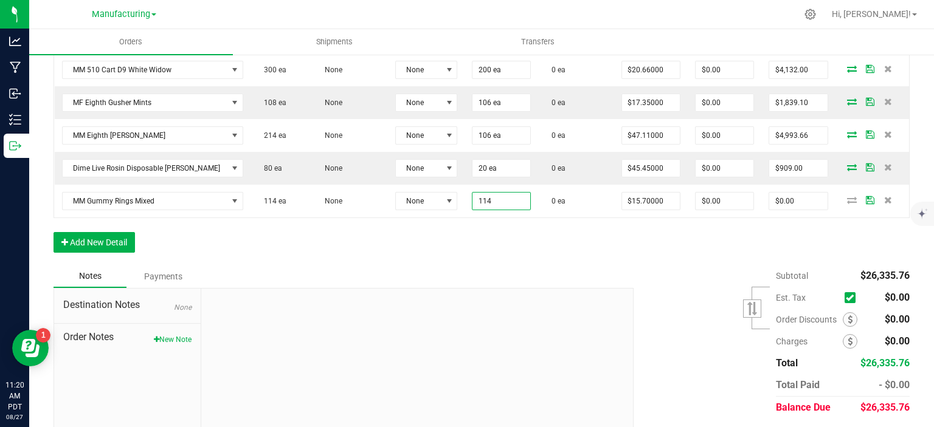
type input "114 ea"
type input "$1,789.80"
click at [465, 237] on div "Order Details Print All Labels Item Sellable Strain Lot Number Qty Ordered Qty …" at bounding box center [482, 66] width 856 height 397
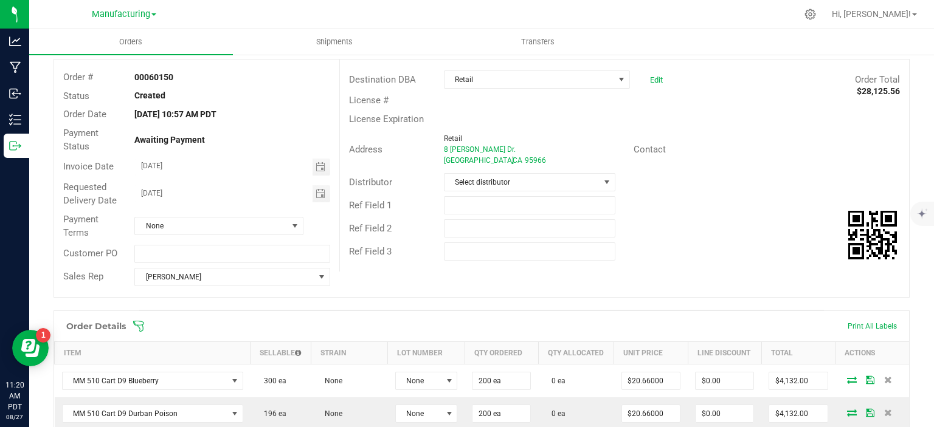
scroll to position [0, 0]
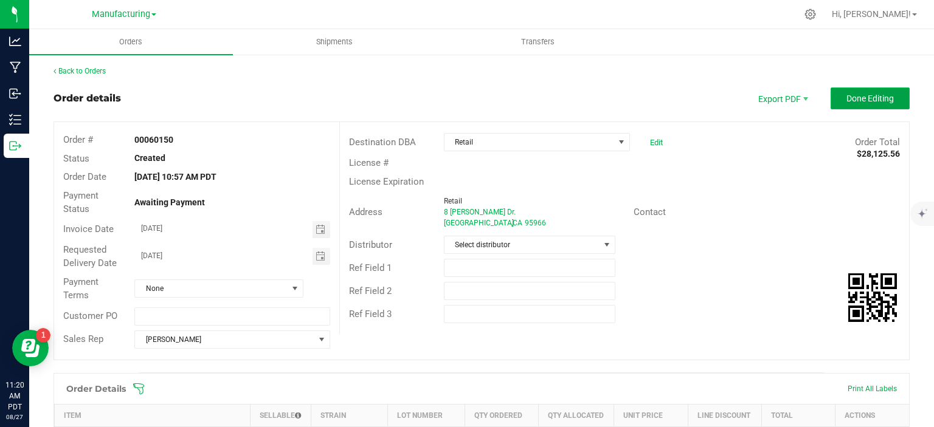
click at [885, 94] on button "Done Editing" at bounding box center [870, 99] width 79 height 22
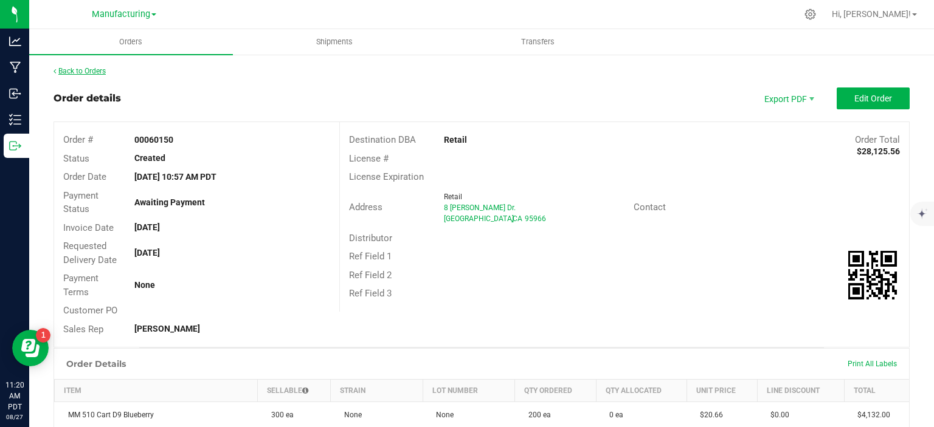
click at [85, 69] on link "Back to Orders" at bounding box center [80, 71] width 52 height 9
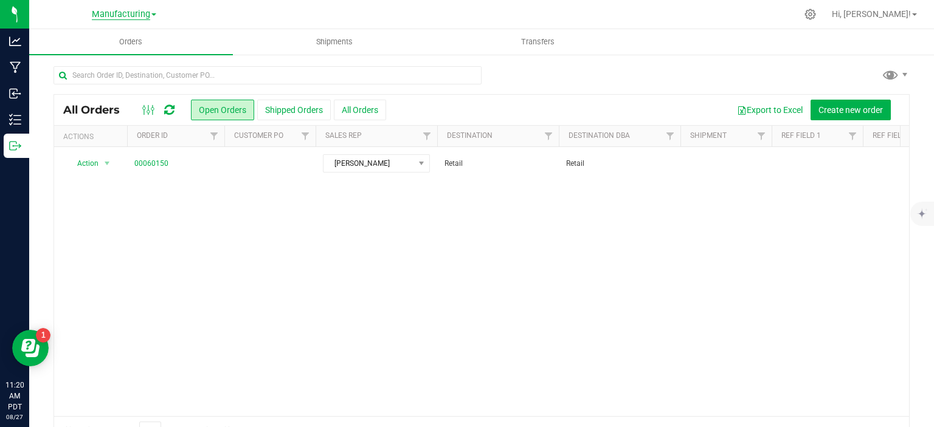
click at [116, 19] on span "Manufacturing" at bounding box center [121, 14] width 58 height 11
click at [95, 54] on link "Retail" at bounding box center [124, 59] width 178 height 16
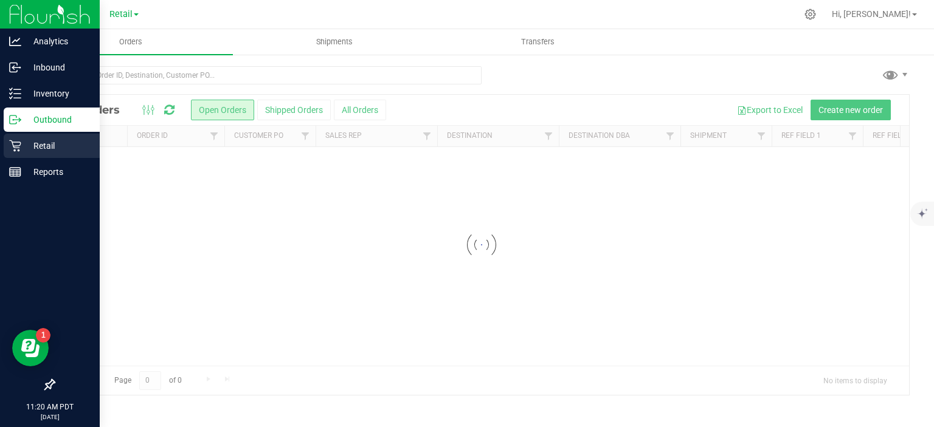
click at [38, 141] on p "Retail" at bounding box center [57, 146] width 73 height 15
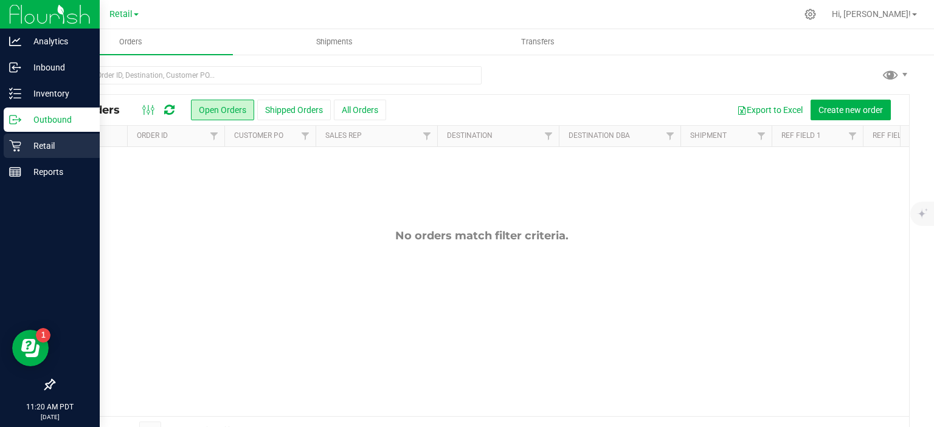
click at [46, 145] on p "Retail" at bounding box center [57, 146] width 73 height 15
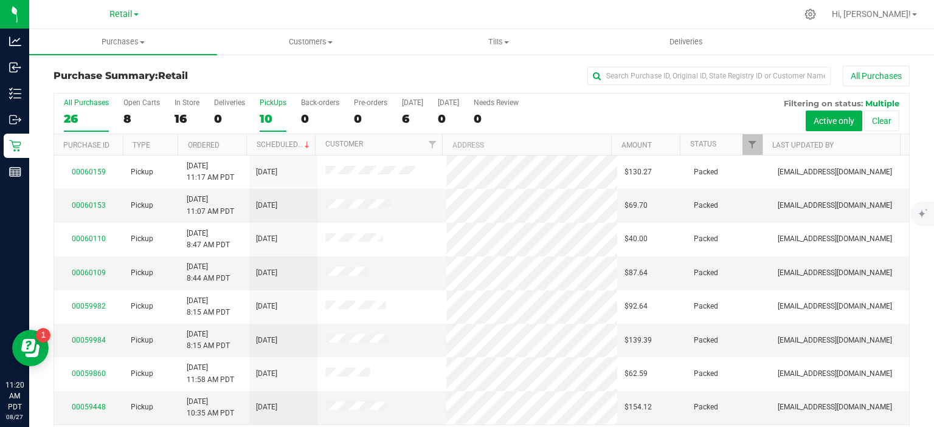
click at [269, 117] on div "10" at bounding box center [273, 119] width 27 height 14
click at [0, 0] on input "PickUps 10" at bounding box center [0, 0] width 0 height 0
click at [279, 141] on link "Scheduled" at bounding box center [284, 144] width 55 height 9
